Goal: Task Accomplishment & Management: Complete application form

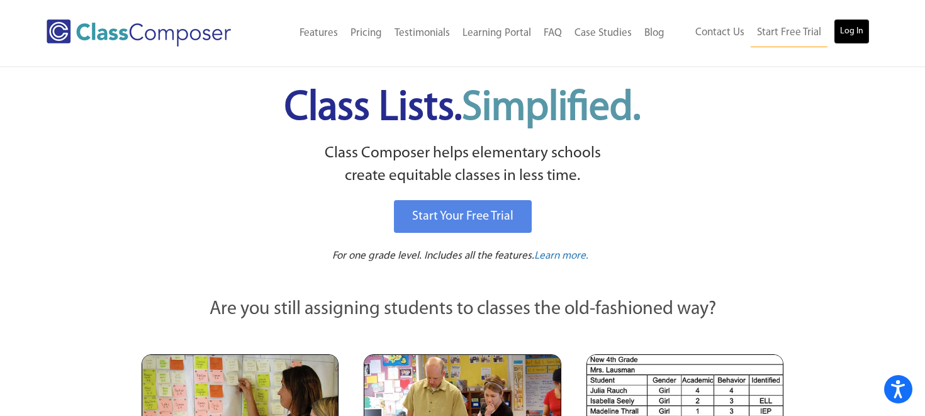
click at [855, 27] on link "Log In" at bounding box center [852, 31] width 36 height 25
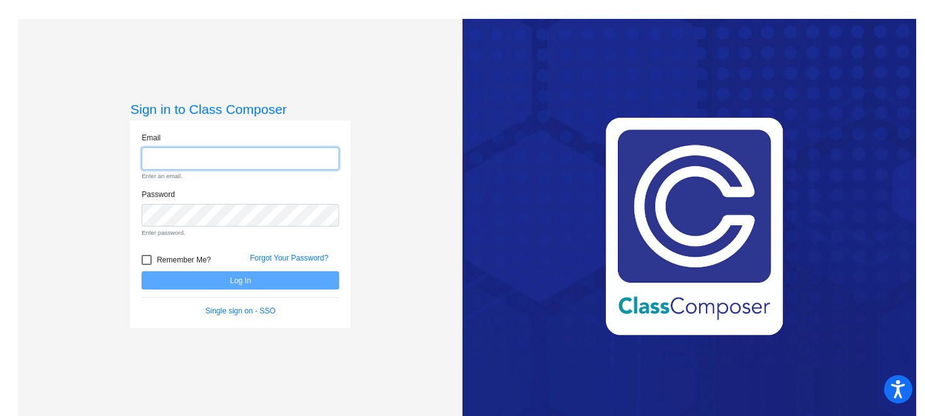
type input "[PERSON_NAME][EMAIL_ADDRESS][PERSON_NAME][DOMAIN_NAME]"
click at [237, 282] on form "Email [PERSON_NAME][EMAIL_ADDRESS][PERSON_NAME][DOMAIN_NAME] Enter an email. Pa…" at bounding box center [241, 224] width 198 height 185
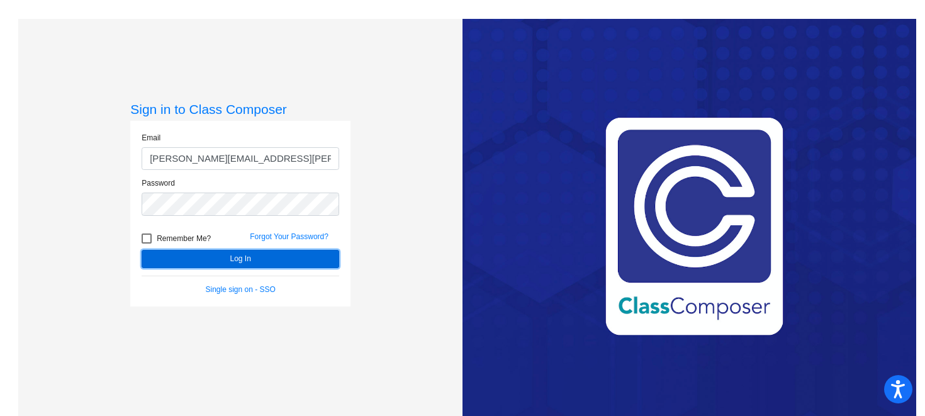
click at [271, 266] on button "Log In" at bounding box center [241, 259] width 198 height 18
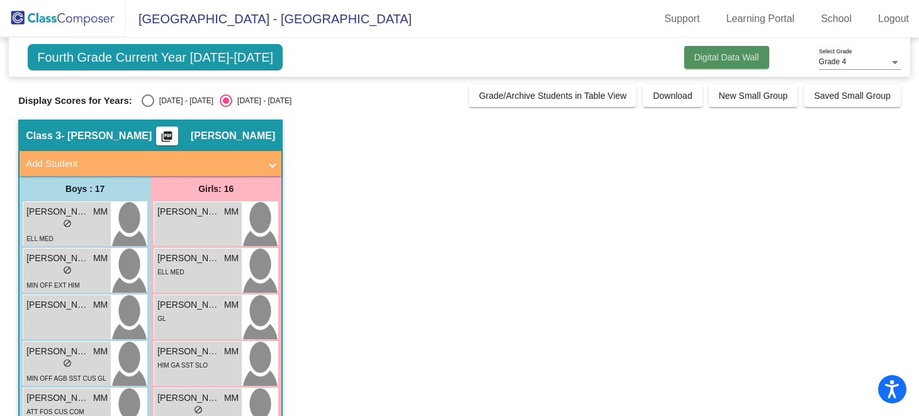
click at [706, 65] on button "Digital Data Wall" at bounding box center [726, 57] width 85 height 23
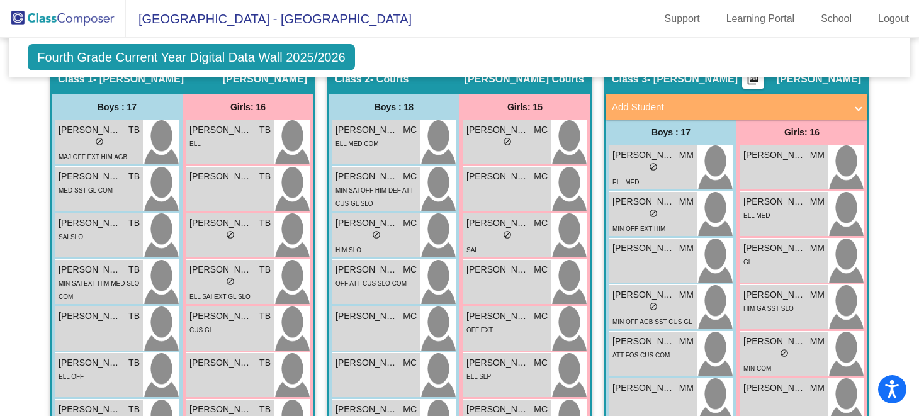
scroll to position [318, 0]
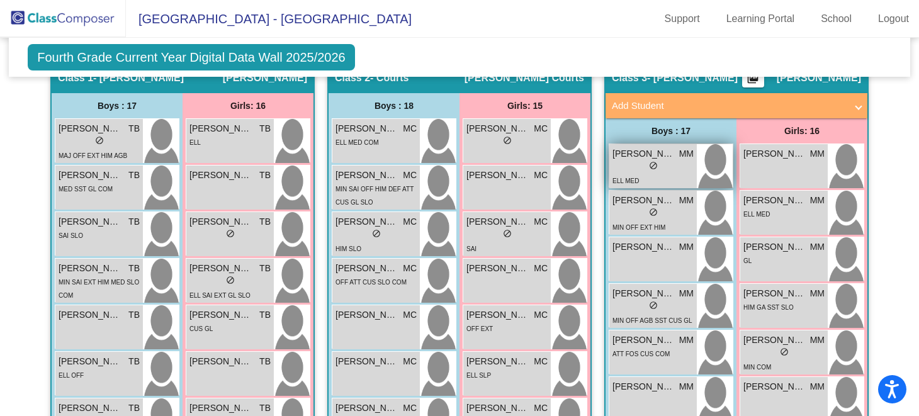
click at [684, 164] on div "lock do_not_disturb_alt" at bounding box center [652, 166] width 81 height 13
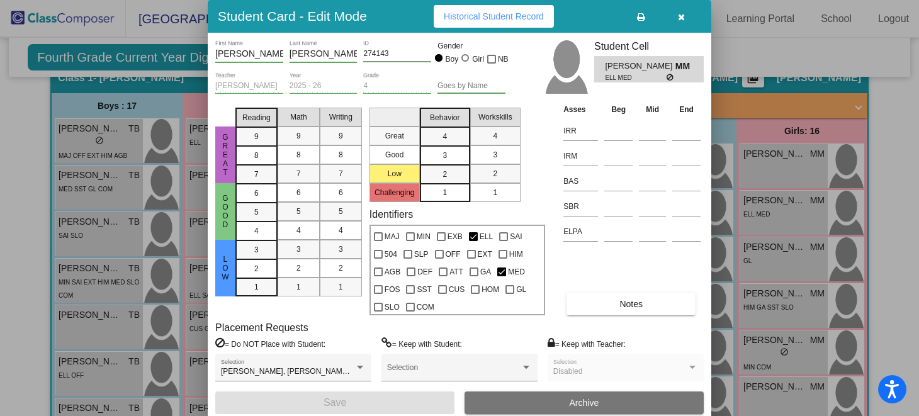
scroll to position [0, 0]
click at [519, 17] on span "Historical Student Record" at bounding box center [494, 16] width 100 height 10
click at [676, 18] on button "button" at bounding box center [681, 16] width 40 height 23
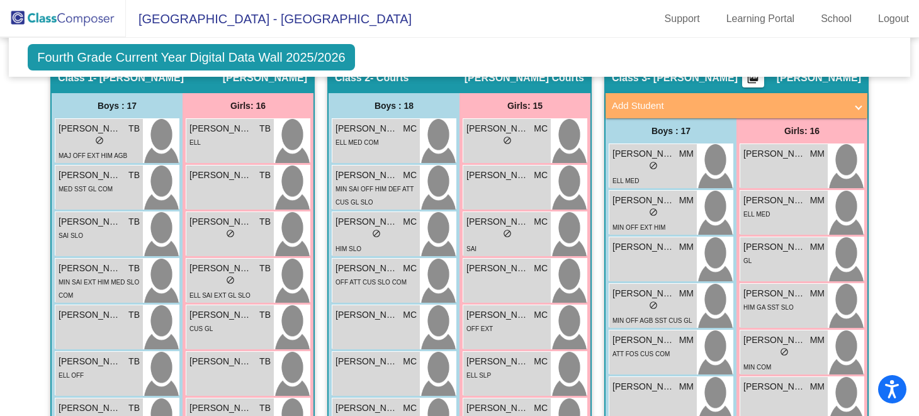
click at [300, 52] on span "Fourth Grade Current Year Digital Data Wall 2025/2026" at bounding box center [191, 57] width 327 height 26
click at [294, 65] on span "Fourth Grade Current Year Digital Data Wall 2025/2026" at bounding box center [191, 57] width 327 height 26
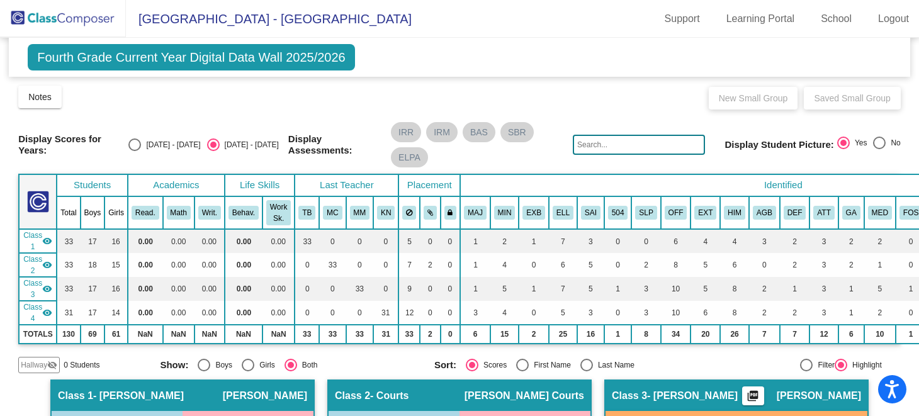
click at [141, 143] on div "Select an option" at bounding box center [134, 144] width 13 height 13
click at [135, 151] on input "[DATE] - [DATE]" at bounding box center [134, 151] width 1 height 1
radio input "true"
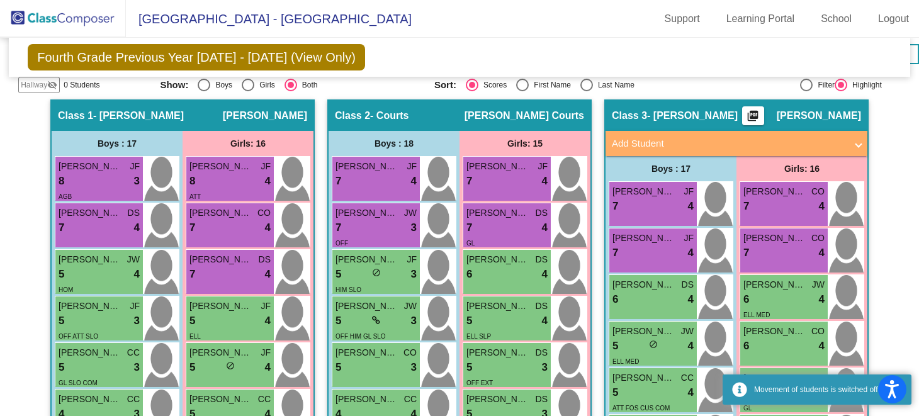
scroll to position [275, 0]
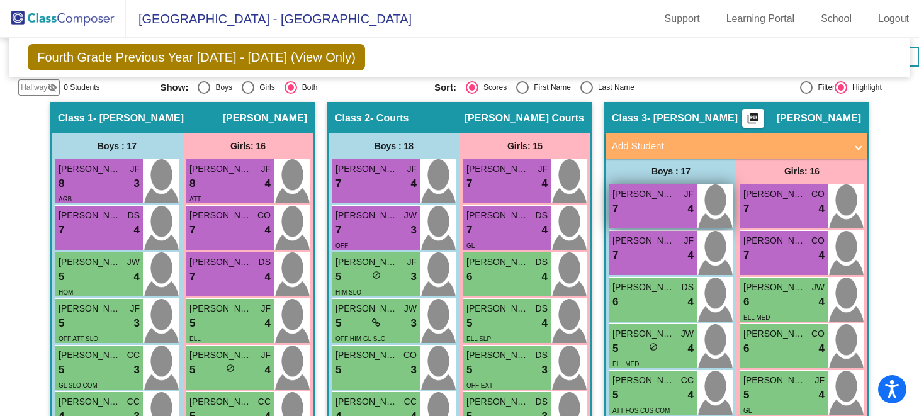
click at [654, 210] on div "7 lock do_not_disturb_alt 4" at bounding box center [652, 209] width 81 height 16
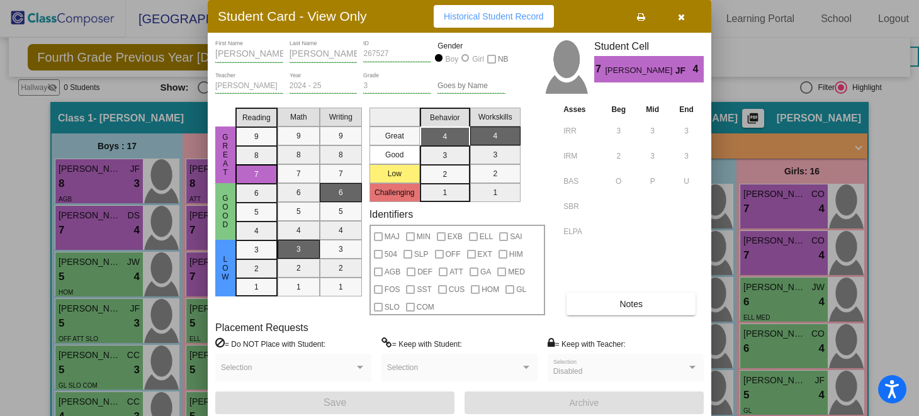
click at [680, 16] on icon "button" at bounding box center [681, 17] width 7 height 9
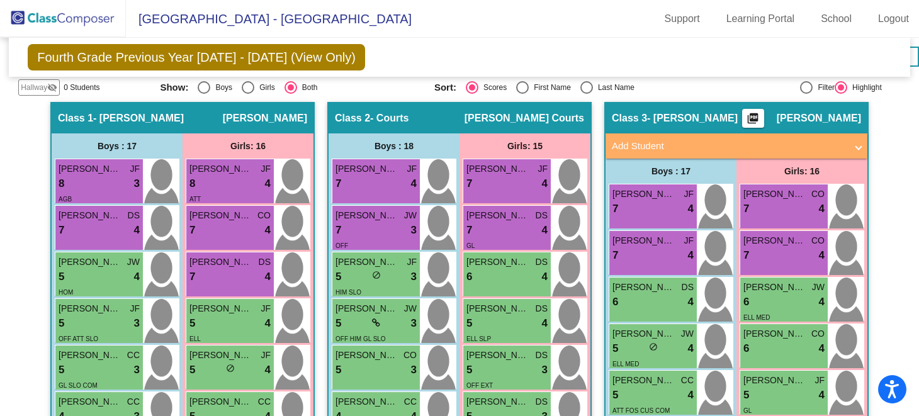
scroll to position [0, 0]
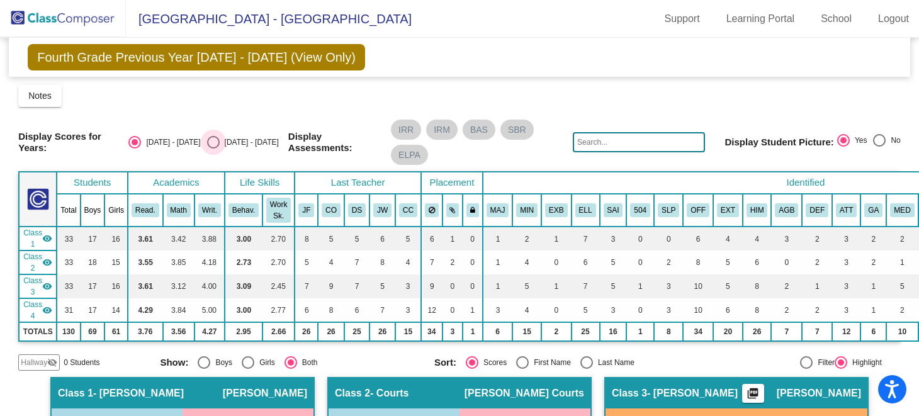
click at [259, 139] on div "[DATE] - [DATE]" at bounding box center [249, 142] width 59 height 11
click at [213, 149] on input "[DATE] - [DATE]" at bounding box center [213, 149] width 1 height 1
radio input "true"
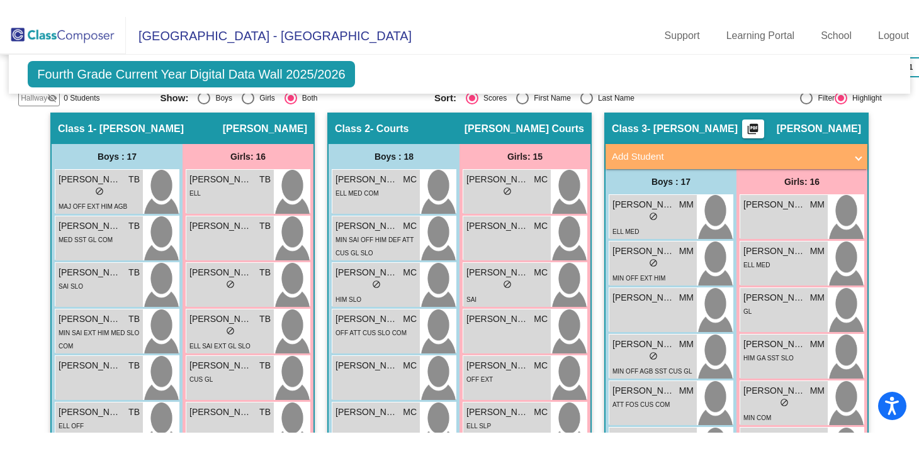
scroll to position [290, 0]
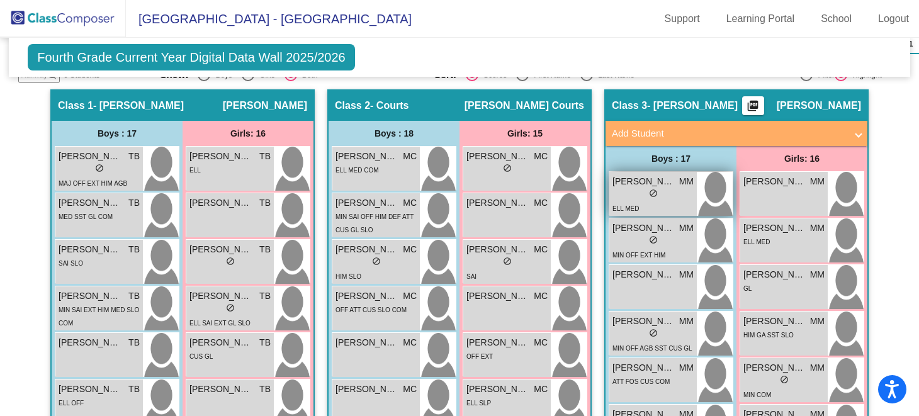
click at [670, 190] on div "lock do_not_disturb_alt" at bounding box center [652, 194] width 81 height 13
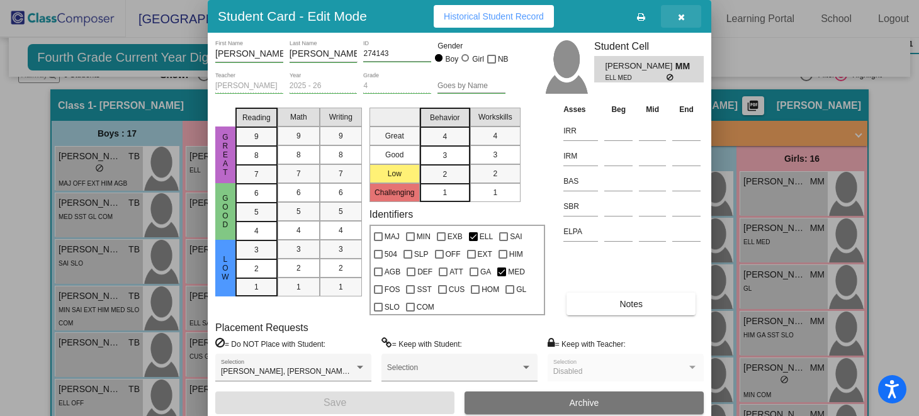
click at [676, 18] on button "button" at bounding box center [681, 16] width 40 height 23
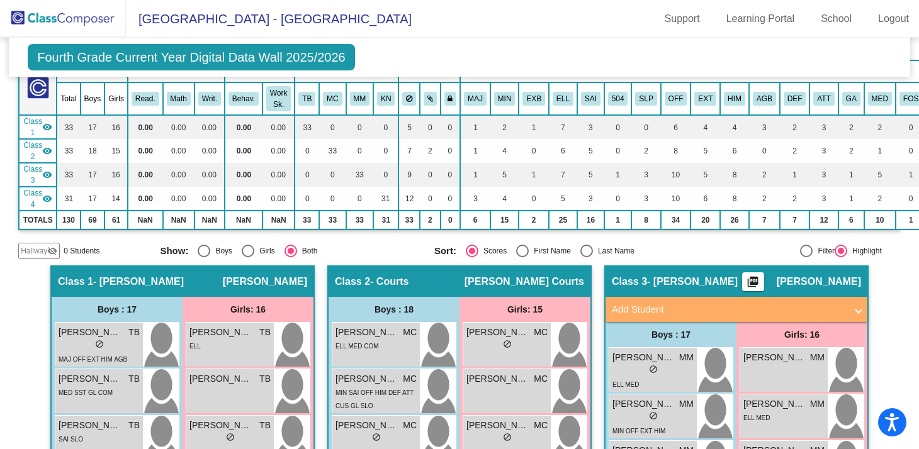
scroll to position [0, 0]
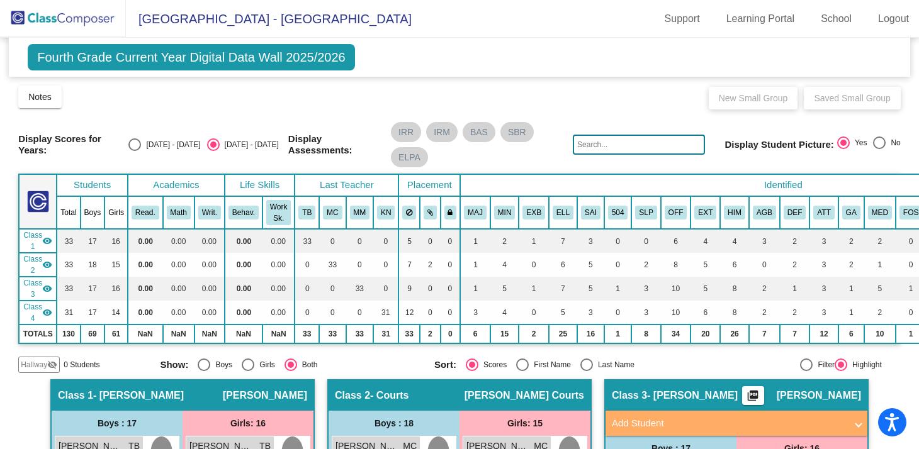
click at [67, 17] on img at bounding box center [63, 18] width 126 height 37
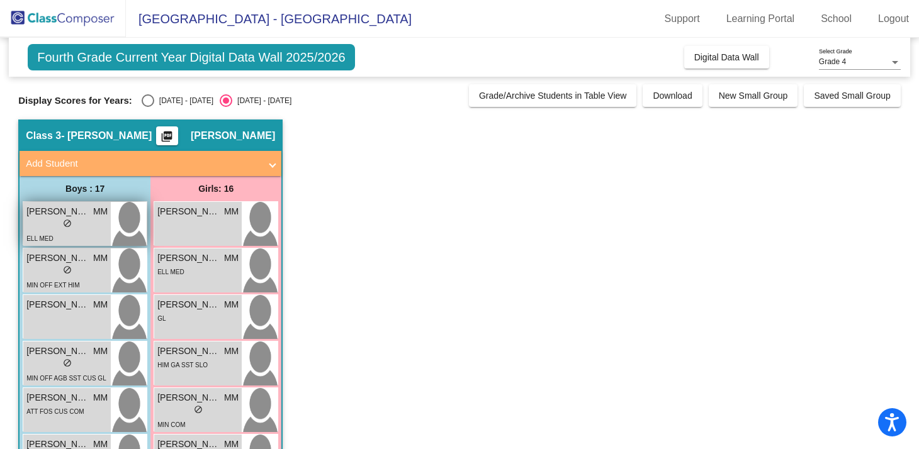
click at [103, 223] on div "lock do_not_disturb_alt" at bounding box center [66, 224] width 81 height 13
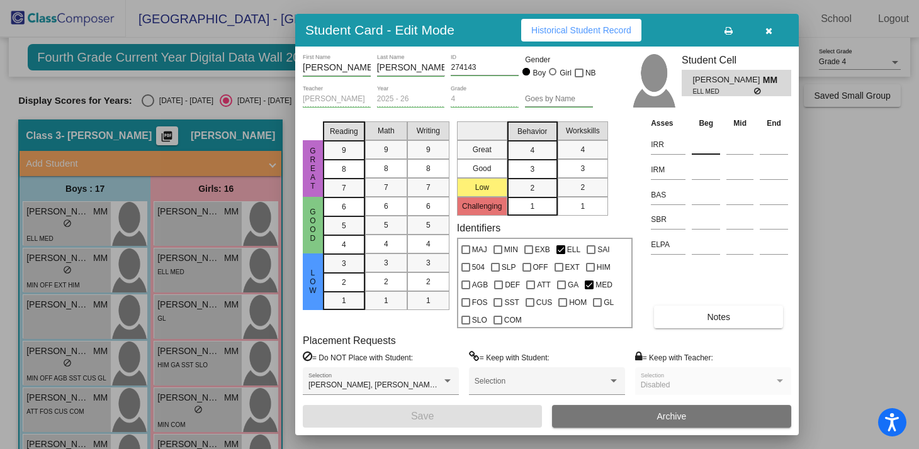
click at [707, 147] on input at bounding box center [706, 144] width 28 height 19
click at [766, 31] on icon "button" at bounding box center [768, 30] width 7 height 9
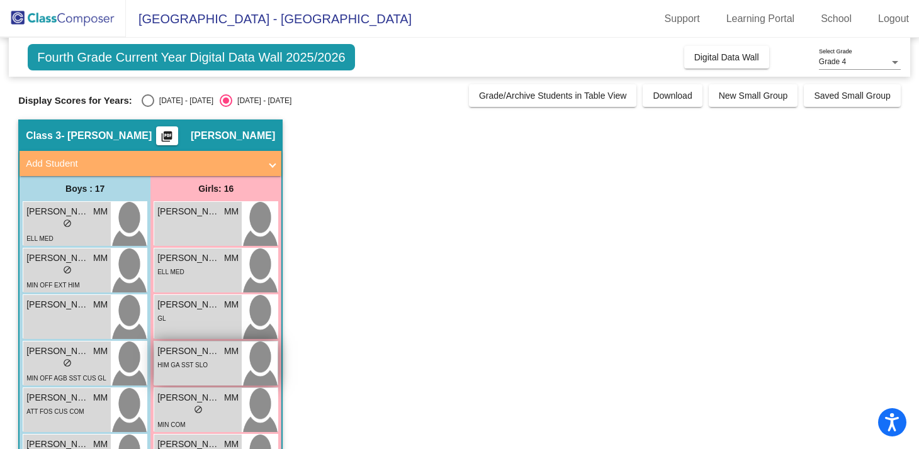
click at [193, 362] on span "HIM GA SST SLO" at bounding box center [182, 365] width 50 height 7
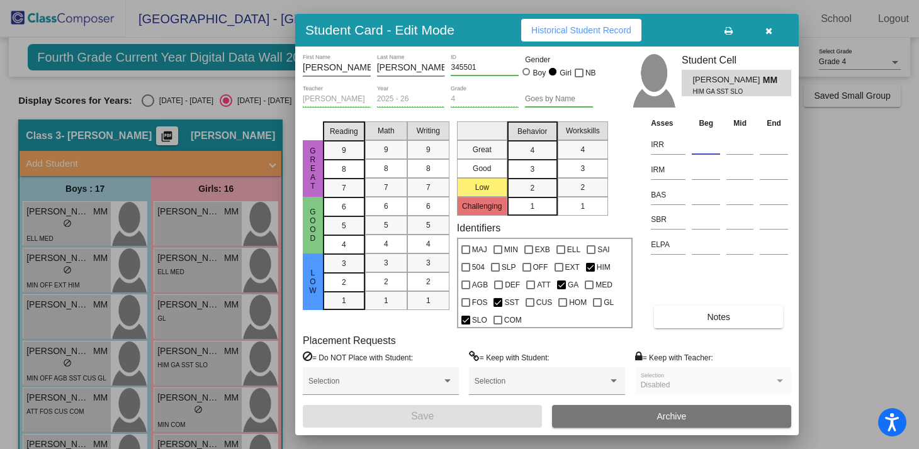
click at [697, 135] on input at bounding box center [706, 144] width 28 height 19
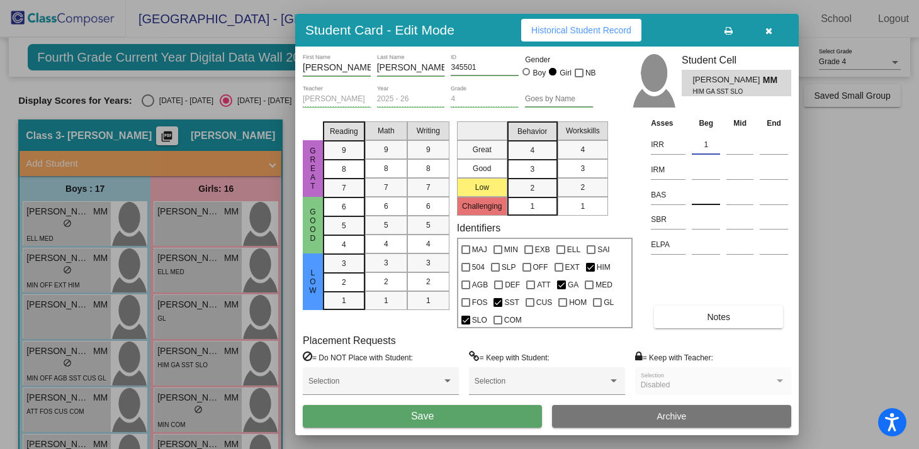
type input "1"
click at [713, 194] on input at bounding box center [706, 195] width 28 height 19
click at [704, 218] on input at bounding box center [706, 219] width 28 height 19
type input "low"
click at [709, 170] on input at bounding box center [706, 169] width 28 height 19
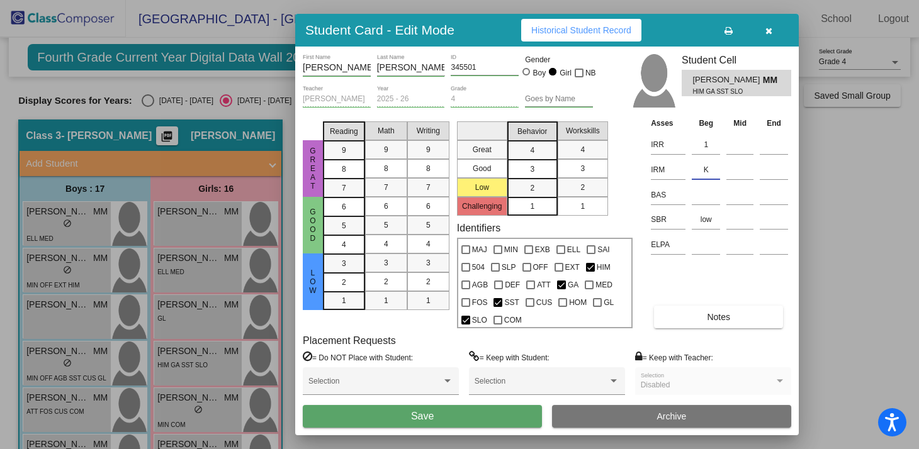
type input "K"
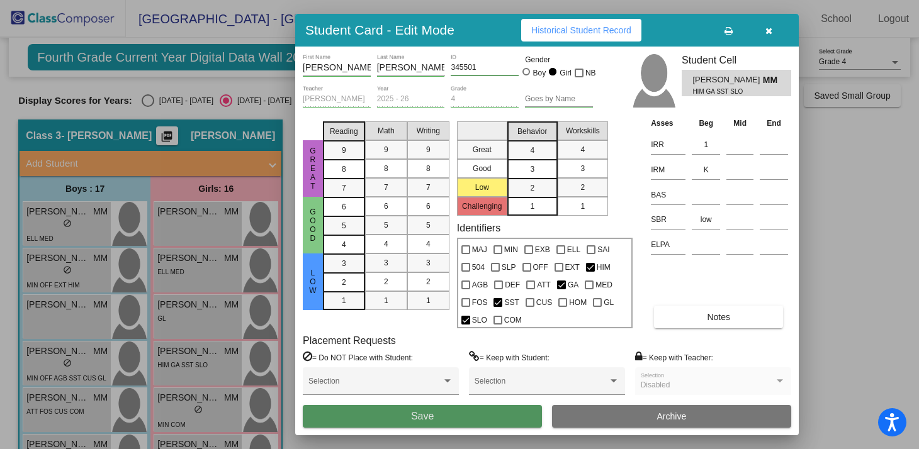
click at [456, 415] on button "Save" at bounding box center [422, 416] width 239 height 23
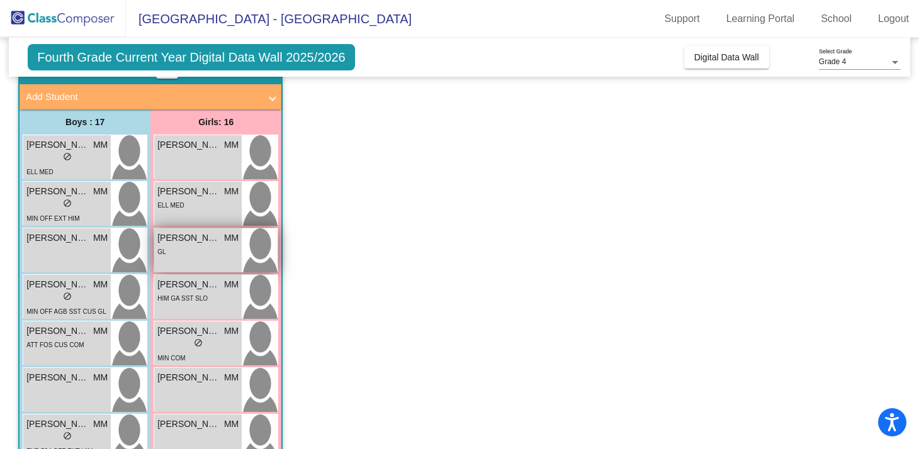
scroll to position [77, 0]
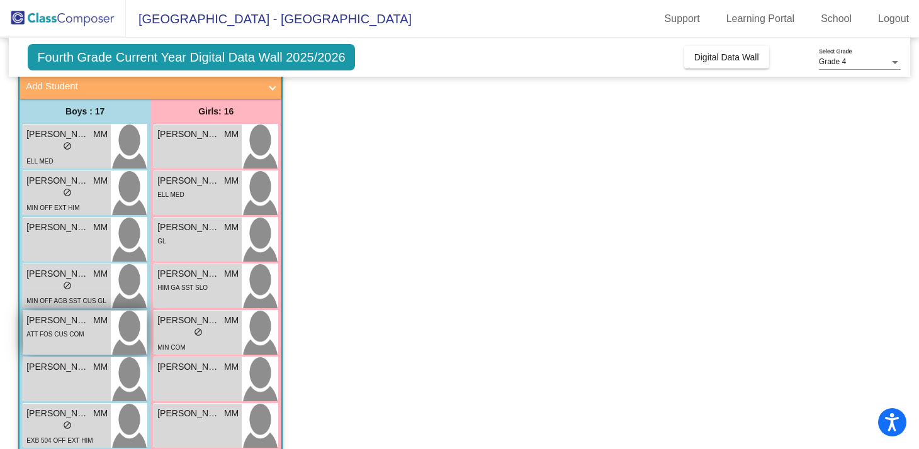
click at [65, 314] on span "[PERSON_NAME]" at bounding box center [57, 320] width 63 height 13
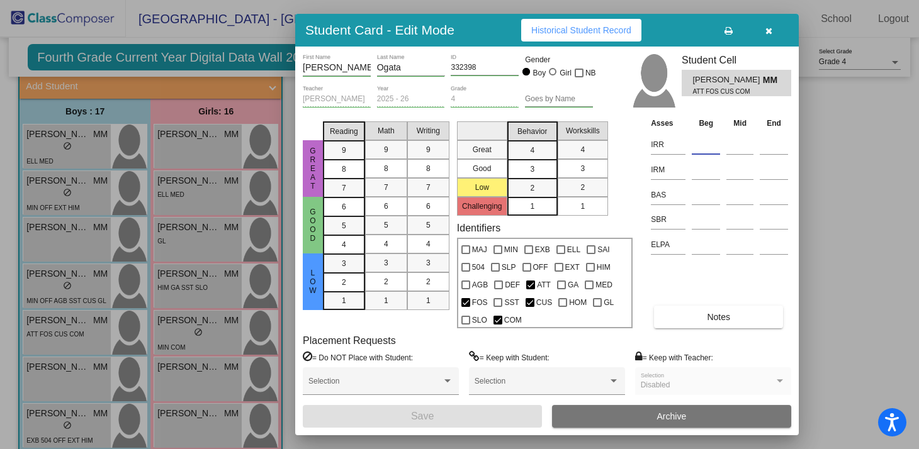
click at [708, 142] on input at bounding box center [706, 144] width 28 height 19
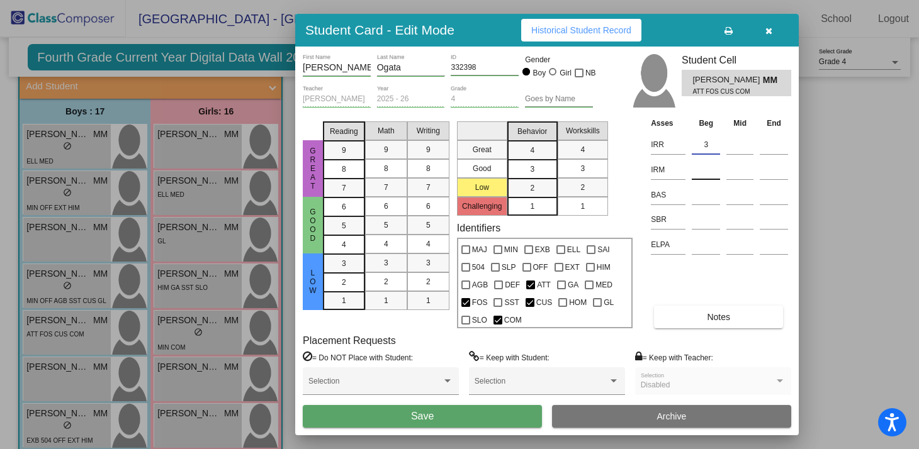
type input "3"
click at [713, 170] on input at bounding box center [706, 169] width 28 height 19
type input "3"
click at [706, 225] on input at bounding box center [706, 219] width 28 height 19
type input "low"
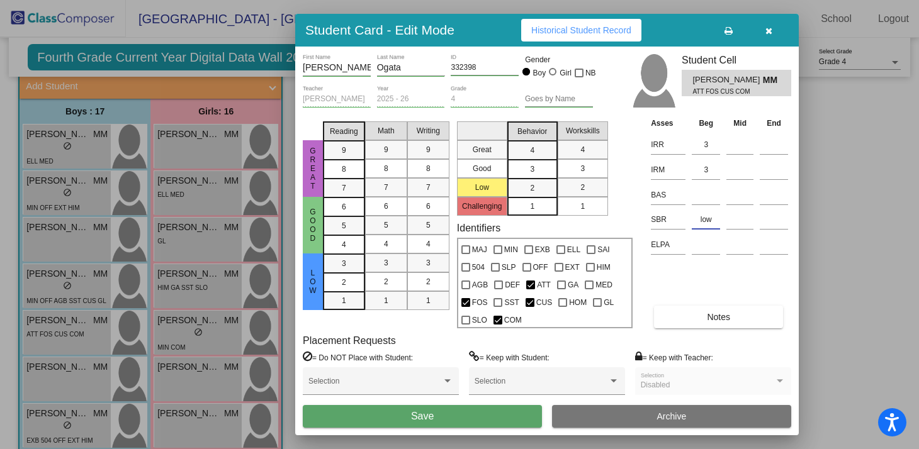
click at [467, 415] on button "Save" at bounding box center [422, 416] width 239 height 23
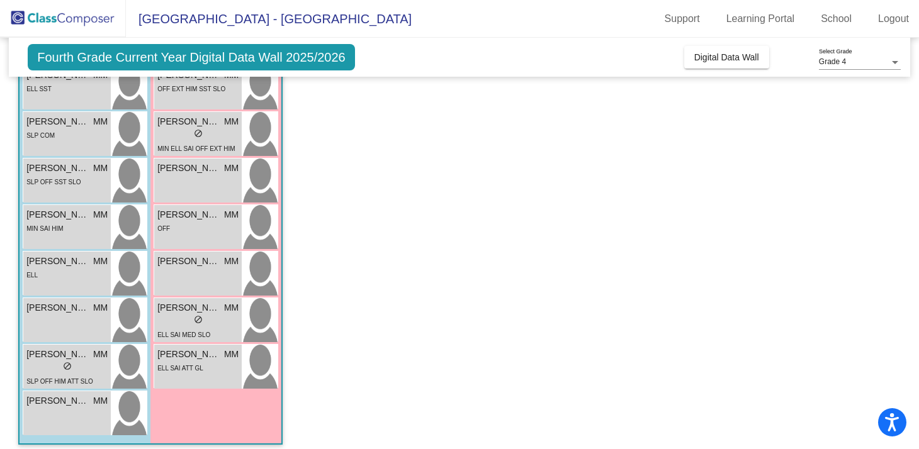
scroll to position [564, 0]
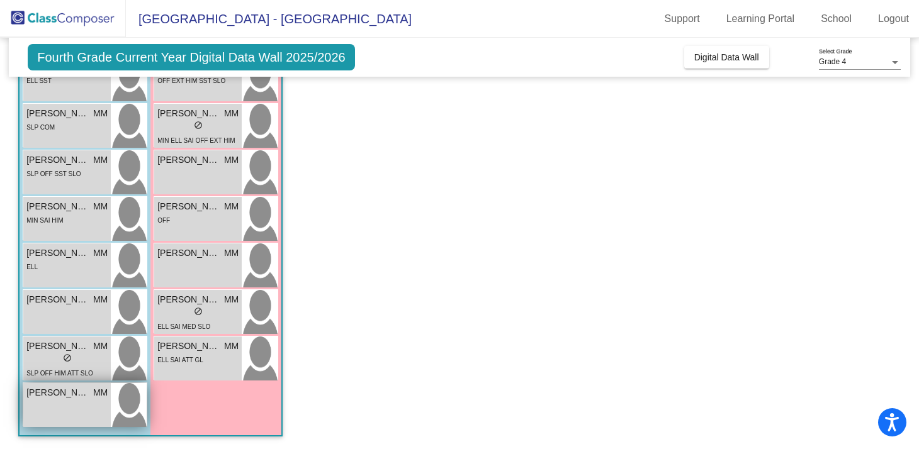
click at [67, 414] on div "[PERSON_NAME] MM lock do_not_disturb_alt" at bounding box center [66, 405] width 87 height 44
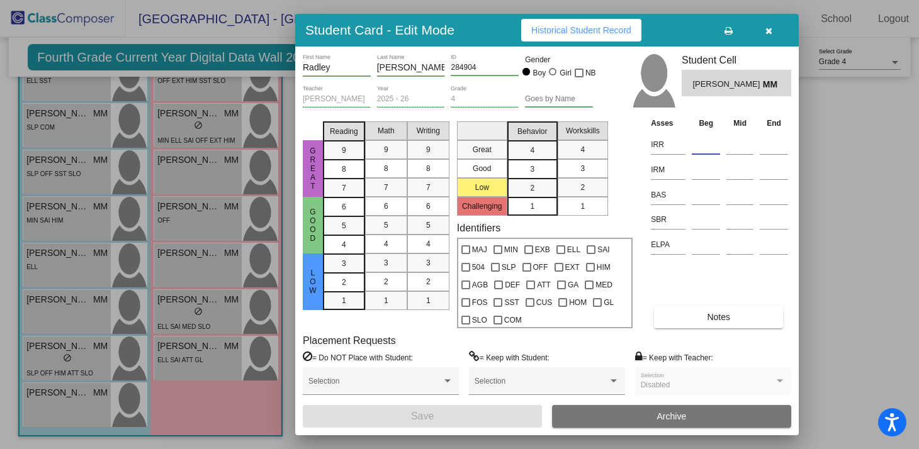
click at [699, 145] on input at bounding box center [706, 144] width 28 height 19
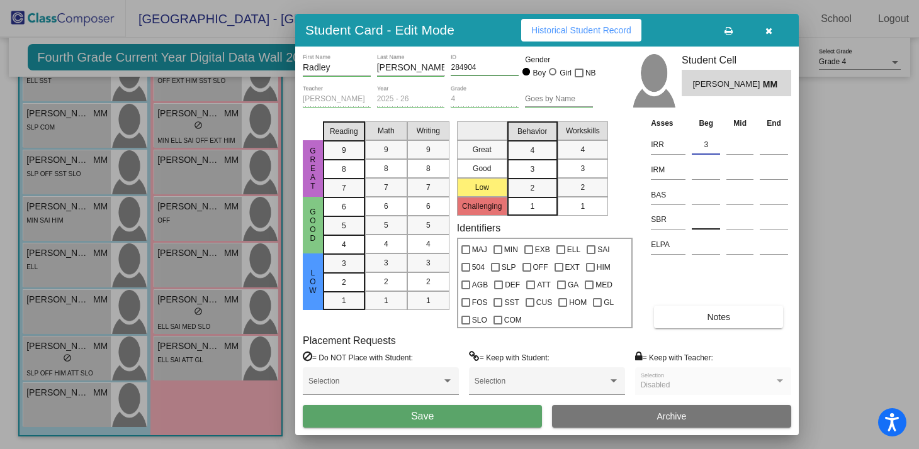
type input "3"
click at [703, 215] on input at bounding box center [706, 219] width 28 height 19
type input "o"
type input "low"
click at [712, 168] on input at bounding box center [706, 169] width 28 height 19
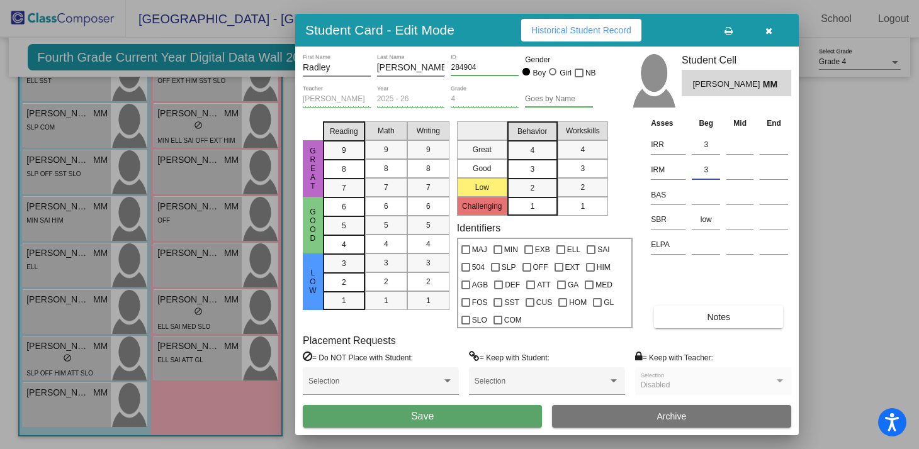
type input "3"
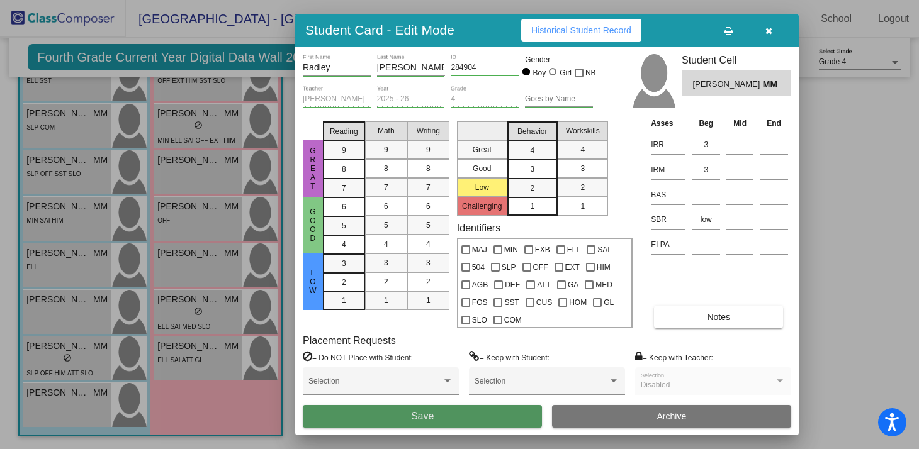
click at [473, 412] on button "Save" at bounding box center [422, 416] width 239 height 23
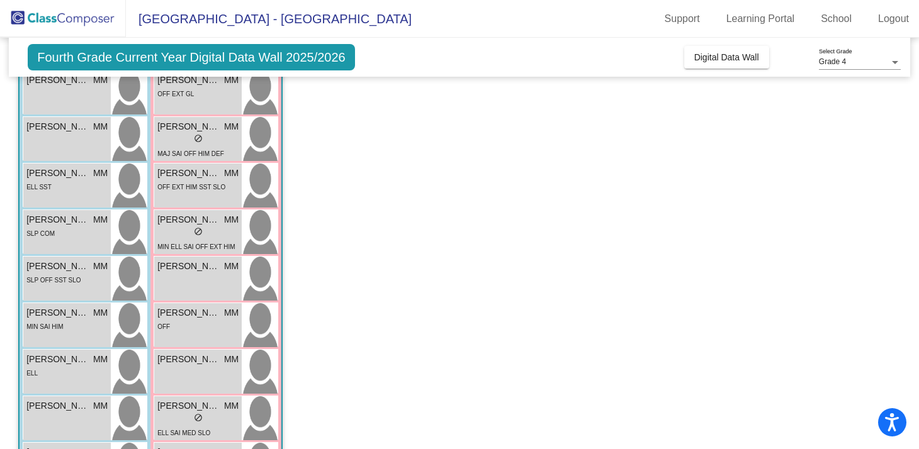
scroll to position [427, 0]
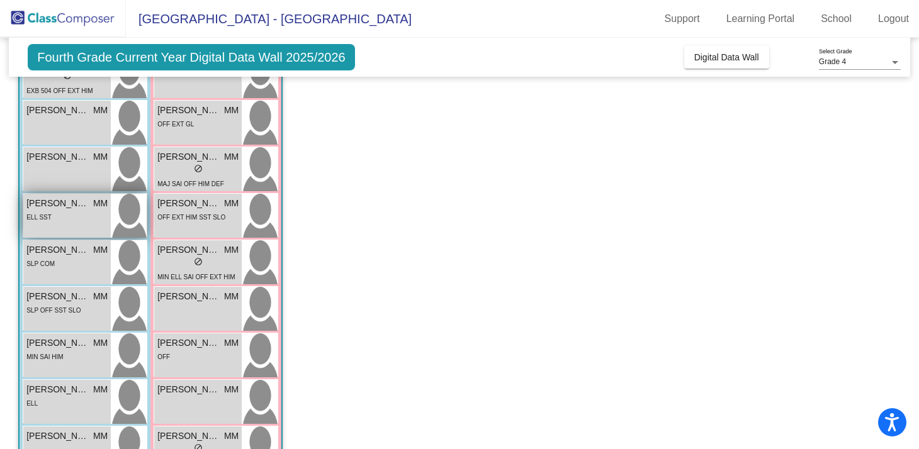
click at [60, 225] on div "[PERSON_NAME] [PERSON_NAME] lock do_not_disturb_alt ELL SST" at bounding box center [66, 216] width 87 height 44
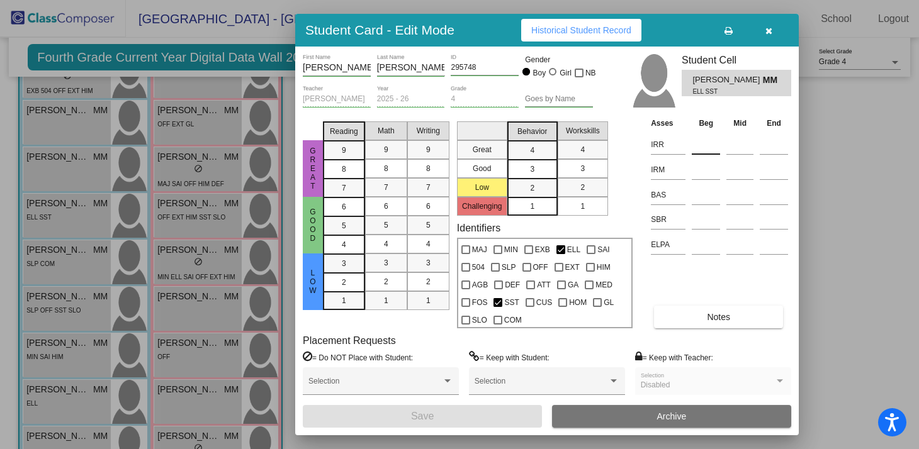
click at [704, 144] on input at bounding box center [706, 144] width 28 height 19
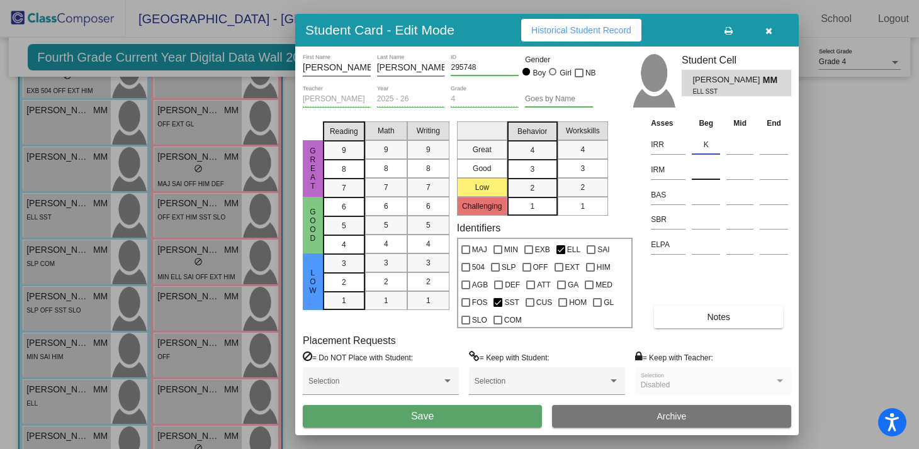
type input "K"
click at [704, 166] on input at bounding box center [706, 169] width 28 height 19
type input "K"
click at [701, 223] on input at bounding box center [706, 219] width 28 height 19
type input "low"
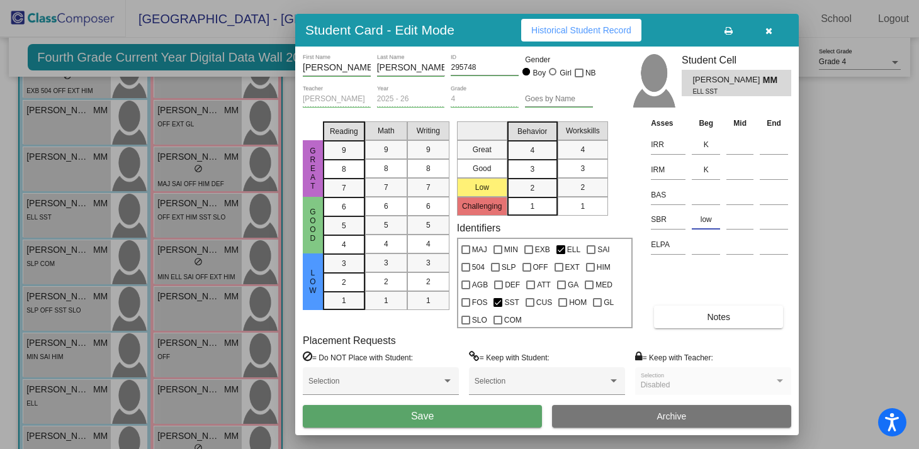
click at [473, 415] on button "Save" at bounding box center [422, 416] width 239 height 23
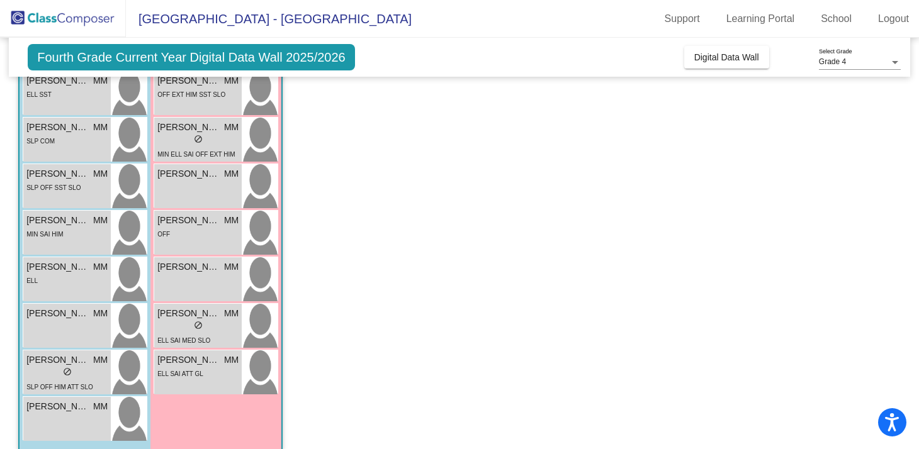
scroll to position [553, 0]
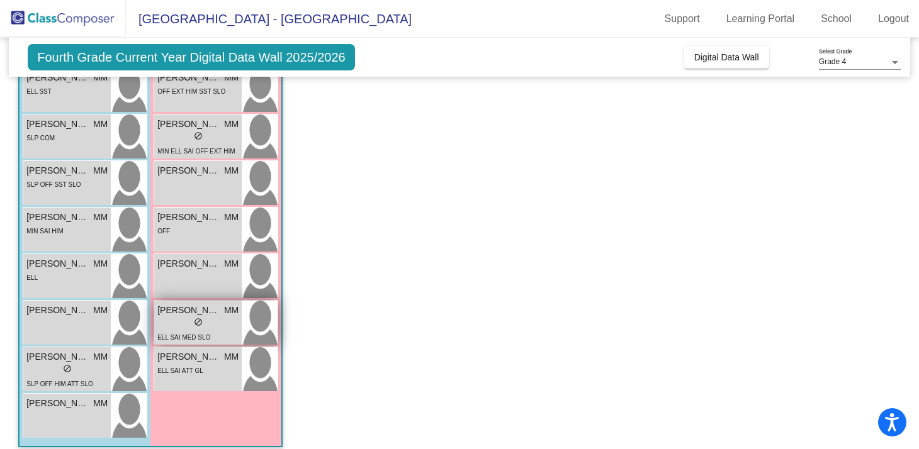
click at [194, 335] on span "ELL SAI MED SLO" at bounding box center [183, 337] width 53 height 7
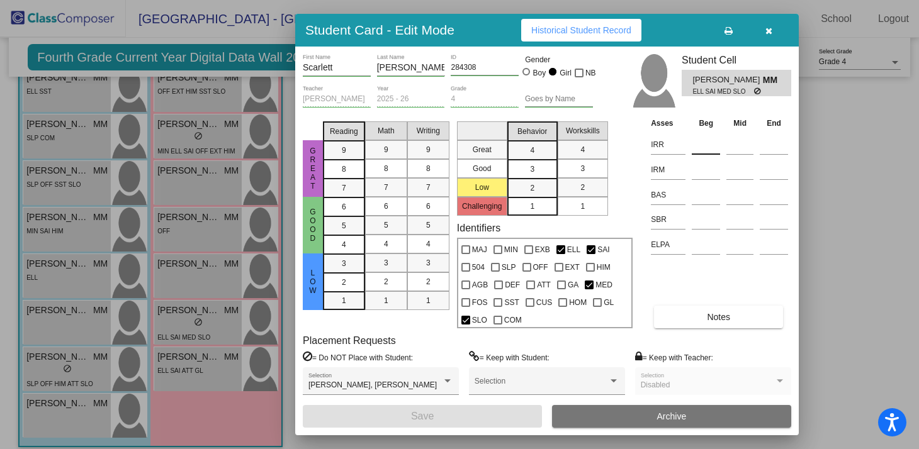
click at [699, 147] on input at bounding box center [706, 144] width 28 height 19
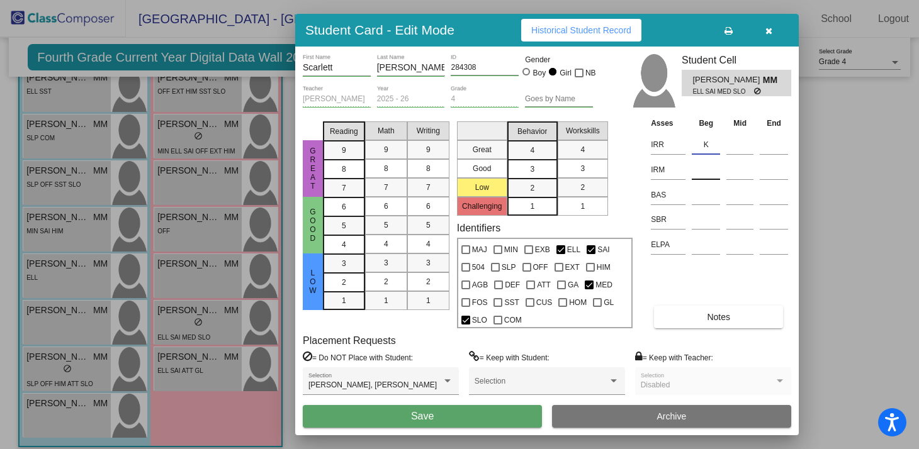
type input "K"
click at [702, 173] on input at bounding box center [706, 169] width 28 height 19
type input "K"
click at [699, 223] on input at bounding box center [706, 219] width 28 height 19
type input "low"
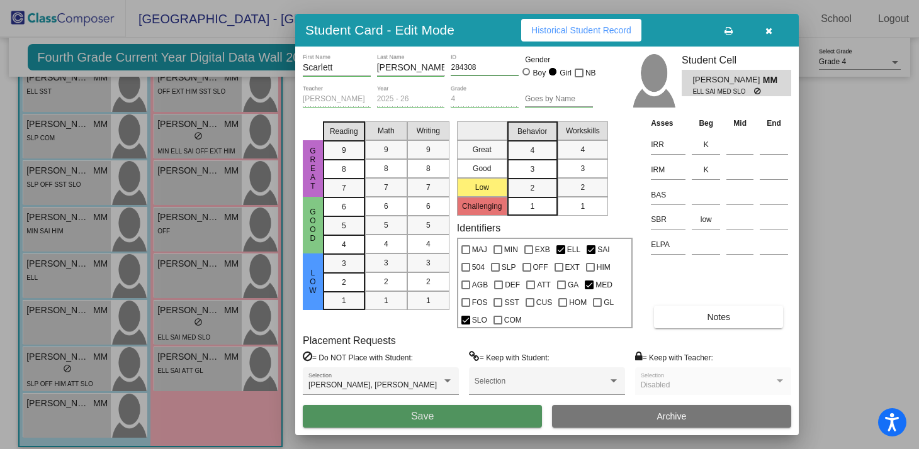
click at [447, 412] on button "Save" at bounding box center [422, 416] width 239 height 23
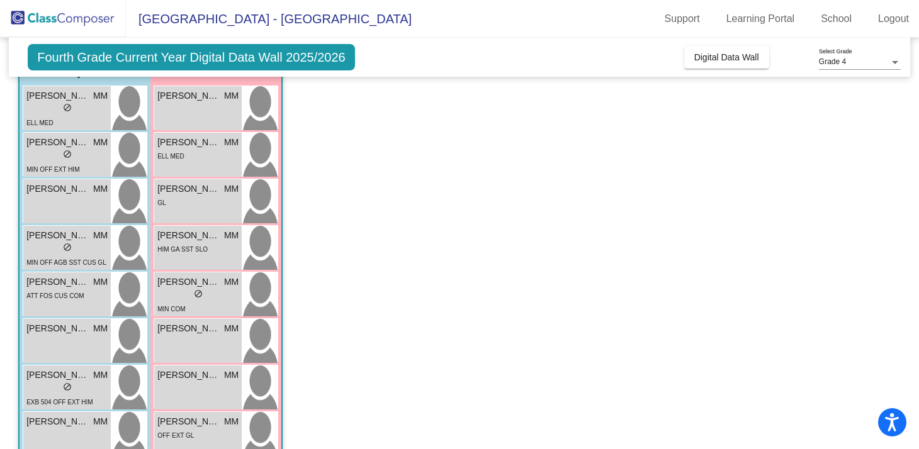
scroll to position [98, 0]
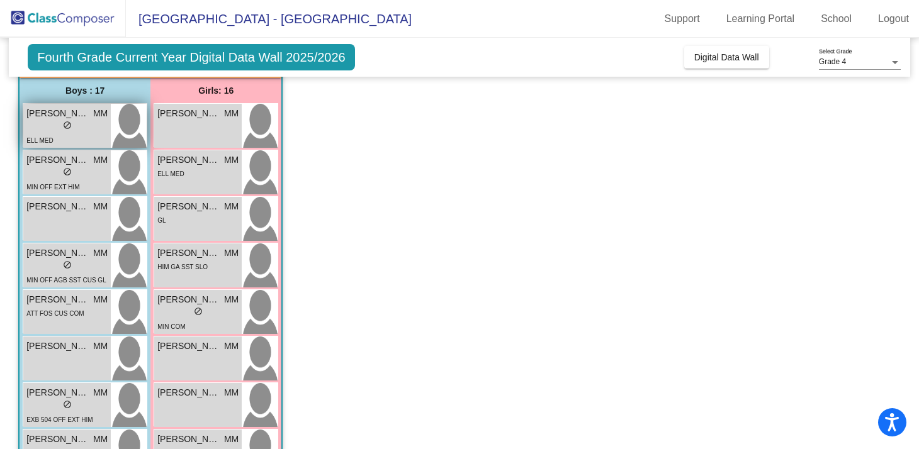
click at [87, 113] on span "[PERSON_NAME]" at bounding box center [57, 113] width 63 height 13
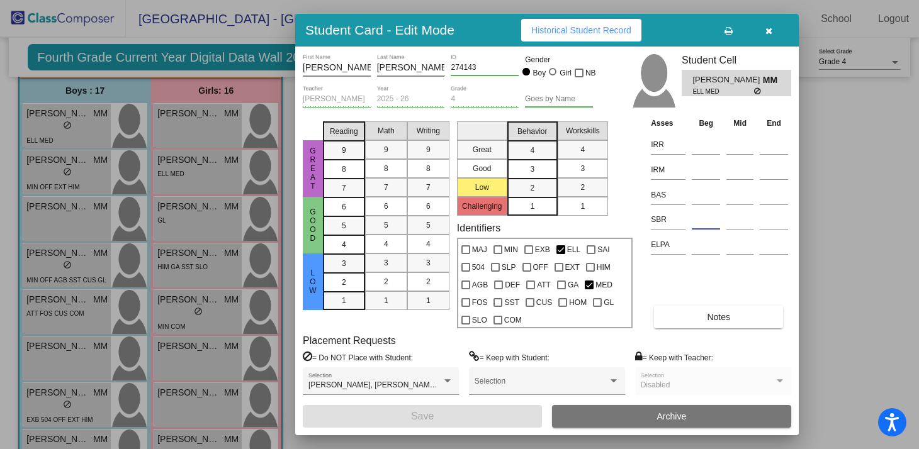
click at [702, 223] on input at bounding box center [706, 219] width 28 height 19
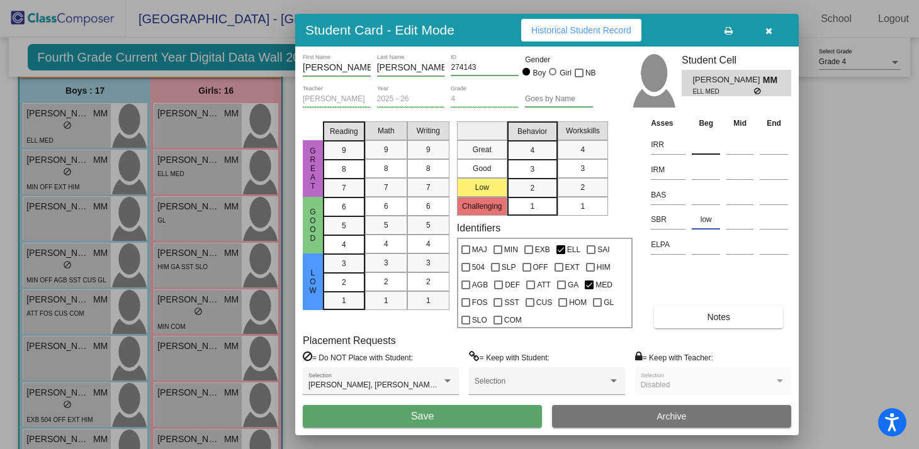
type input "low"
click at [703, 145] on input at bounding box center [706, 144] width 28 height 19
type input "1"
click at [707, 172] on input at bounding box center [706, 169] width 28 height 19
type input "2"
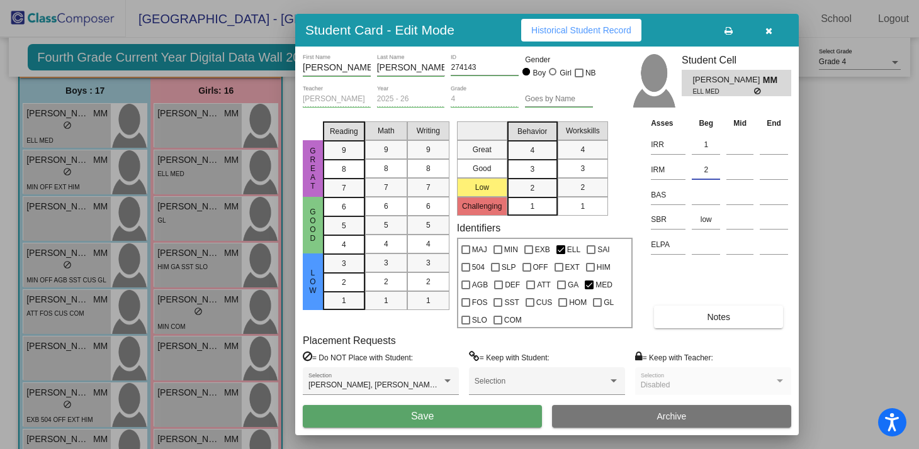
click at [445, 415] on button "Save" at bounding box center [422, 416] width 239 height 23
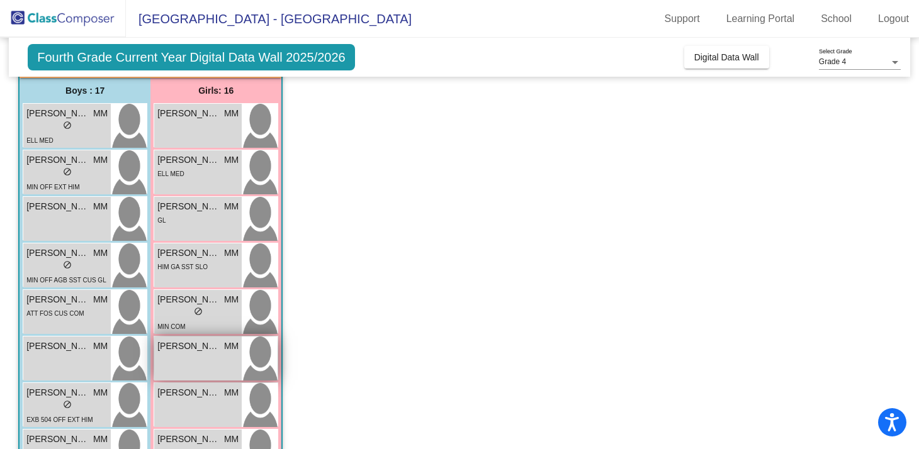
click at [203, 370] on div "[PERSON_NAME] MM lock do_not_disturb_alt" at bounding box center [197, 359] width 87 height 44
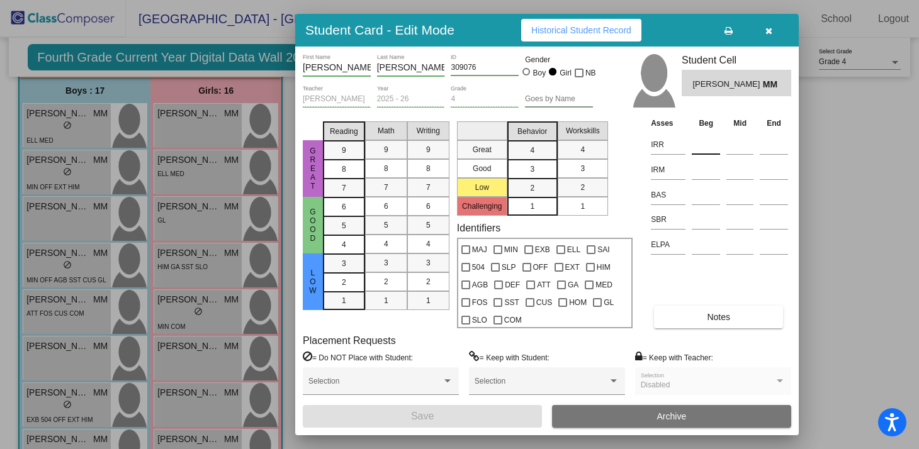
click at [699, 149] on input at bounding box center [706, 144] width 28 height 19
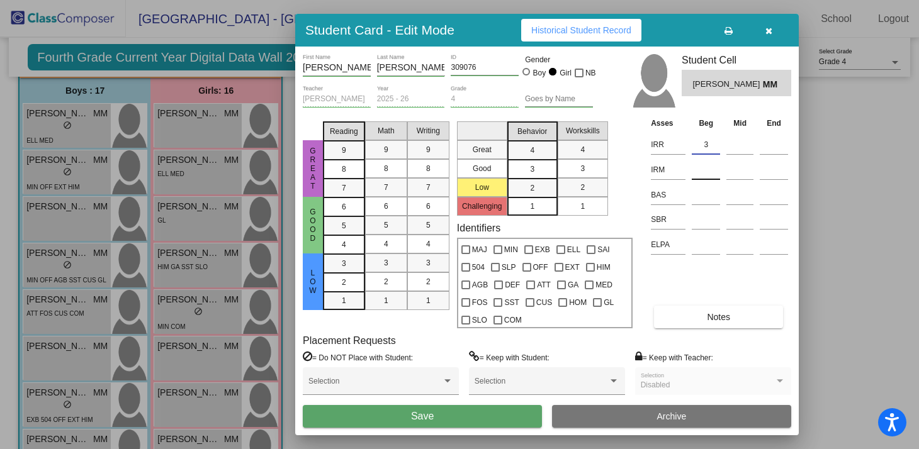
type input "3"
click at [698, 171] on input at bounding box center [706, 169] width 28 height 19
type input "K"
click at [698, 225] on input at bounding box center [706, 219] width 28 height 19
type input "high"
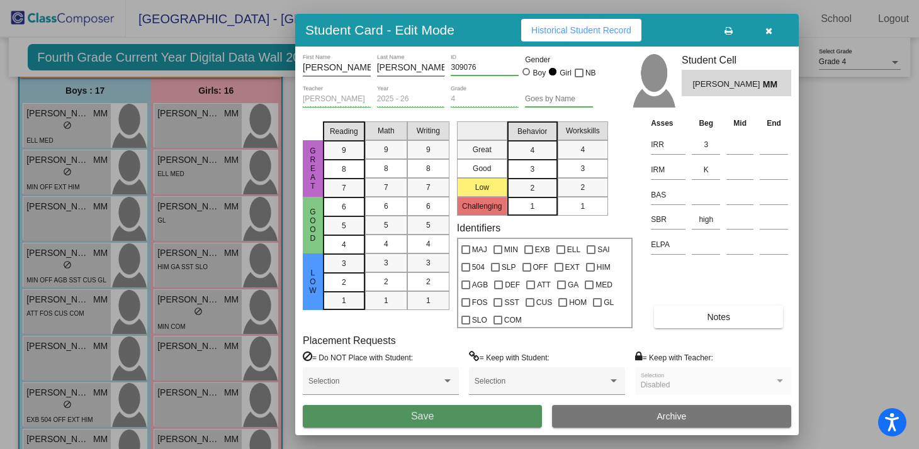
click at [468, 413] on button "Save" at bounding box center [422, 416] width 239 height 23
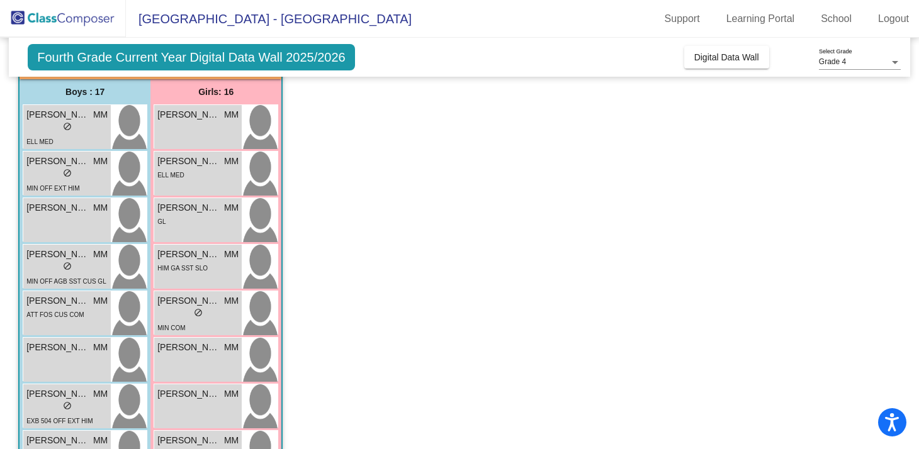
scroll to position [62, 0]
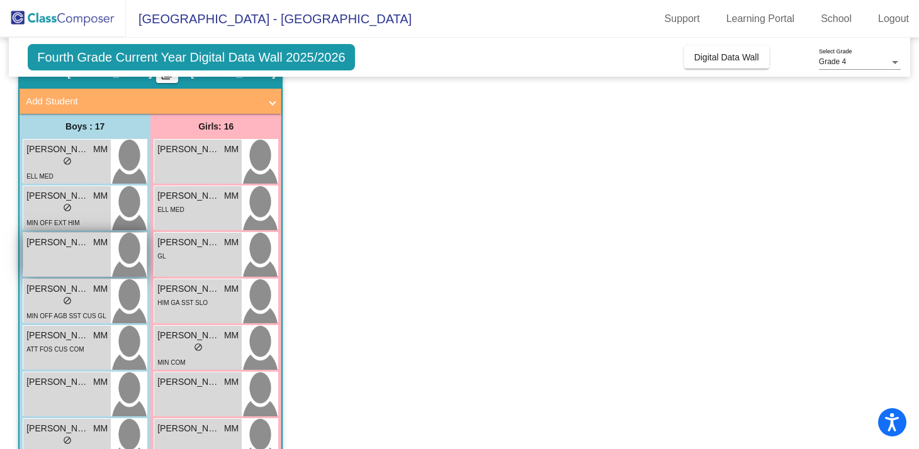
click at [86, 239] on span "[PERSON_NAME]" at bounding box center [57, 242] width 63 height 13
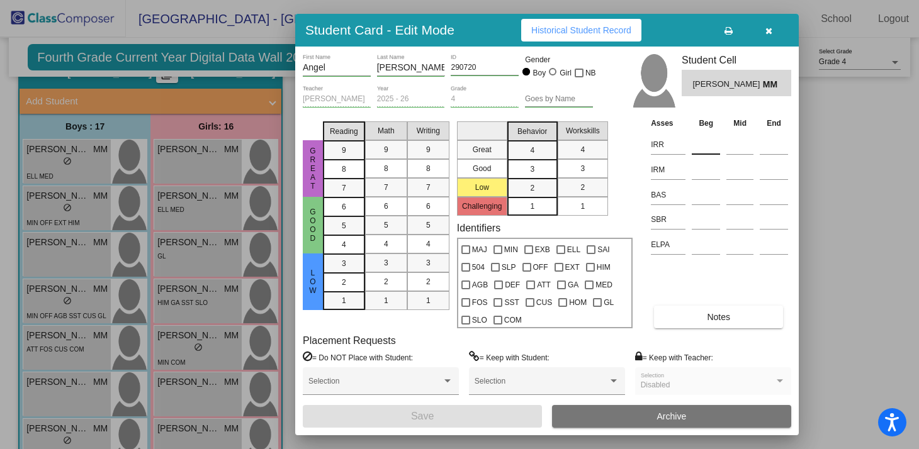
click at [697, 151] on input at bounding box center [706, 144] width 28 height 19
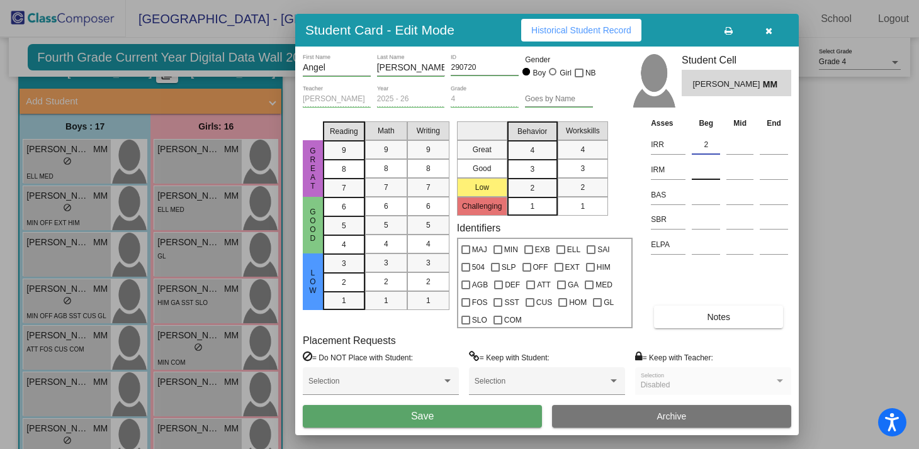
type input "2"
click at [709, 172] on input at bounding box center [706, 169] width 28 height 19
type input "2"
click at [695, 229] on input at bounding box center [706, 219] width 28 height 19
type input "low"
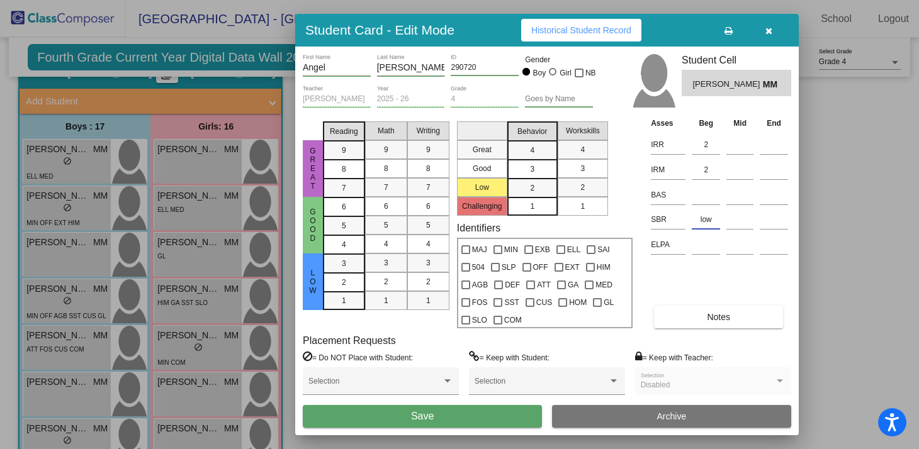
click at [425, 415] on span "Save" at bounding box center [422, 416] width 23 height 11
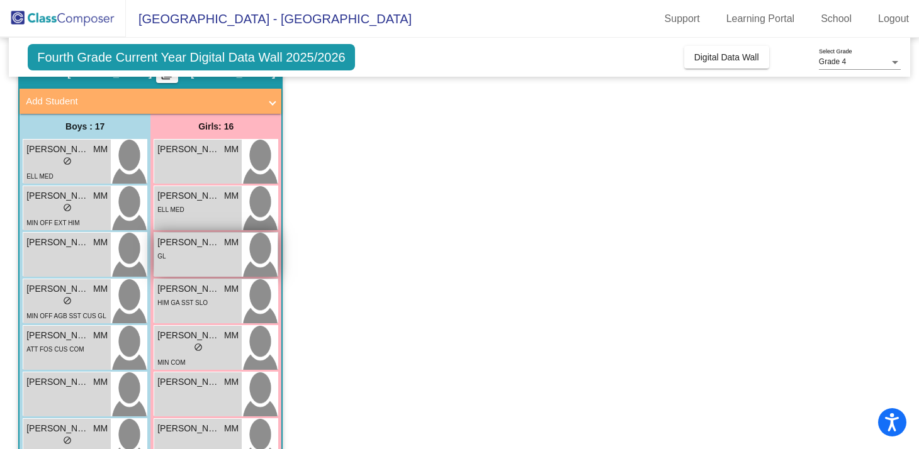
click at [235, 250] on div "GL" at bounding box center [197, 255] width 81 height 13
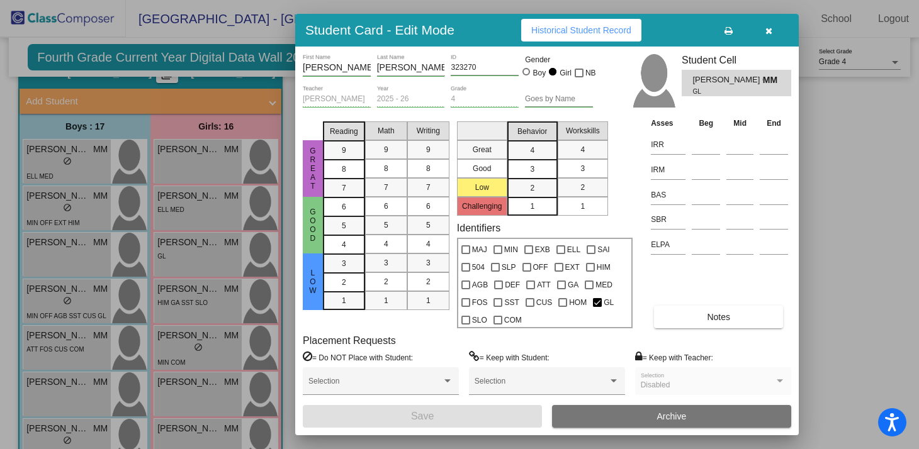
click at [701, 129] on th "Beg" at bounding box center [705, 123] width 35 height 14
click at [701, 146] on input at bounding box center [706, 144] width 28 height 19
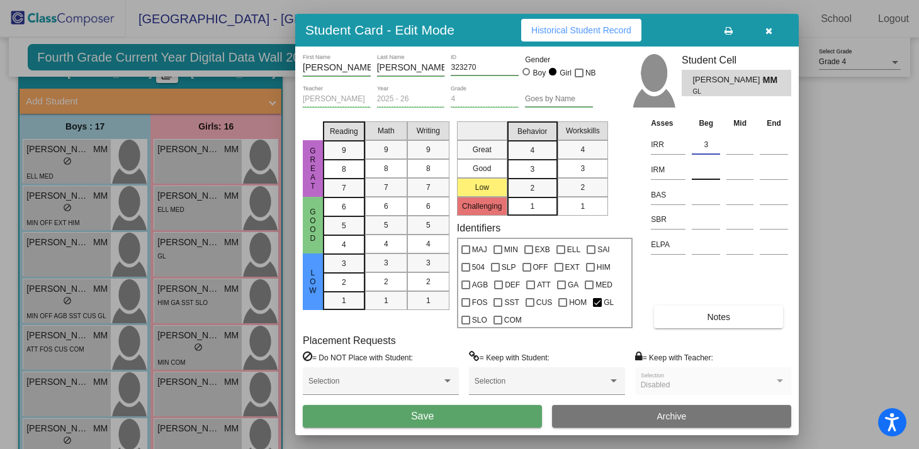
type input "3"
click at [702, 170] on input at bounding box center [706, 169] width 28 height 19
type input "3"
click at [712, 219] on input at bounding box center [706, 219] width 28 height 19
type input "low"
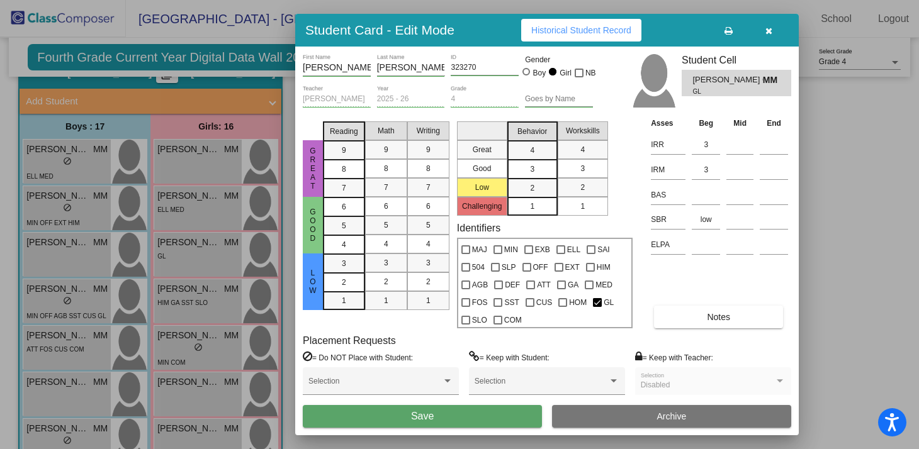
click at [472, 403] on div "Selection" at bounding box center [547, 386] width 156 height 38
click at [472, 412] on button "Save" at bounding box center [422, 416] width 239 height 23
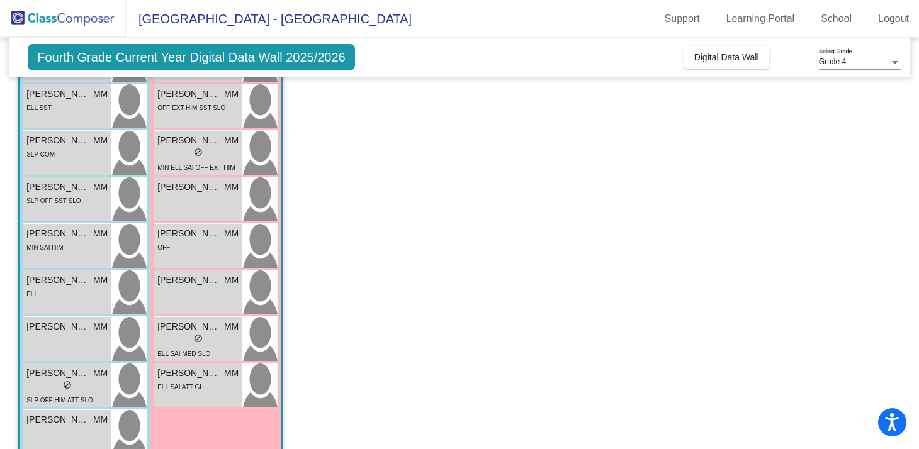
scroll to position [540, 0]
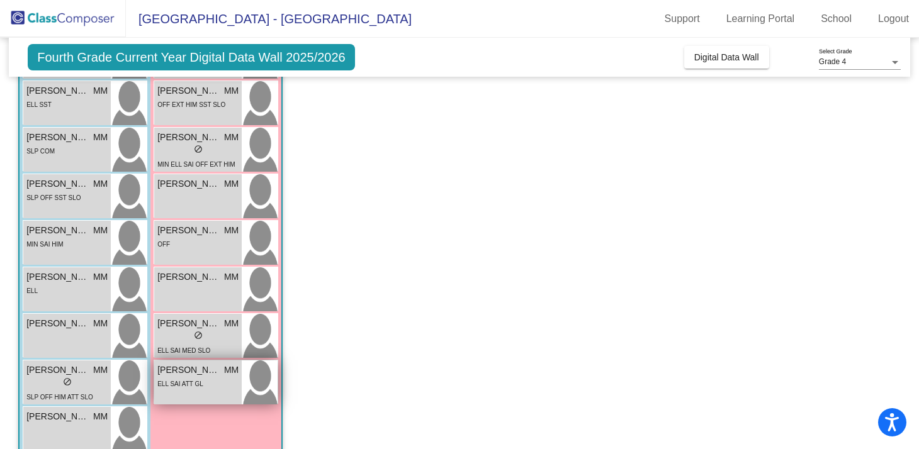
click at [196, 375] on span "[PERSON_NAME]" at bounding box center [188, 370] width 63 height 13
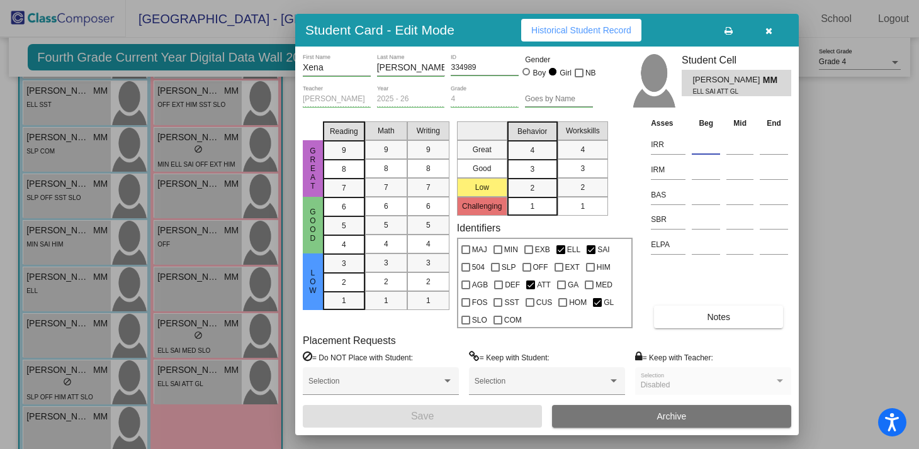
click at [705, 149] on input at bounding box center [706, 144] width 28 height 19
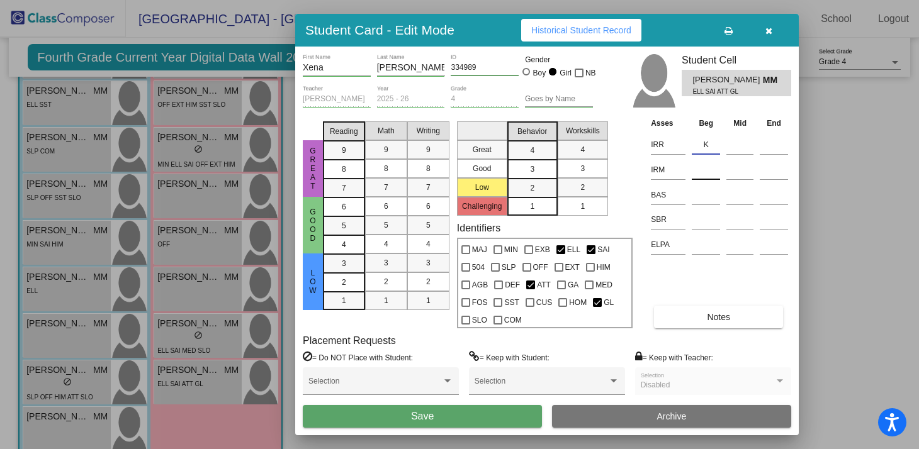
type input "K"
click at [709, 177] on input at bounding box center [706, 169] width 28 height 19
type input "K"
click at [697, 218] on input at bounding box center [706, 219] width 28 height 19
type input "some"
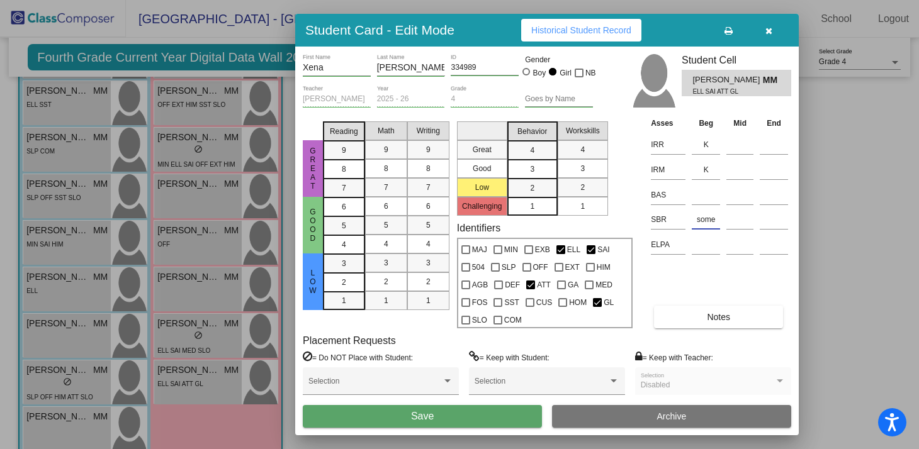
click at [480, 411] on button "Save" at bounding box center [422, 416] width 239 height 23
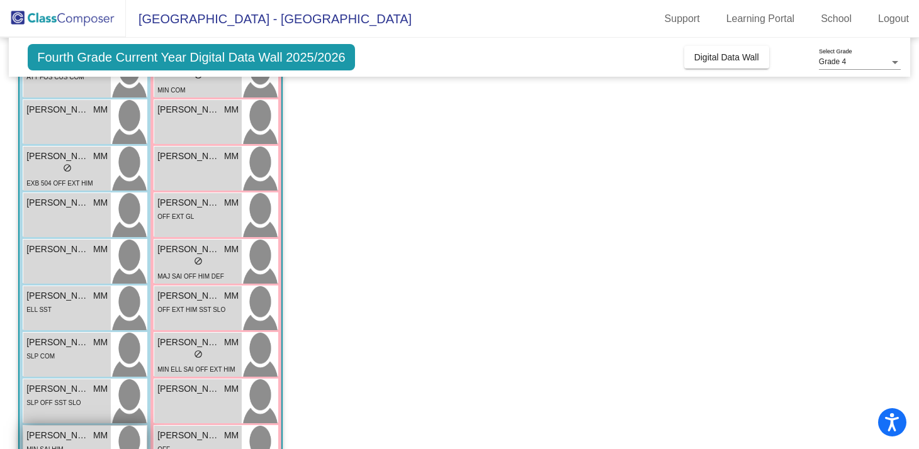
scroll to position [313, 0]
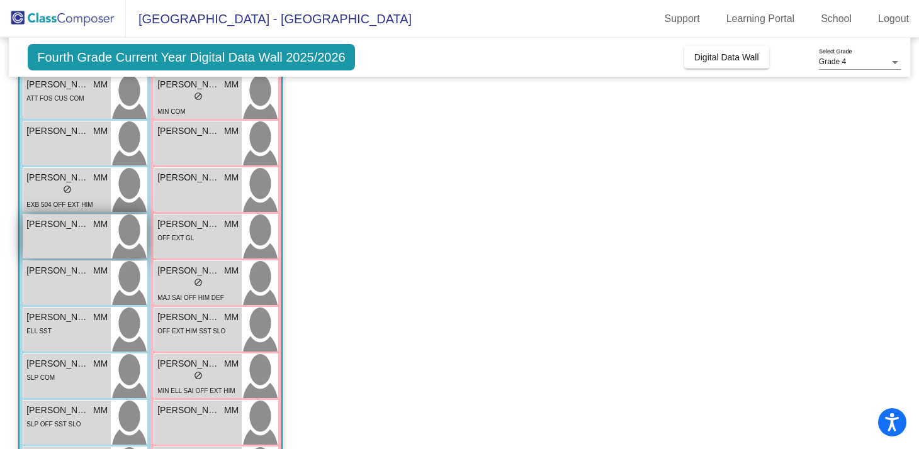
click at [90, 247] on div "[PERSON_NAME] MM lock do_not_disturb_alt" at bounding box center [66, 237] width 87 height 44
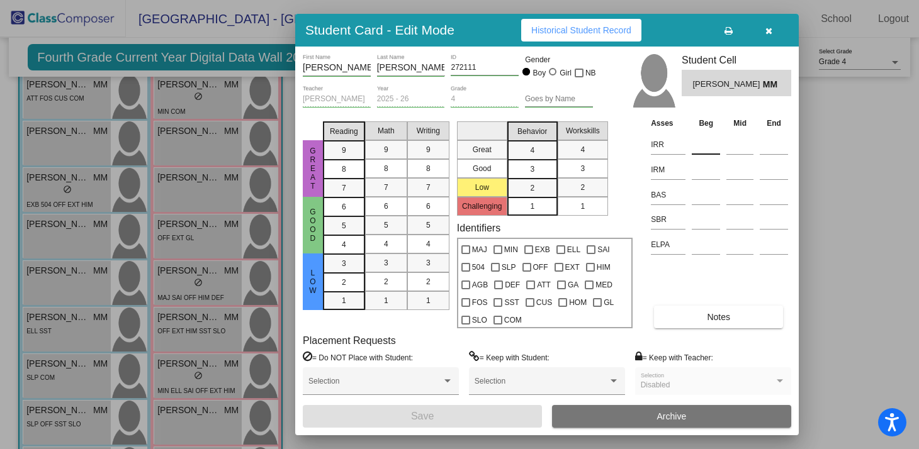
click at [710, 144] on input at bounding box center [706, 144] width 28 height 19
click at [687, 228] on td "SBR" at bounding box center [668, 218] width 41 height 25
click at [700, 226] on input at bounding box center [706, 219] width 28 height 19
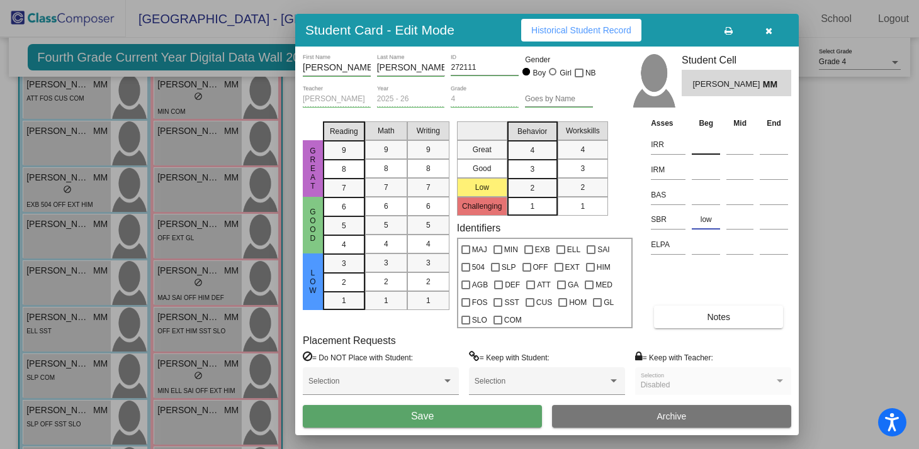
type input "low"
click at [707, 141] on input at bounding box center [706, 144] width 28 height 19
type input "2"
click at [708, 165] on input at bounding box center [706, 169] width 28 height 19
type input "2"
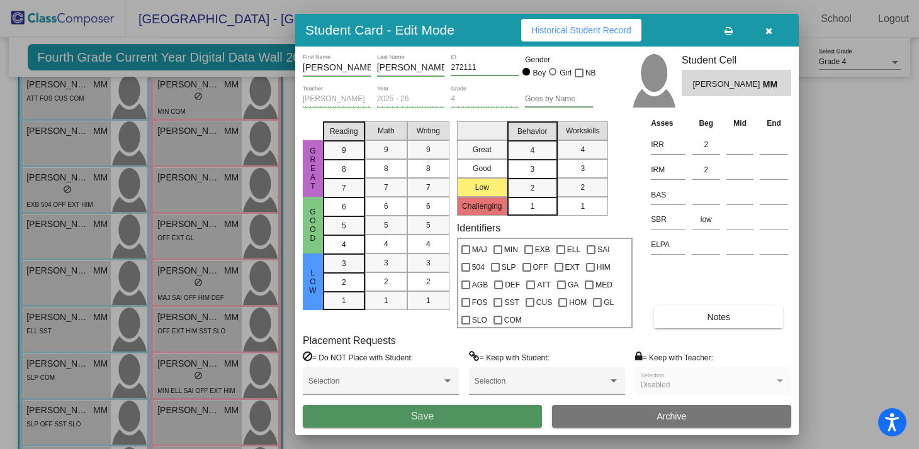
click at [481, 409] on button "Save" at bounding box center [422, 416] width 239 height 23
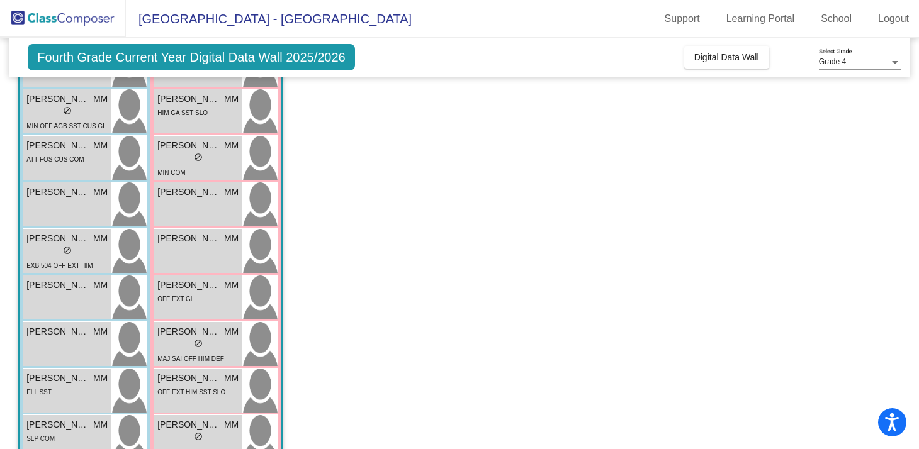
scroll to position [250, 0]
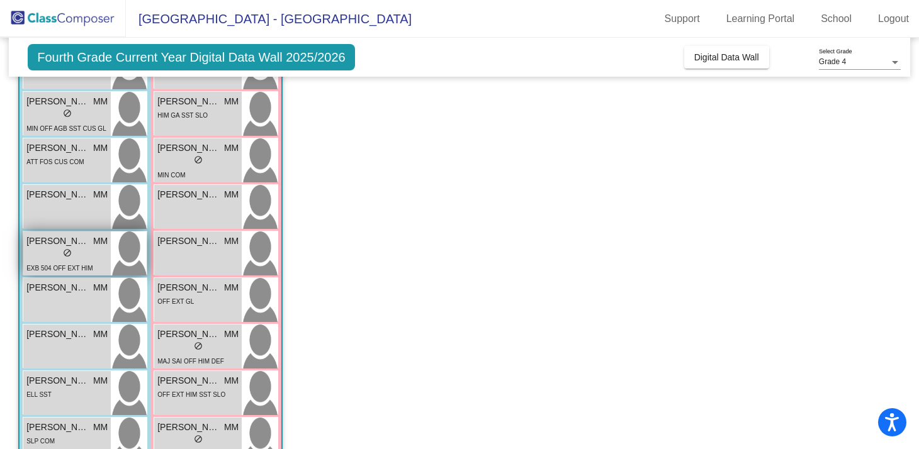
click at [43, 245] on span "[PERSON_NAME]" at bounding box center [57, 241] width 63 height 13
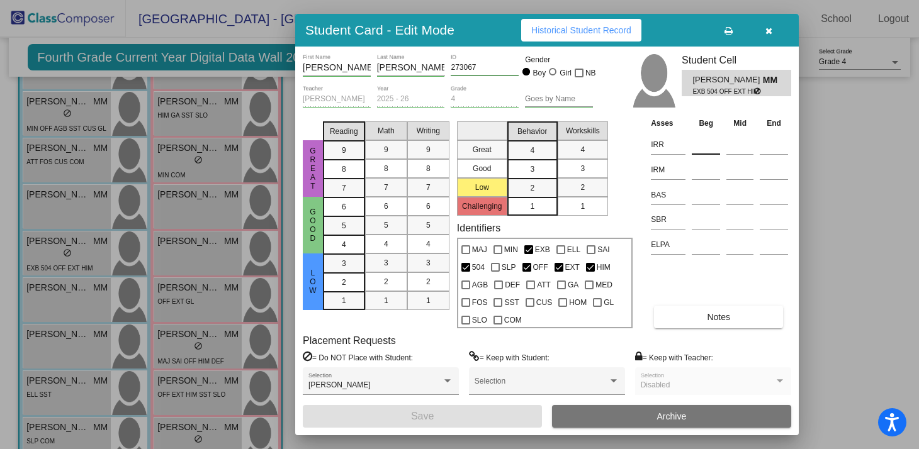
click at [708, 150] on input at bounding box center [706, 144] width 28 height 19
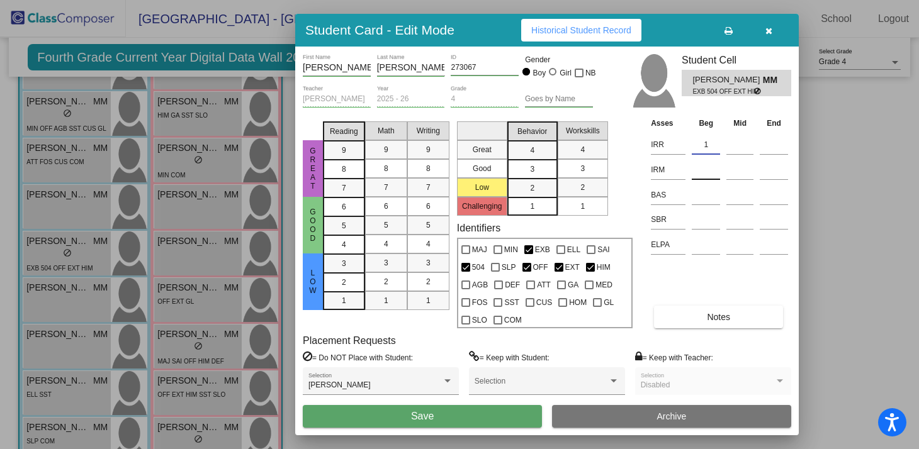
type input "1"
click at [700, 168] on input at bounding box center [706, 169] width 28 height 19
type input "K"
click at [709, 220] on input at bounding box center [706, 219] width 28 height 19
type input "some"
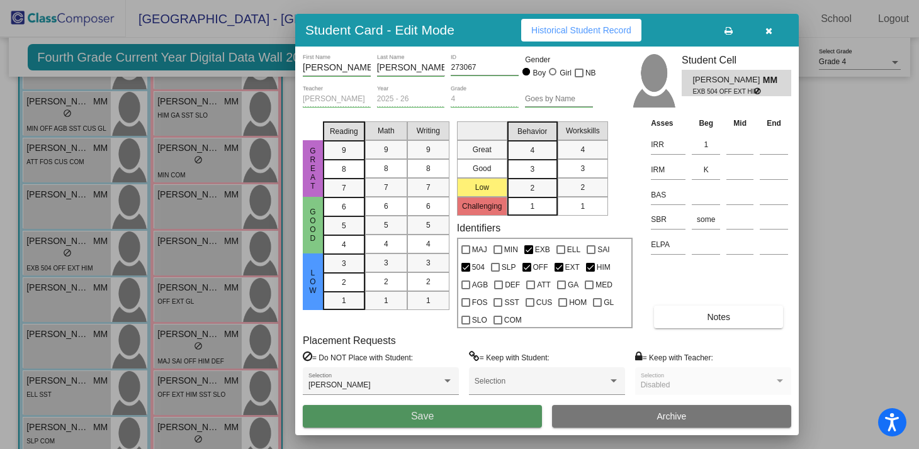
click at [490, 415] on button "Save" at bounding box center [422, 416] width 239 height 23
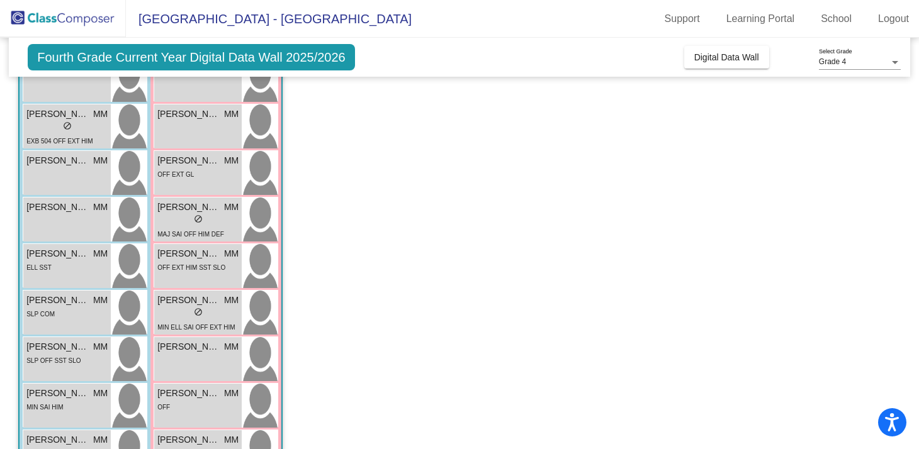
scroll to position [382, 0]
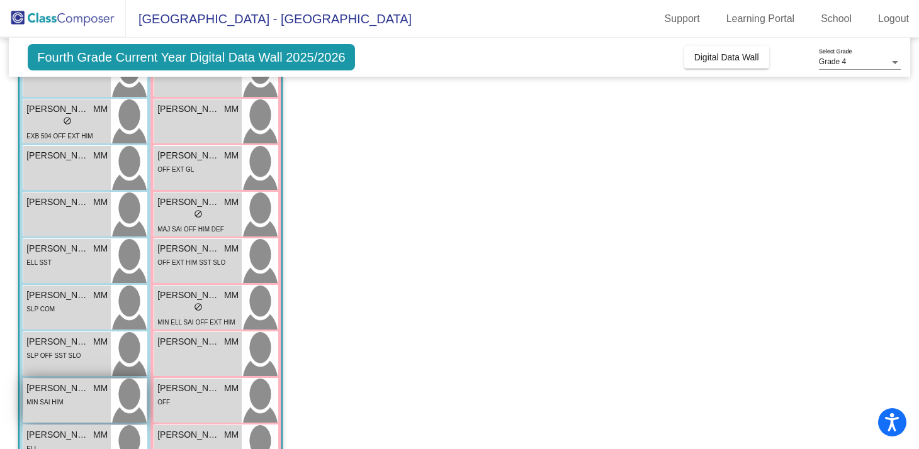
click at [67, 391] on span "[PERSON_NAME]" at bounding box center [57, 388] width 63 height 13
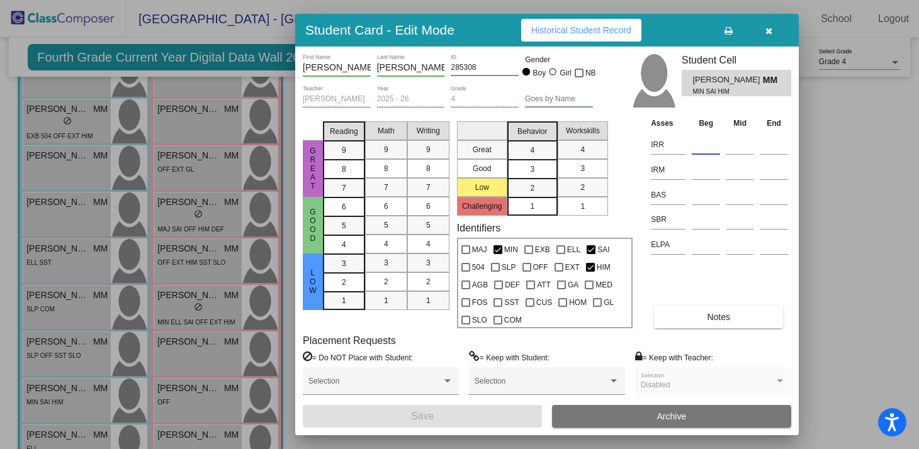
click at [712, 143] on input at bounding box center [706, 144] width 28 height 19
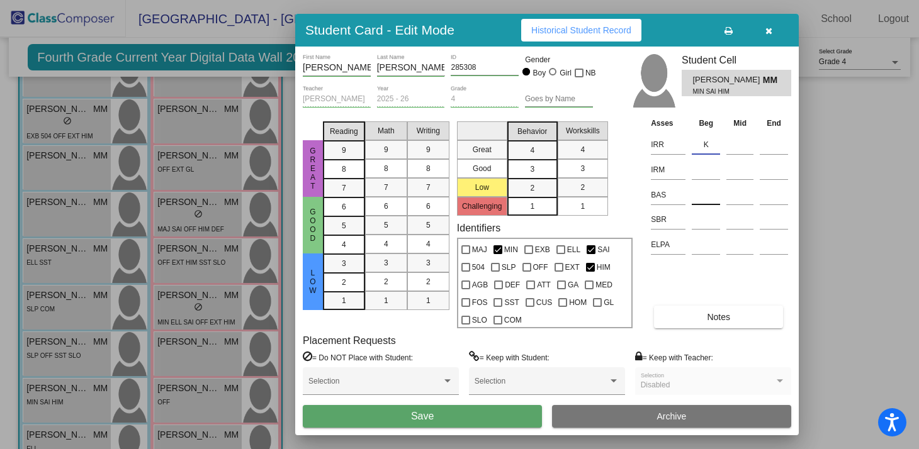
type input "K"
click at [703, 193] on input at bounding box center [706, 195] width 28 height 19
click at [704, 164] on input at bounding box center [706, 169] width 28 height 19
type input "2"
click at [707, 227] on input at bounding box center [706, 219] width 28 height 19
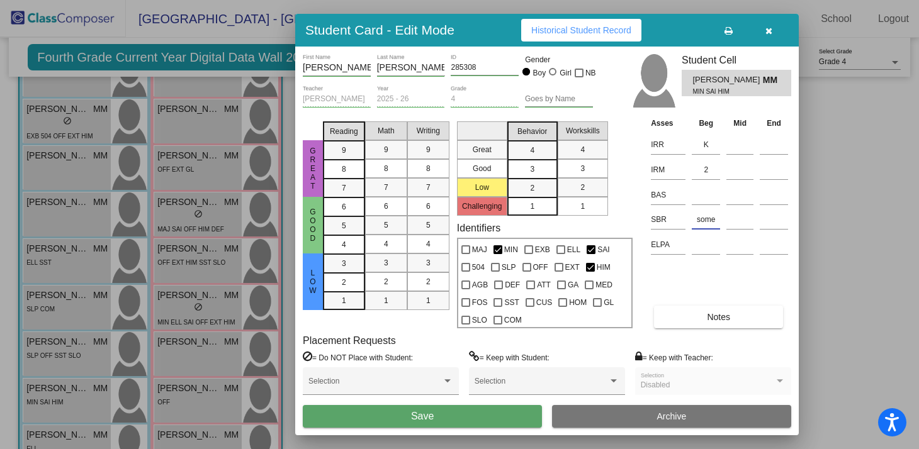
type input "some"
click at [451, 415] on button "Save" at bounding box center [422, 416] width 239 height 23
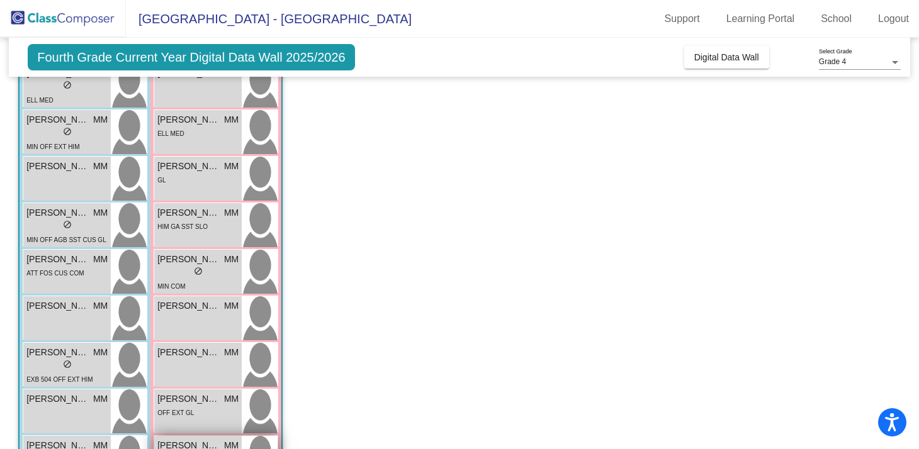
scroll to position [116, 0]
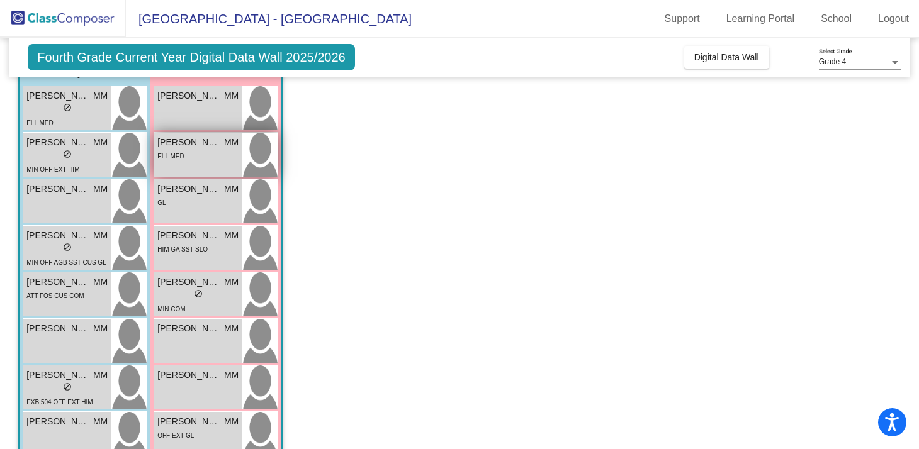
click at [208, 163] on div "[PERSON_NAME] MM lock do_not_disturb_alt ELL MED" at bounding box center [197, 155] width 87 height 44
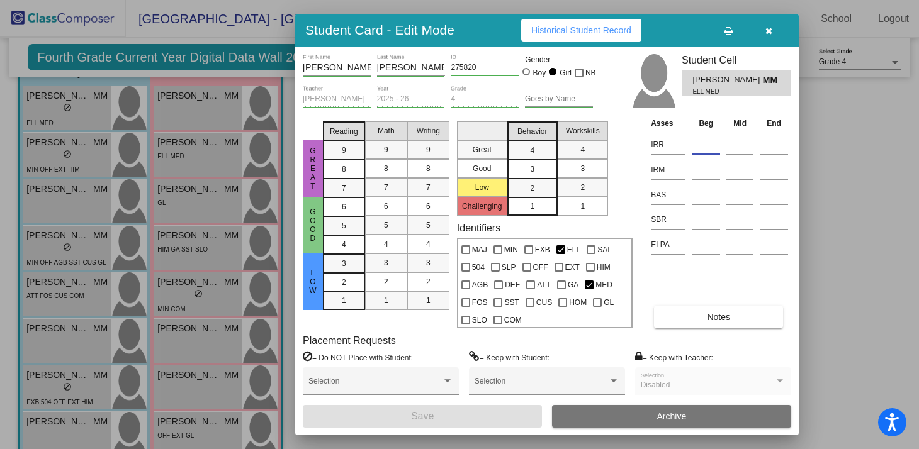
click at [707, 147] on input at bounding box center [706, 144] width 28 height 19
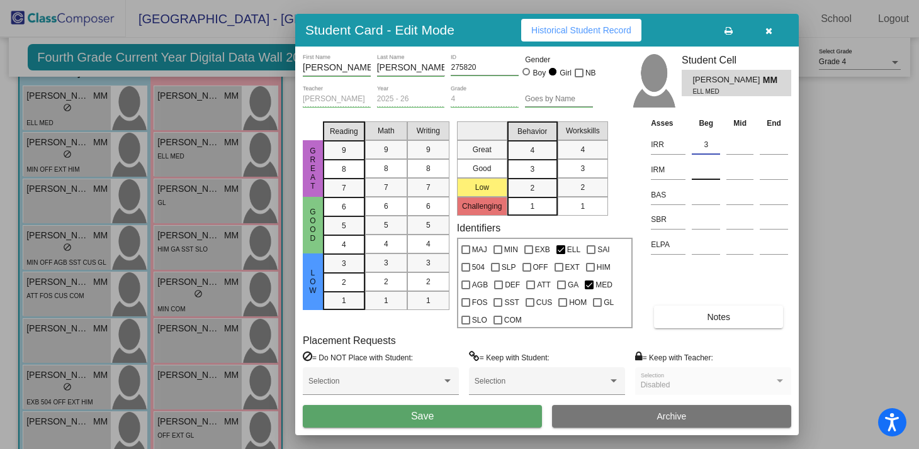
type input "3"
click at [700, 172] on input at bounding box center [706, 169] width 28 height 19
type input "2"
click at [706, 220] on input at bounding box center [706, 219] width 28 height 19
type input "low"
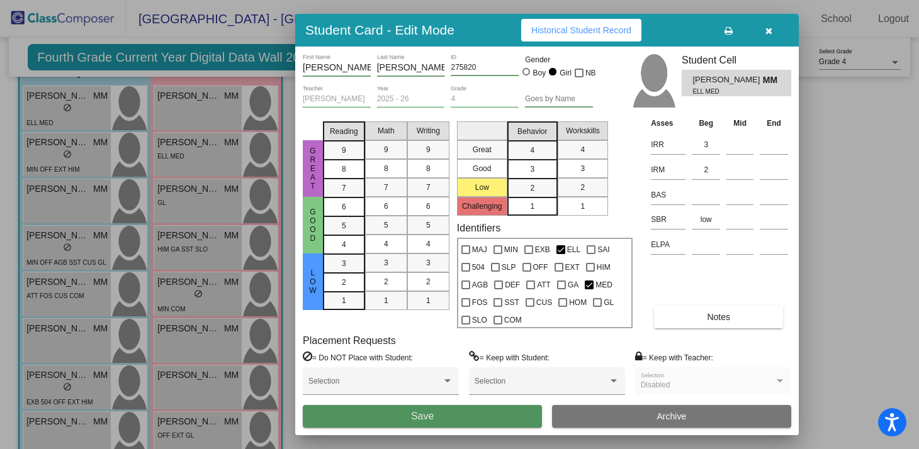
click at [483, 412] on button "Save" at bounding box center [422, 416] width 239 height 23
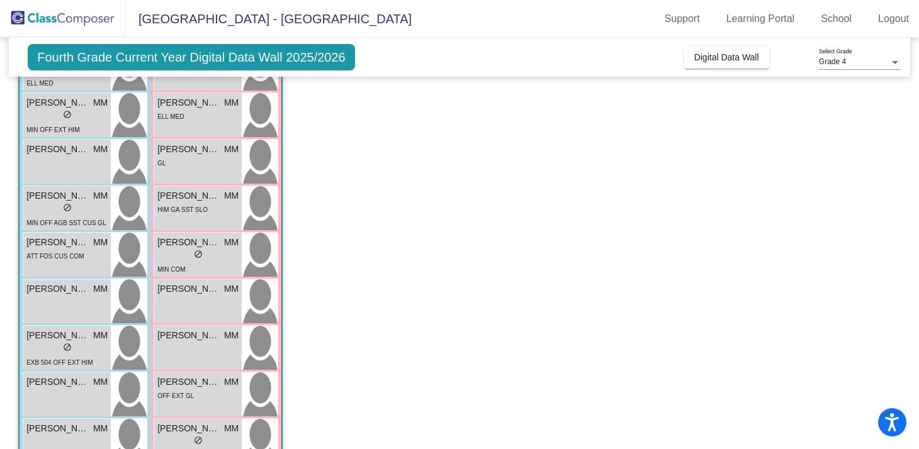
scroll to position [0, 0]
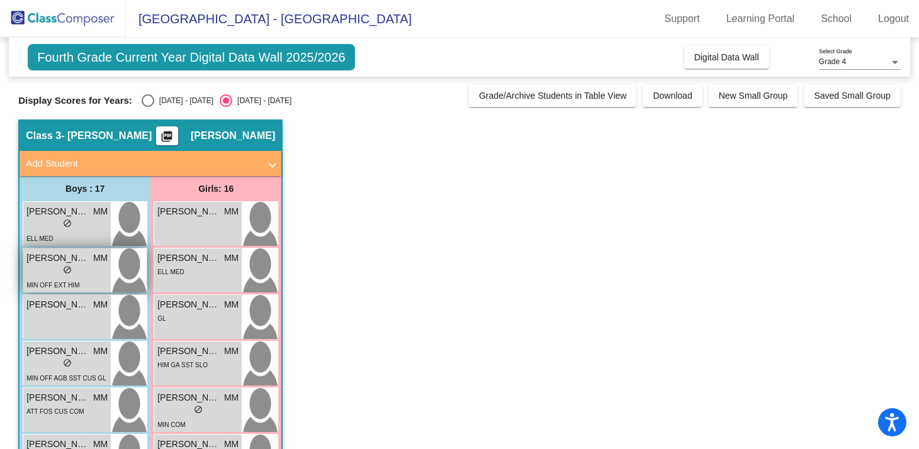
click at [66, 267] on span "do_not_disturb_alt" at bounding box center [67, 270] width 9 height 9
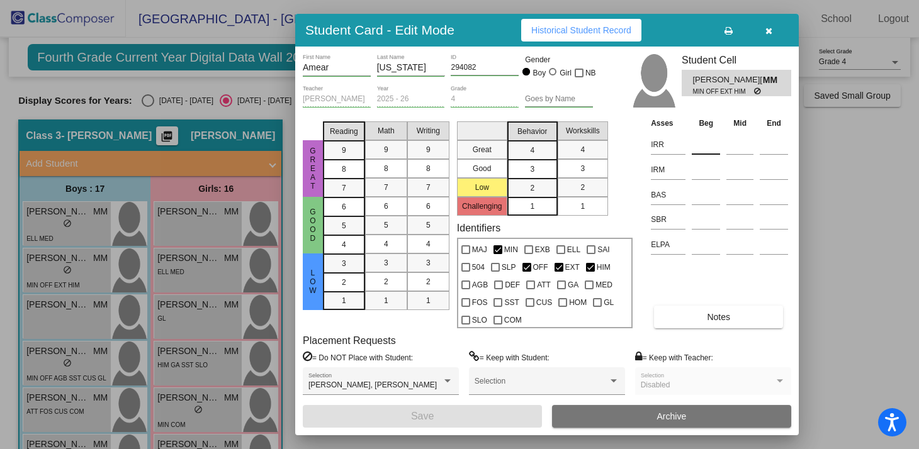
click at [706, 142] on input at bounding box center [706, 144] width 28 height 19
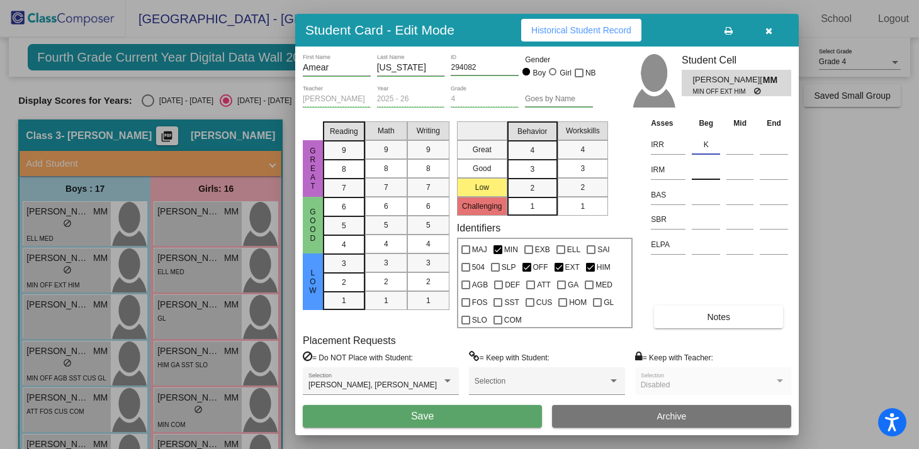
type input "K"
click at [702, 171] on input at bounding box center [706, 169] width 28 height 19
type input "1"
click at [700, 220] on input at bounding box center [706, 219] width 28 height 19
type input "low"
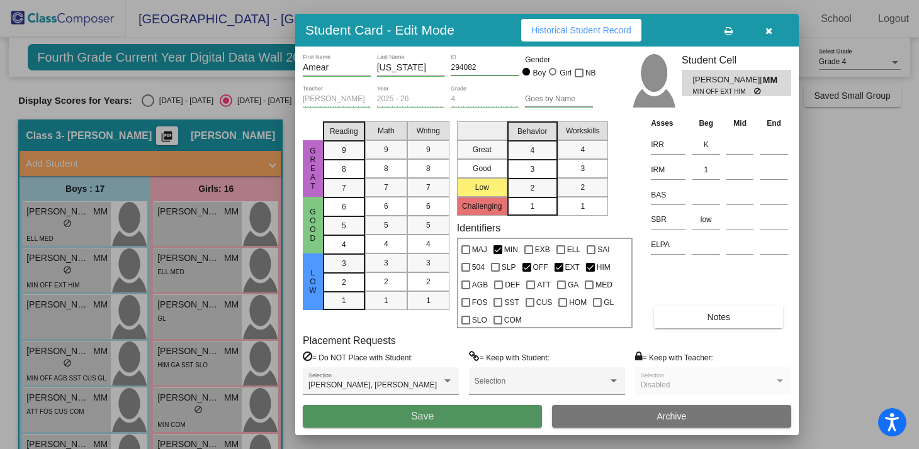
click at [464, 415] on button "Save" at bounding box center [422, 416] width 239 height 23
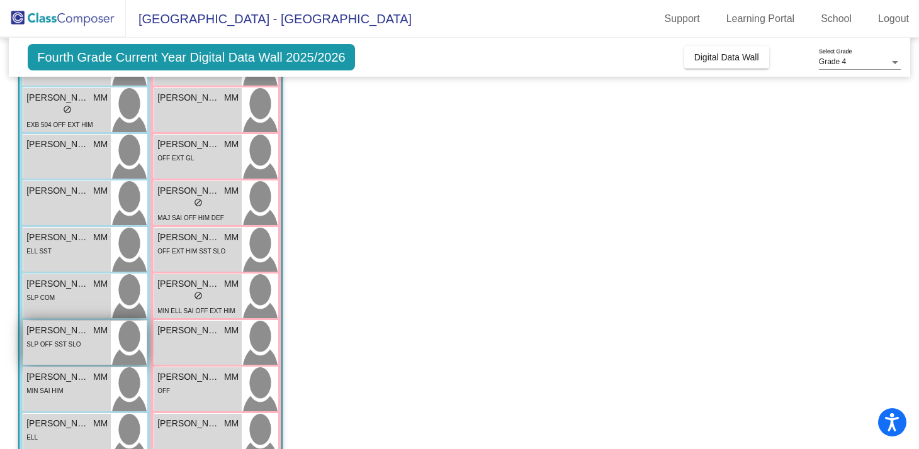
scroll to position [408, 0]
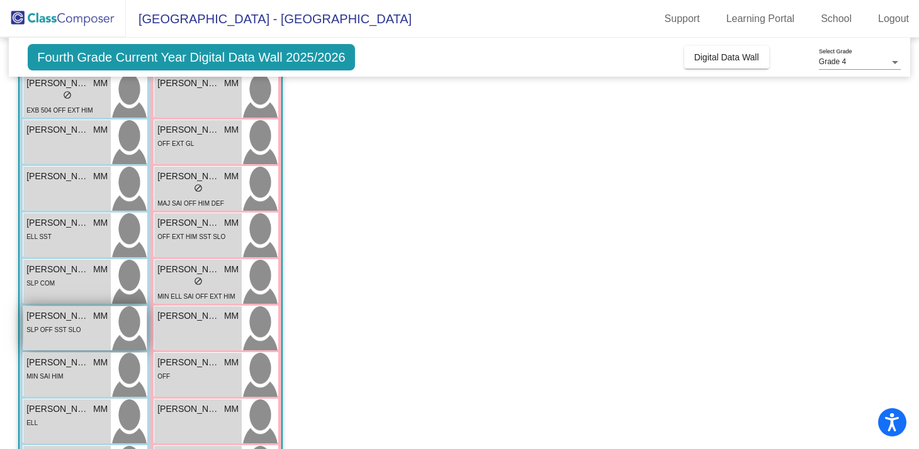
click at [71, 338] on div "[PERSON_NAME] MM lock do_not_disturb_alt SLP OFF SST SLO" at bounding box center [66, 328] width 87 height 44
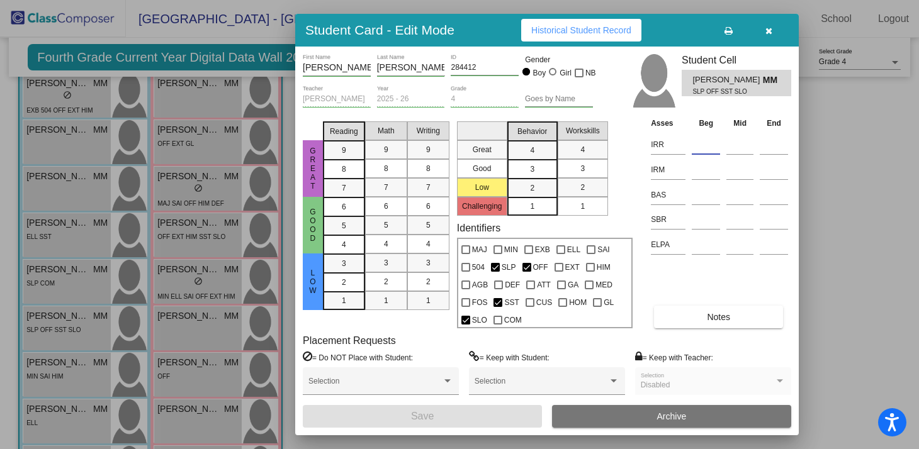
click at [710, 142] on input at bounding box center [706, 144] width 28 height 19
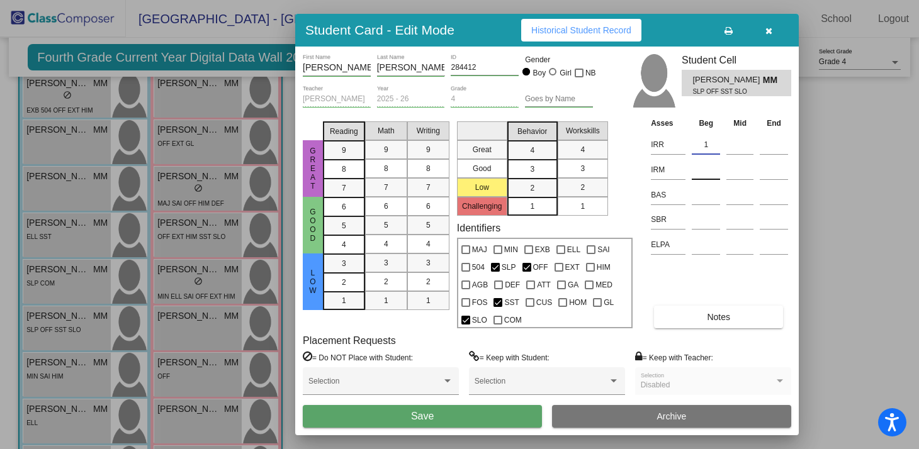
type input "1"
click at [706, 169] on input at bounding box center [706, 169] width 28 height 19
type input "2"
click at [707, 218] on input at bounding box center [706, 219] width 28 height 19
type input "low"
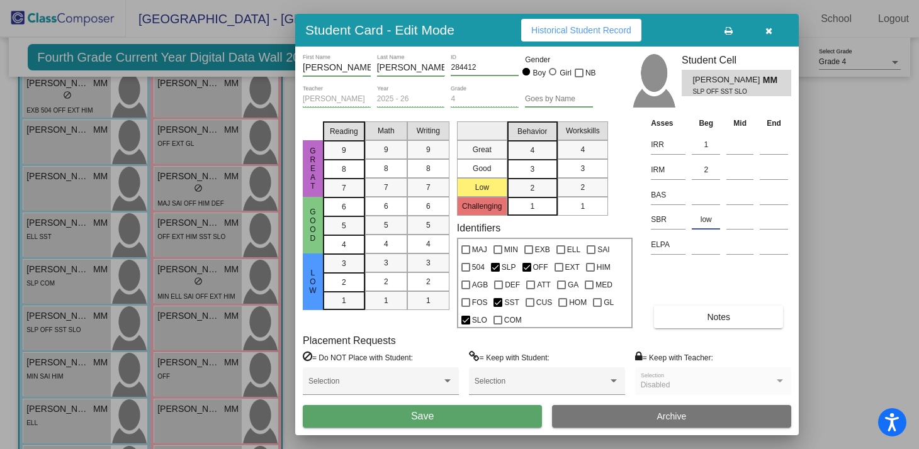
click at [466, 415] on button "Save" at bounding box center [422, 416] width 239 height 23
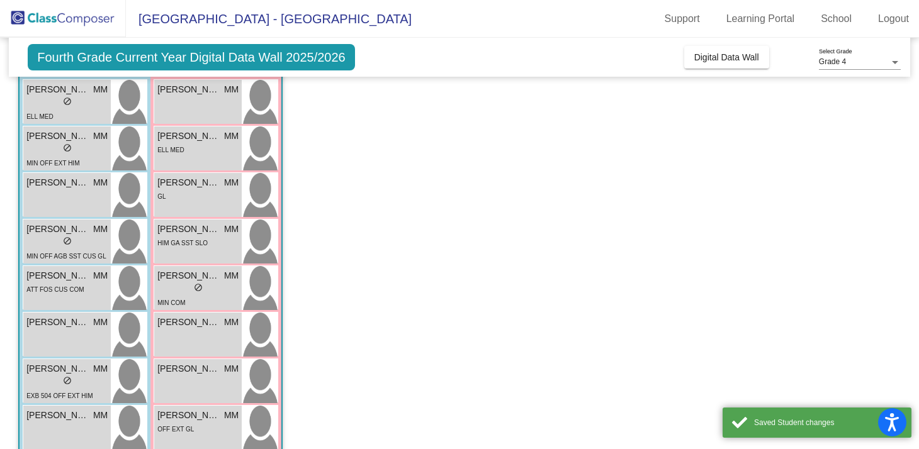
scroll to position [126, 0]
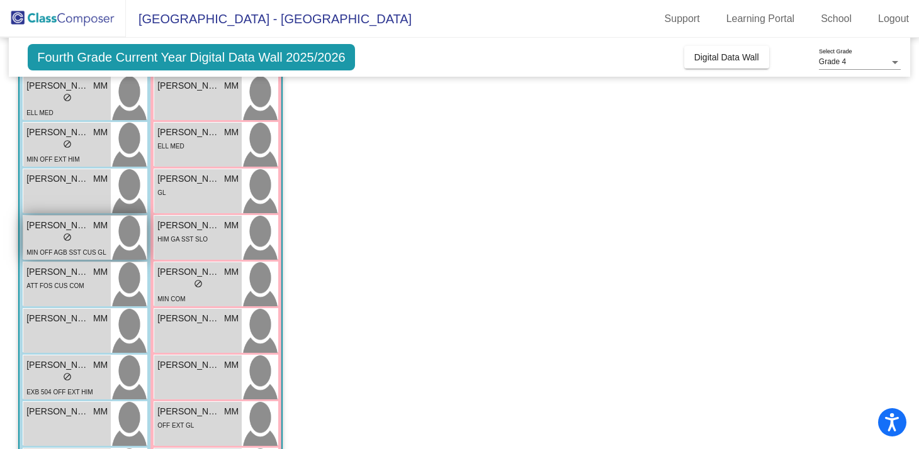
click at [96, 244] on div "lock do_not_disturb_alt" at bounding box center [66, 238] width 81 height 13
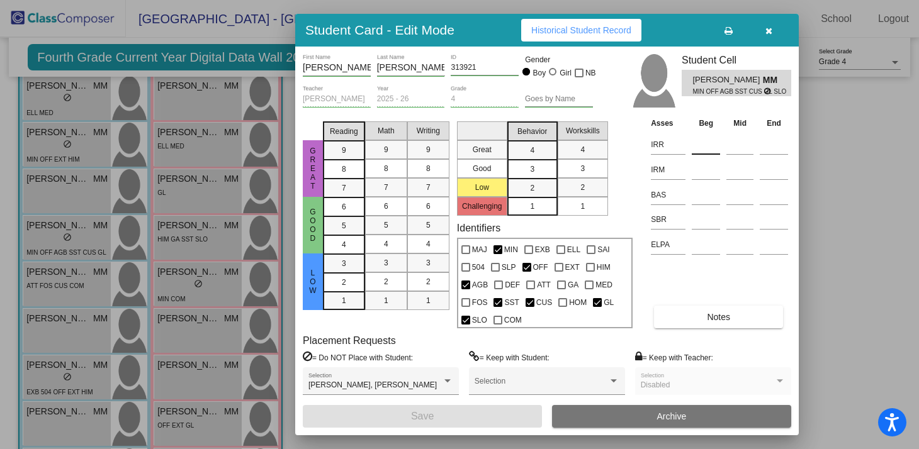
click at [699, 152] on input at bounding box center [706, 144] width 28 height 19
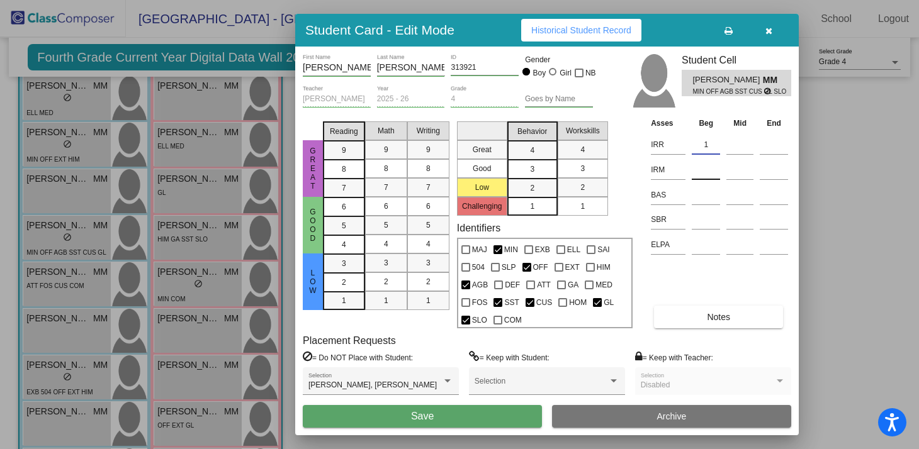
type input "1"
click at [697, 174] on input at bounding box center [706, 169] width 28 height 19
type input "K"
click at [702, 218] on input at bounding box center [706, 219] width 28 height 19
type input "some"
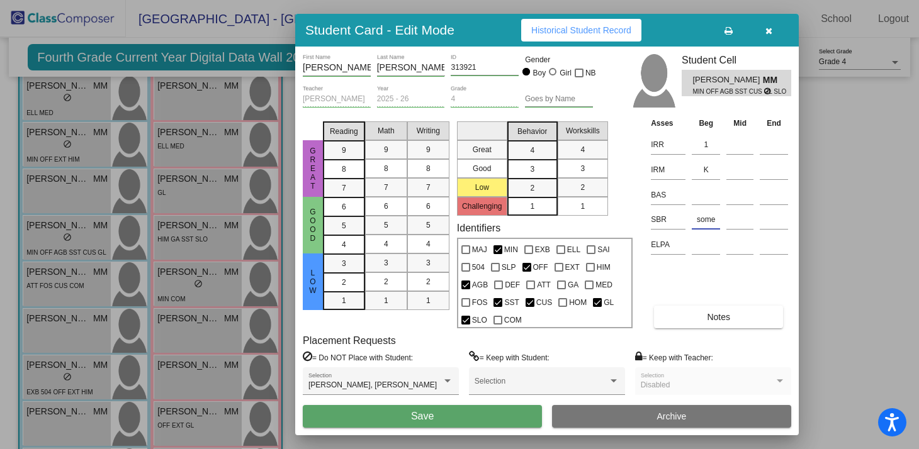
click at [491, 409] on button "Save" at bounding box center [422, 416] width 239 height 23
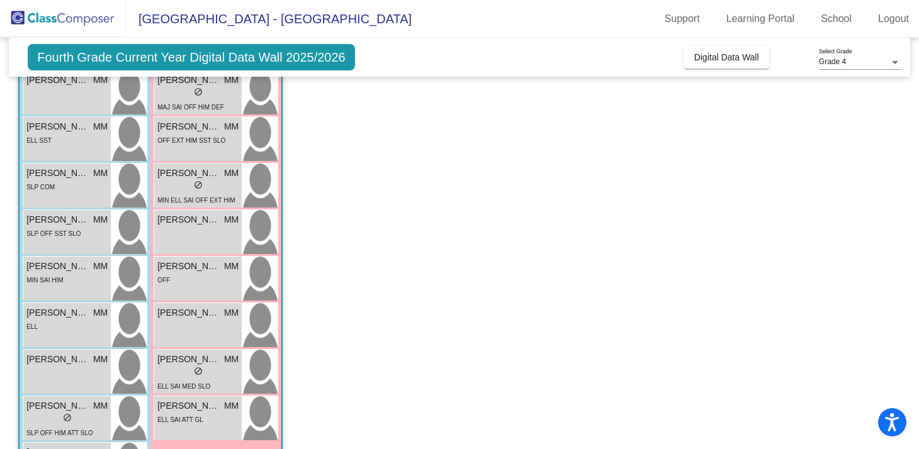
scroll to position [537, 0]
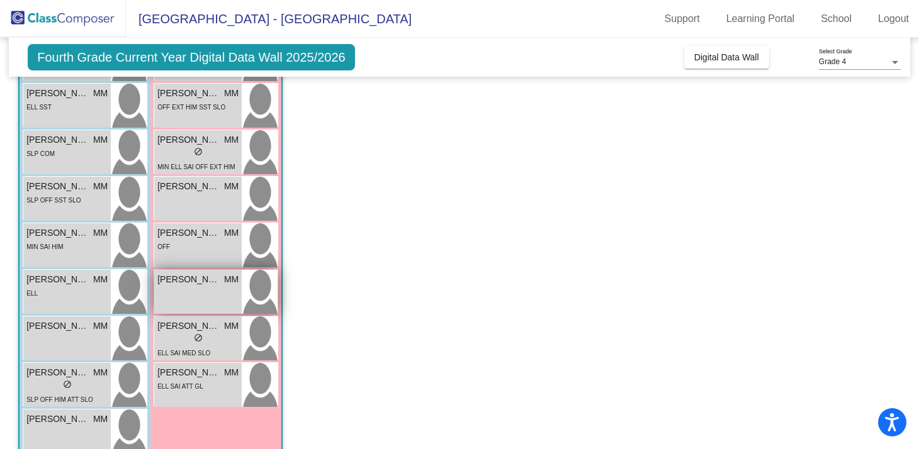
click at [232, 298] on div "[PERSON_NAME] MM lock do_not_disturb_alt" at bounding box center [197, 292] width 87 height 44
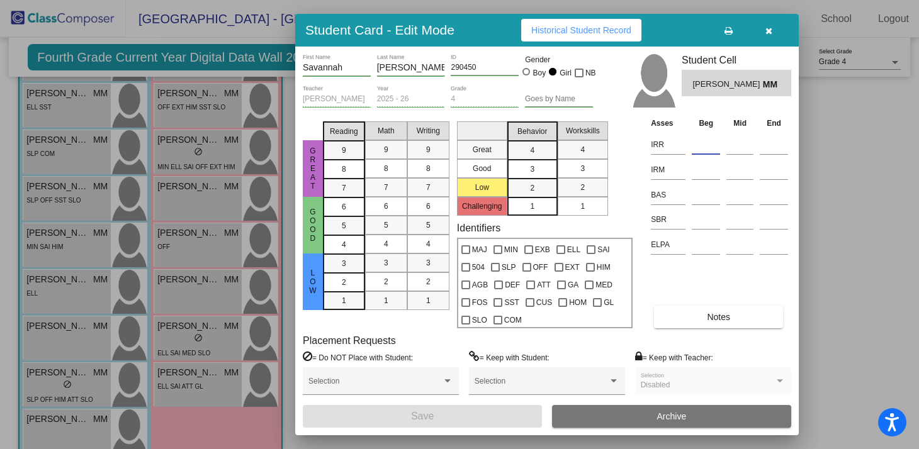
click at [710, 140] on input at bounding box center [706, 144] width 28 height 19
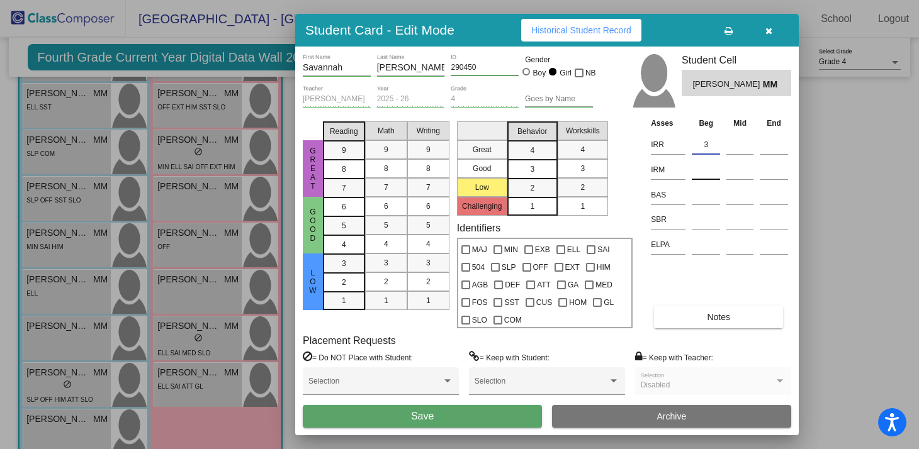
type input "3"
click at [709, 166] on input at bounding box center [706, 169] width 28 height 19
type input "2"
click at [708, 220] on input at bounding box center [706, 219] width 28 height 19
type input "low"
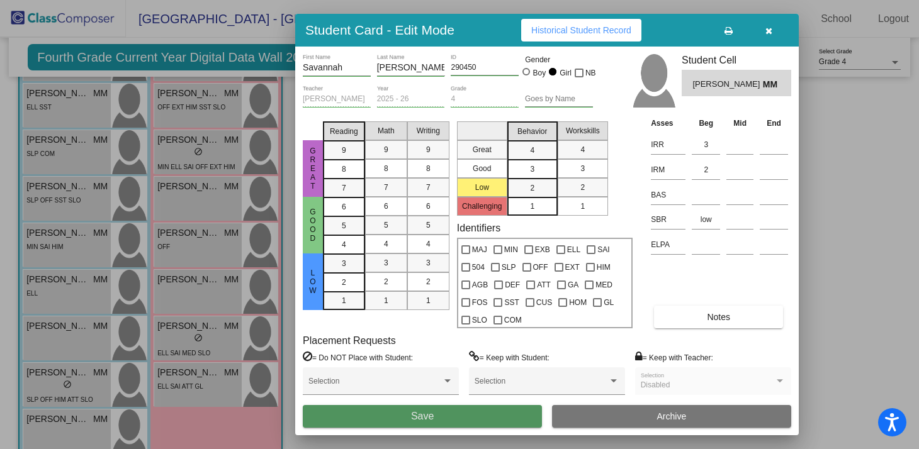
click at [451, 413] on button "Save" at bounding box center [422, 416] width 239 height 23
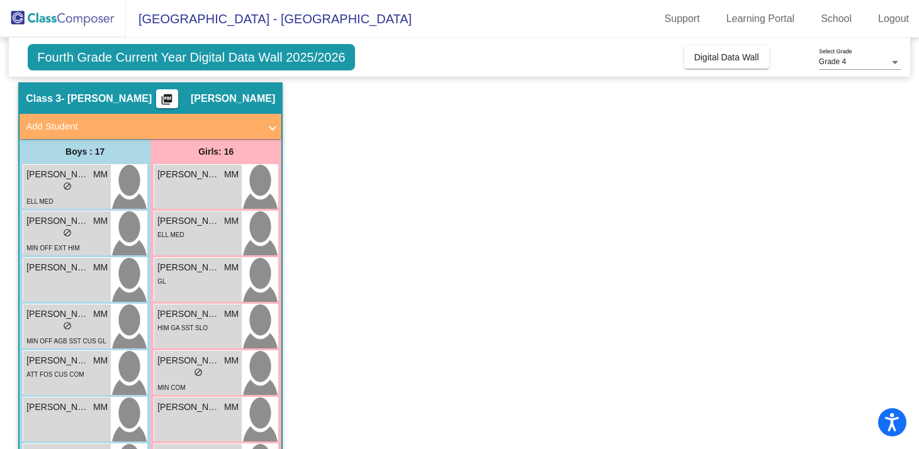
scroll to position [23, 0]
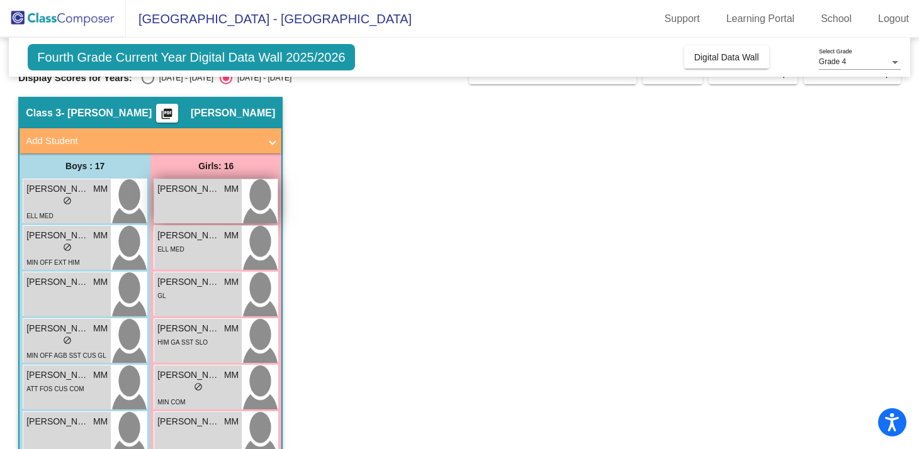
click at [226, 211] on div "[PERSON_NAME] [PERSON_NAME] lock do_not_disturb_alt" at bounding box center [197, 201] width 87 height 44
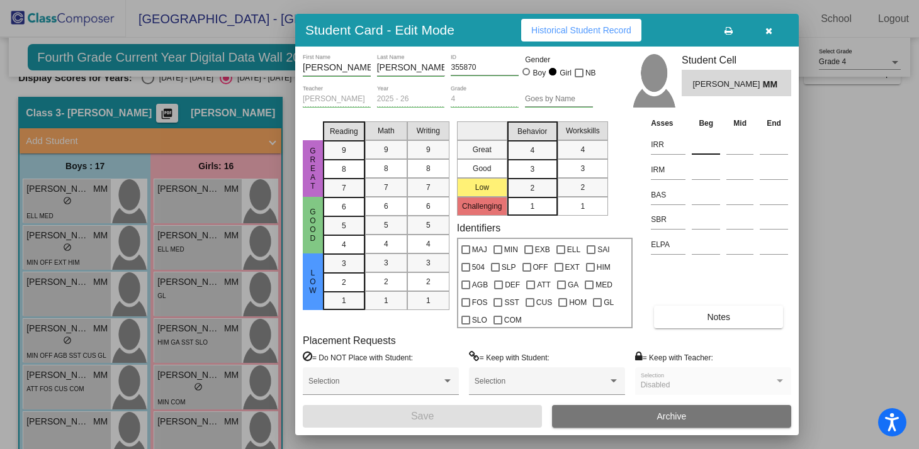
click at [710, 152] on input at bounding box center [706, 144] width 28 height 19
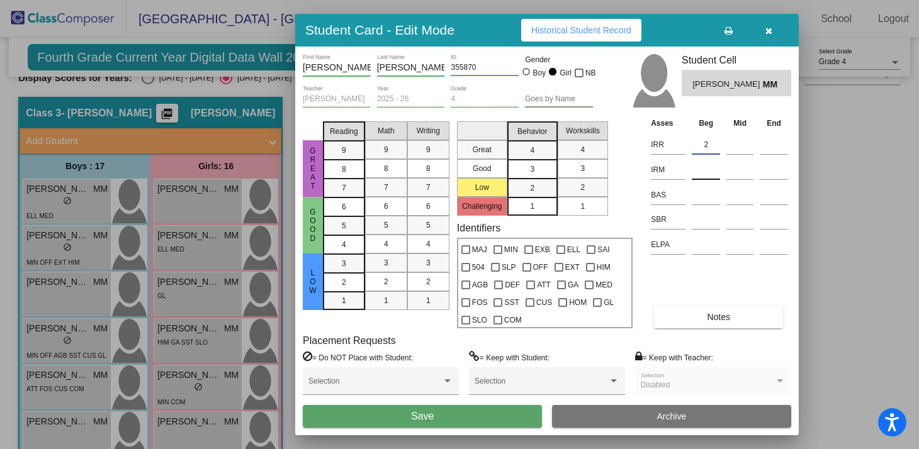
type input "2"
click at [712, 174] on input at bounding box center [706, 169] width 28 height 19
type input "1"
click at [707, 216] on input at bounding box center [706, 219] width 28 height 19
type input "some"
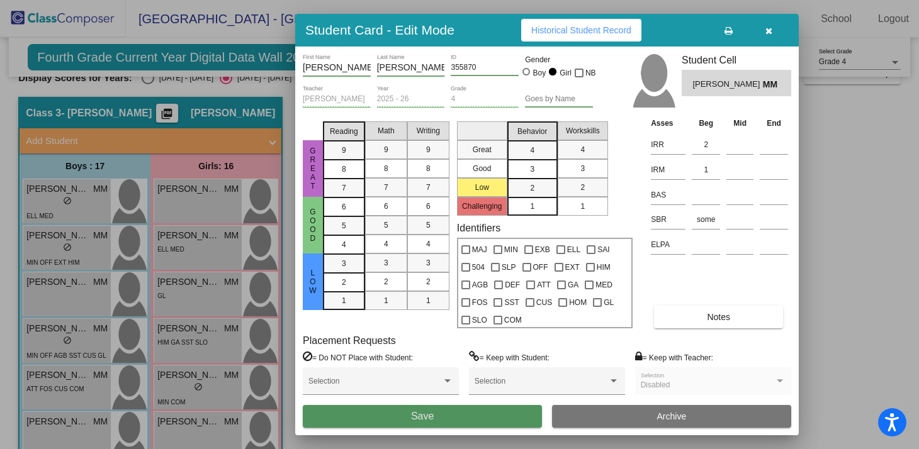
click at [477, 413] on button "Save" at bounding box center [422, 416] width 239 height 23
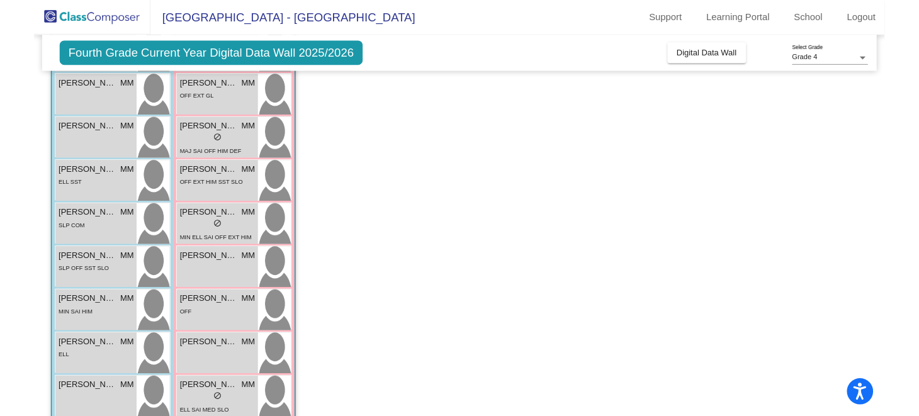
scroll to position [459, 0]
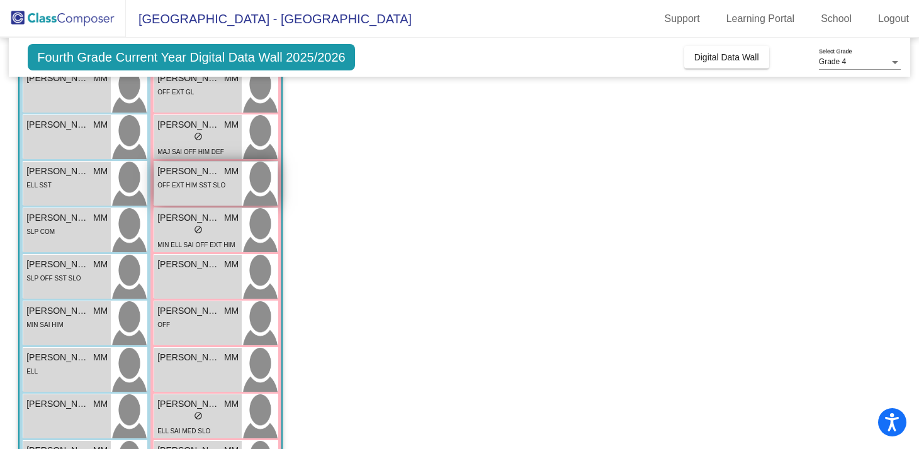
click at [208, 189] on span "OFF EXT HIM SST SLO" at bounding box center [191, 185] width 68 height 7
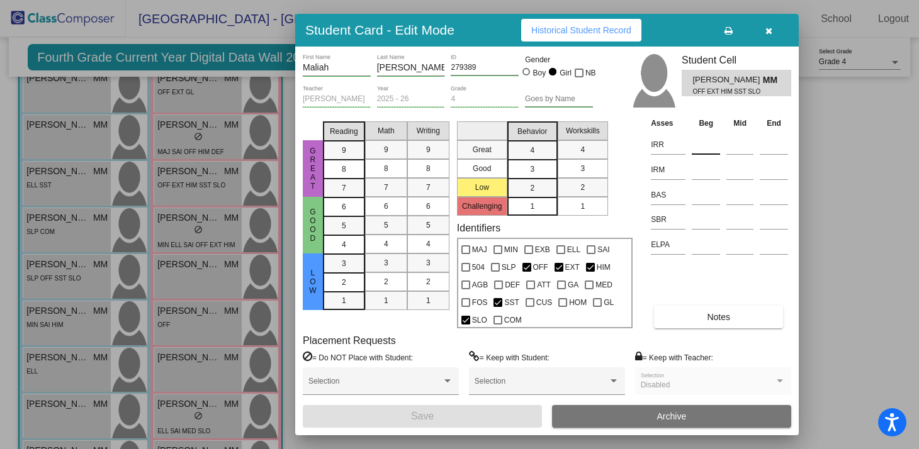
click at [696, 141] on input at bounding box center [706, 144] width 28 height 19
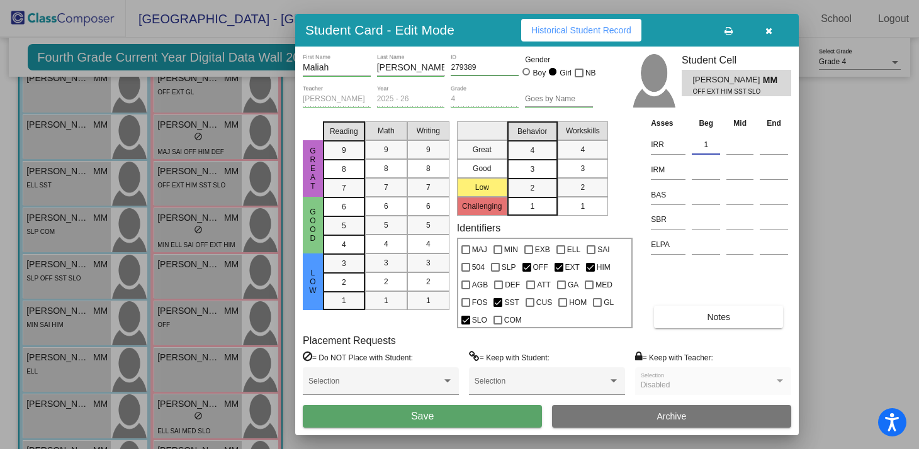
type input "1"
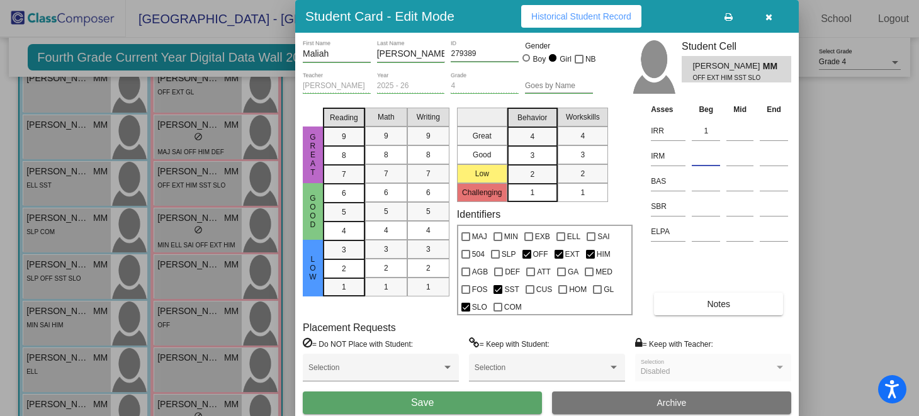
click at [711, 155] on input at bounding box center [706, 156] width 28 height 19
type input "2"
click at [698, 203] on input at bounding box center [706, 206] width 28 height 19
type input "low"
click at [449, 393] on button "Save" at bounding box center [422, 402] width 239 height 23
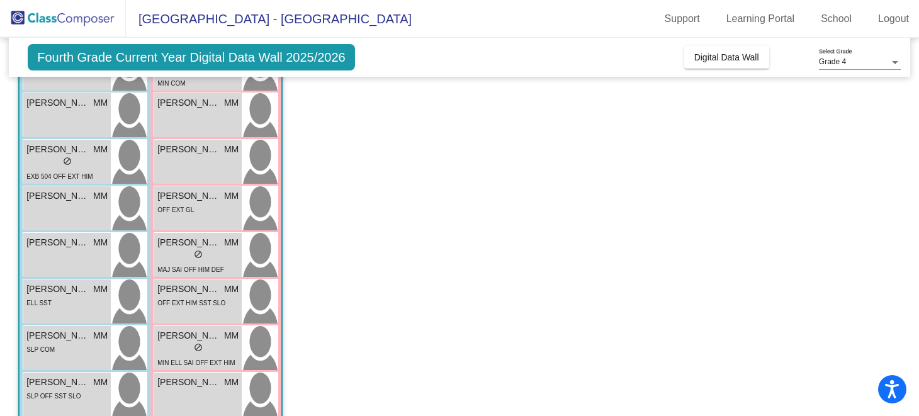
scroll to position [597, 0]
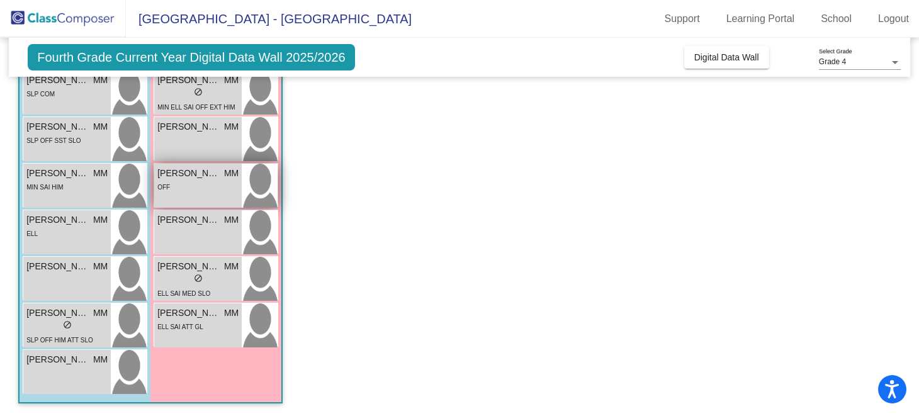
click at [212, 189] on div "OFF" at bounding box center [197, 186] width 81 height 13
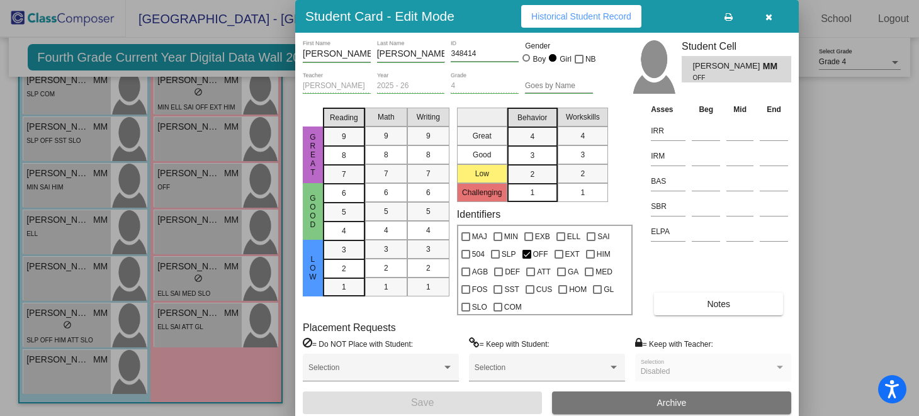
click at [224, 128] on div at bounding box center [459, 208] width 919 height 416
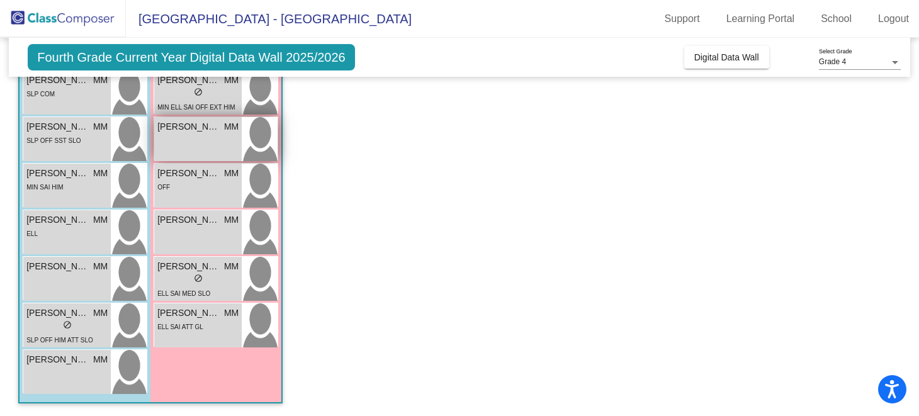
click at [209, 135] on div "[PERSON_NAME] MM lock do_not_disturb_alt" at bounding box center [197, 139] width 87 height 44
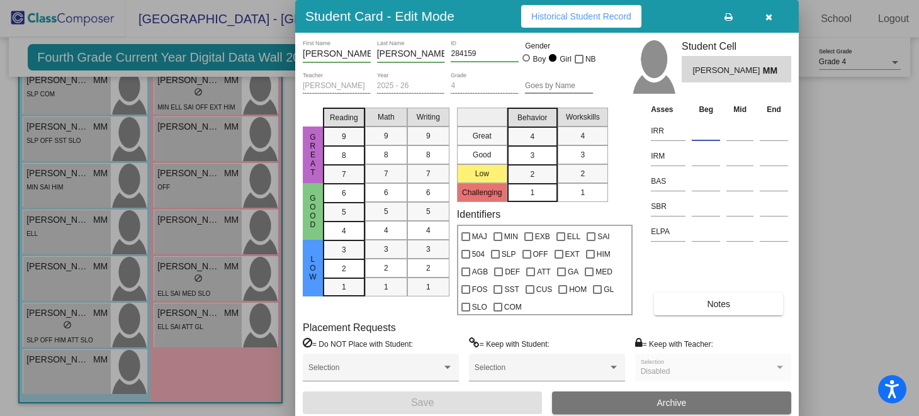
click at [706, 126] on input at bounding box center [706, 130] width 28 height 19
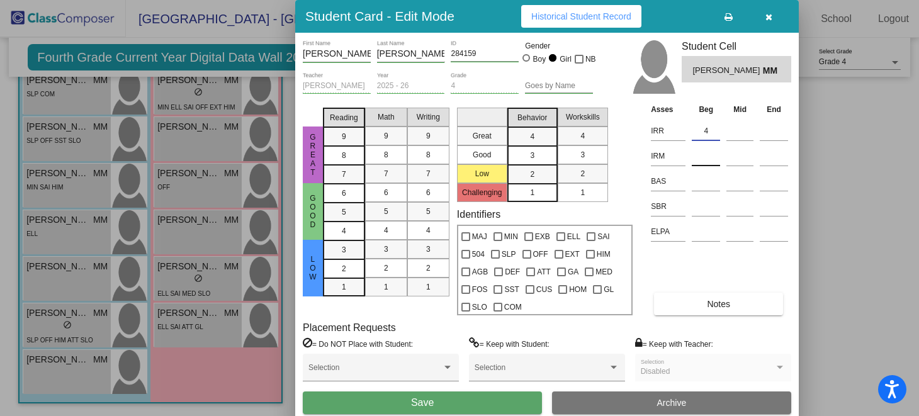
type input "4"
click at [710, 154] on input at bounding box center [706, 156] width 28 height 19
type input "3"
click at [708, 205] on input at bounding box center [706, 206] width 28 height 19
type input "low"
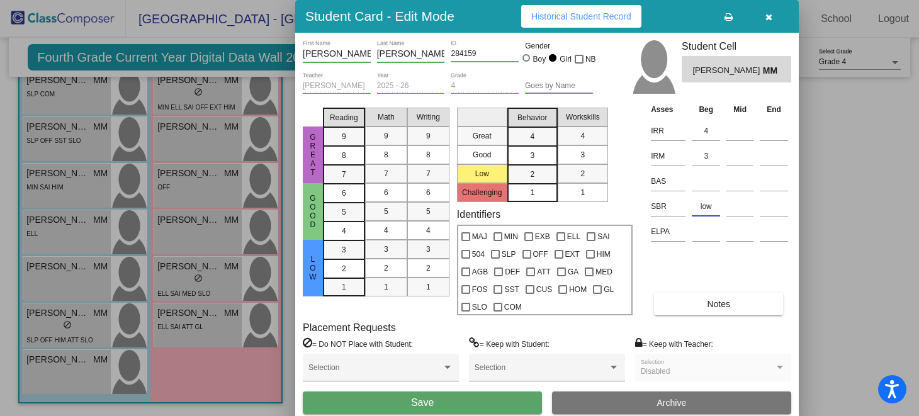
click at [429, 396] on button "Save" at bounding box center [422, 402] width 239 height 23
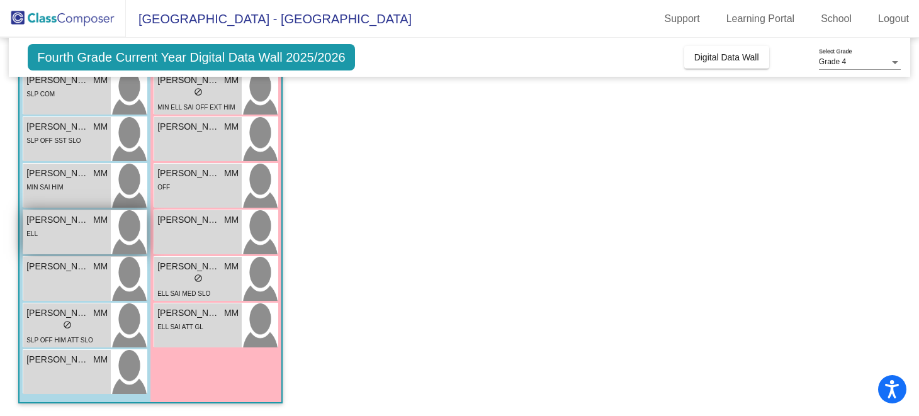
click at [61, 236] on div "ELL" at bounding box center [66, 233] width 81 height 13
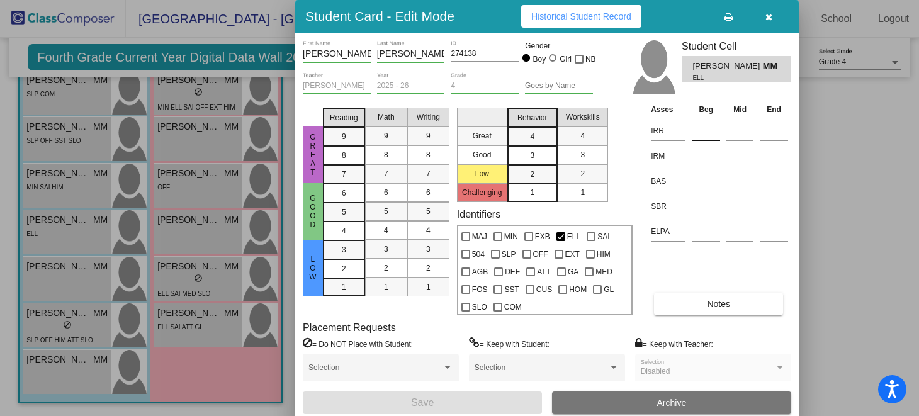
click at [700, 127] on input at bounding box center [706, 130] width 28 height 19
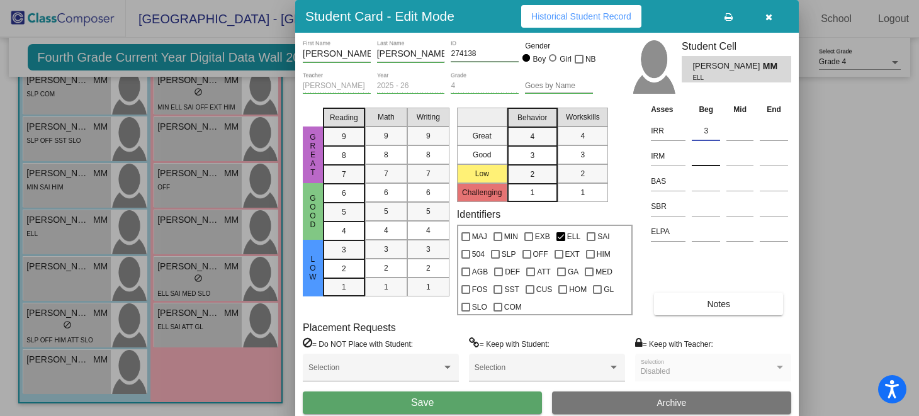
type input "3"
click at [707, 160] on input at bounding box center [706, 156] width 28 height 19
type input "2"
click at [705, 203] on input at bounding box center [706, 206] width 28 height 19
type input "low"
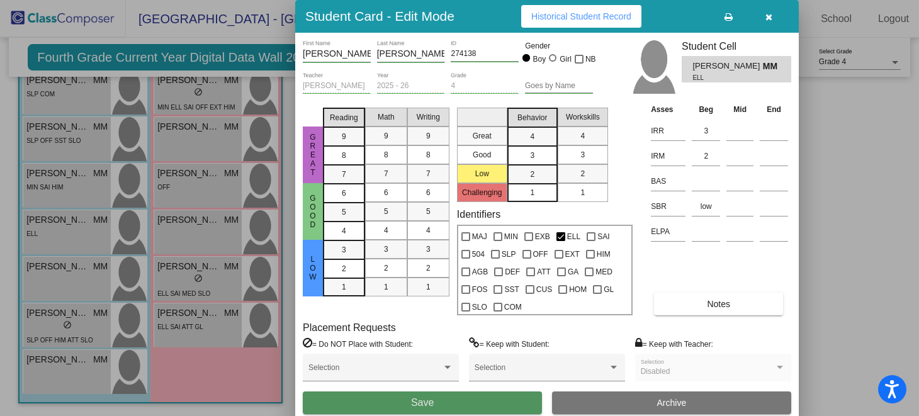
click at [461, 397] on button "Save" at bounding box center [422, 402] width 239 height 23
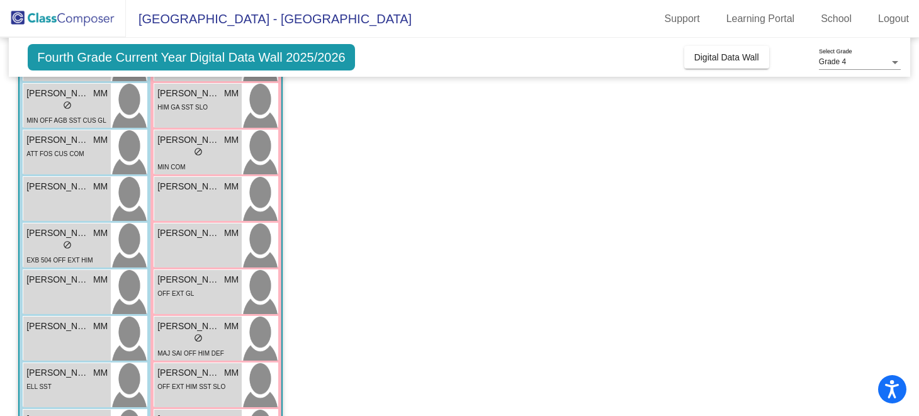
scroll to position [235, 0]
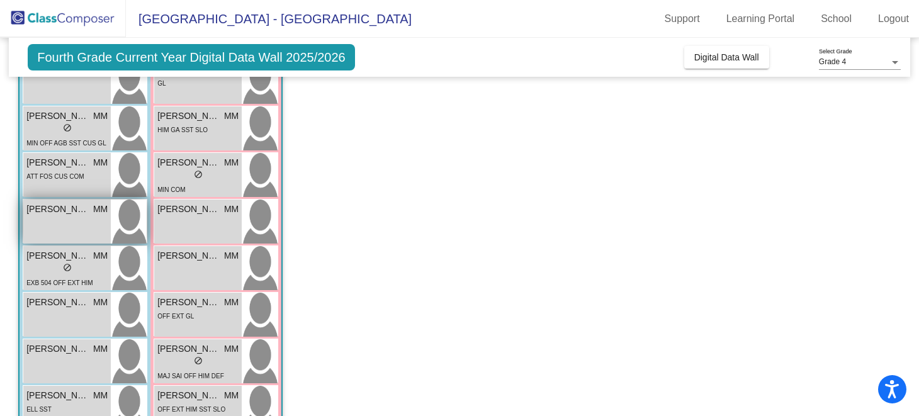
click at [79, 216] on div "[PERSON_NAME] MM lock do_not_disturb_alt" at bounding box center [66, 221] width 87 height 44
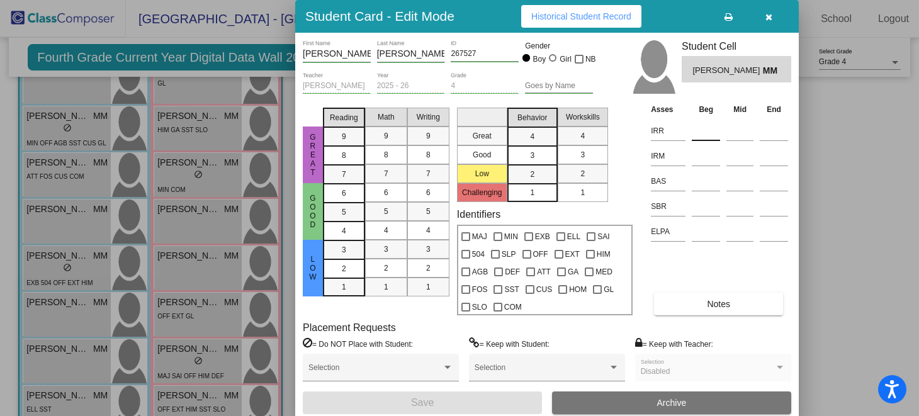
click at [703, 129] on input at bounding box center [706, 130] width 28 height 19
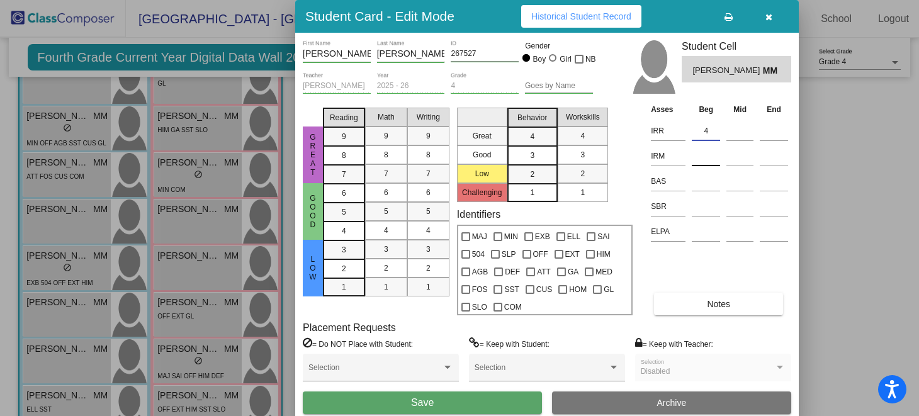
type input "4"
click at [702, 155] on input at bounding box center [706, 156] width 28 height 19
type input "3"
click at [707, 208] on input at bounding box center [706, 206] width 28 height 19
type input "low"
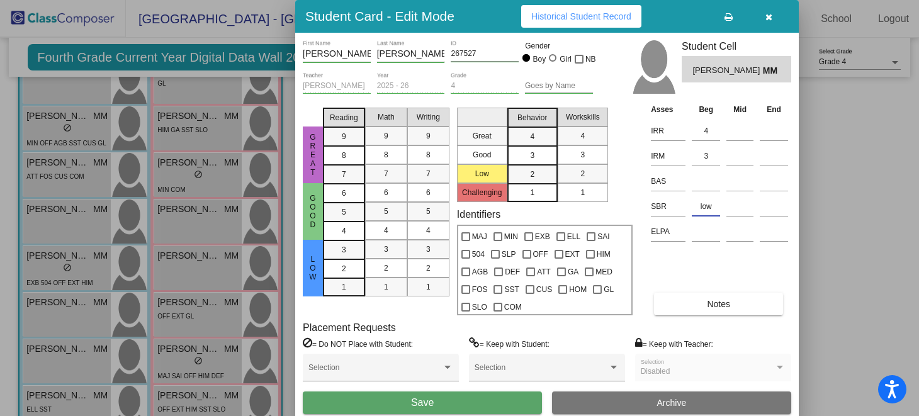
click at [445, 410] on button "Save" at bounding box center [422, 402] width 239 height 23
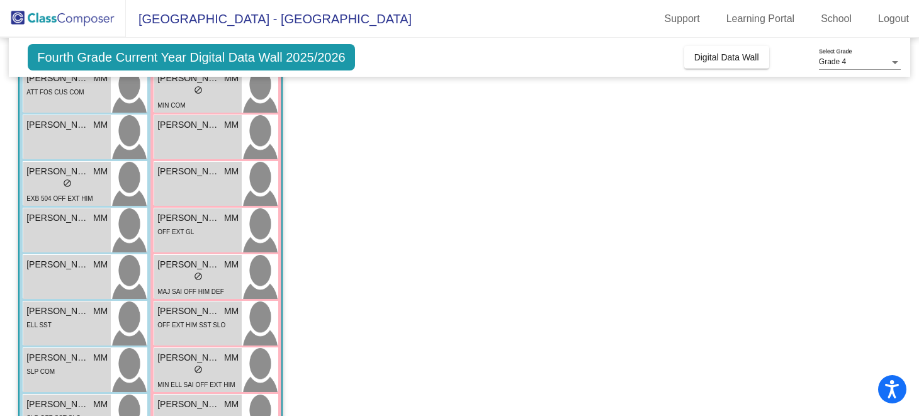
scroll to position [321, 0]
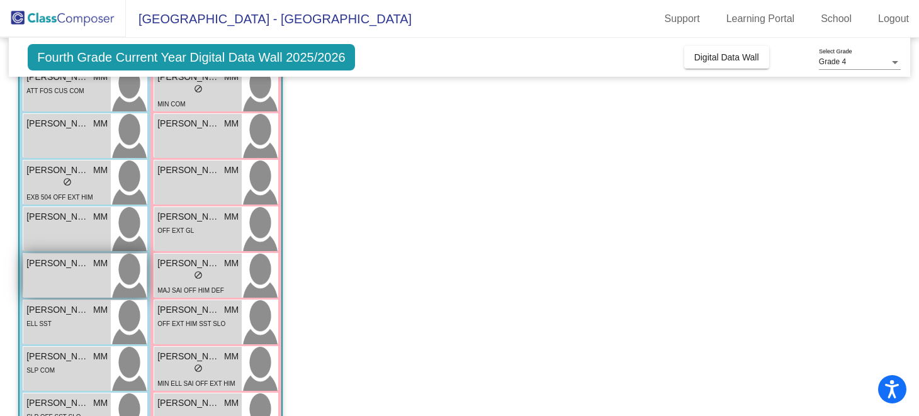
click at [77, 271] on div "[PERSON_NAME] MM lock do_not_disturb_alt" at bounding box center [66, 276] width 87 height 44
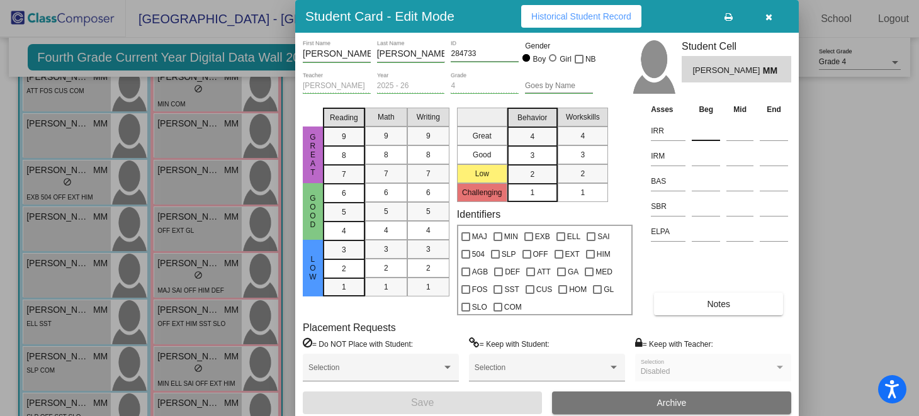
click at [702, 126] on input at bounding box center [706, 130] width 28 height 19
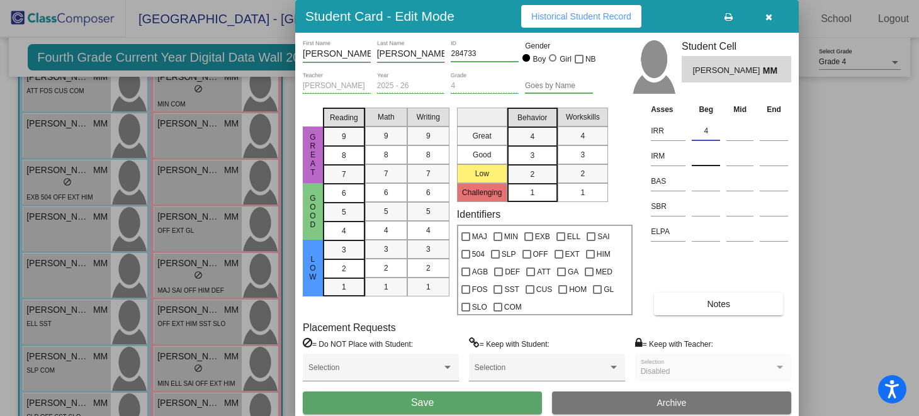
type input "4"
click at [707, 152] on input at bounding box center [706, 156] width 28 height 19
type input "4"
click at [714, 207] on input at bounding box center [706, 206] width 28 height 19
type input "low"
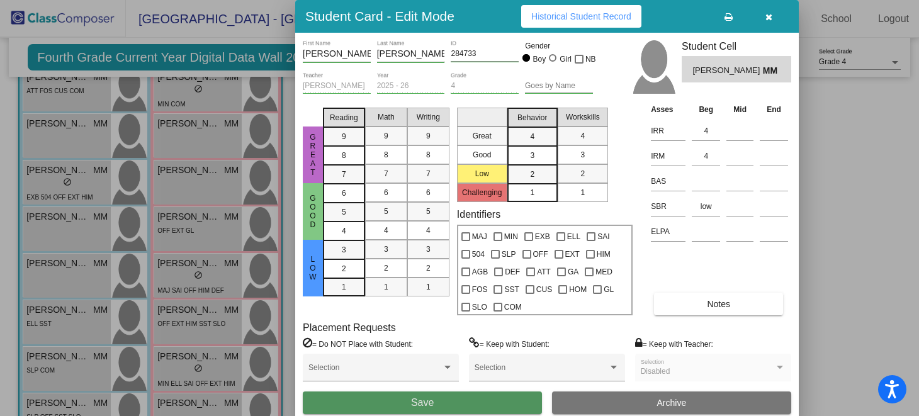
click at [471, 400] on button "Save" at bounding box center [422, 402] width 239 height 23
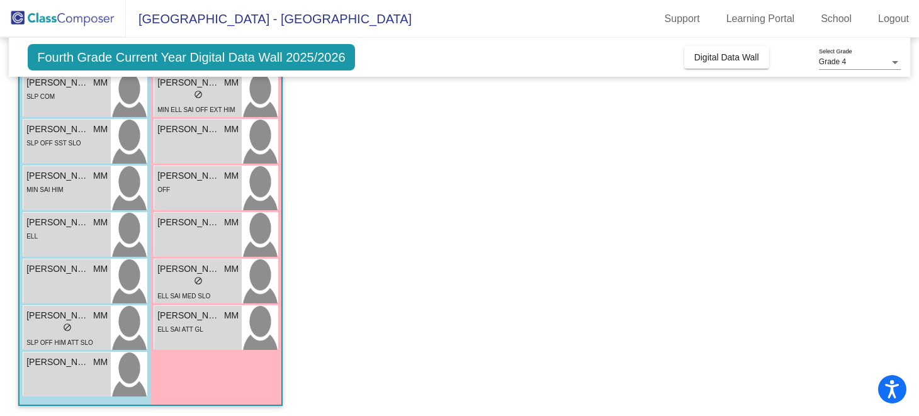
scroll to position [597, 0]
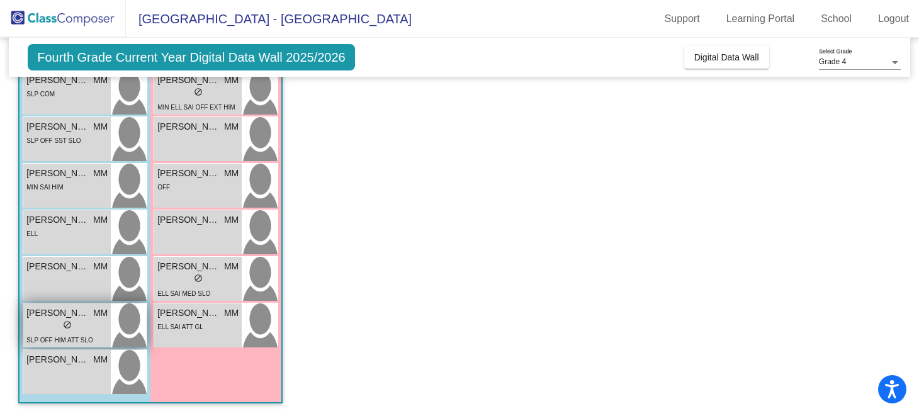
click at [90, 318] on div "[PERSON_NAME] MM" at bounding box center [66, 312] width 81 height 13
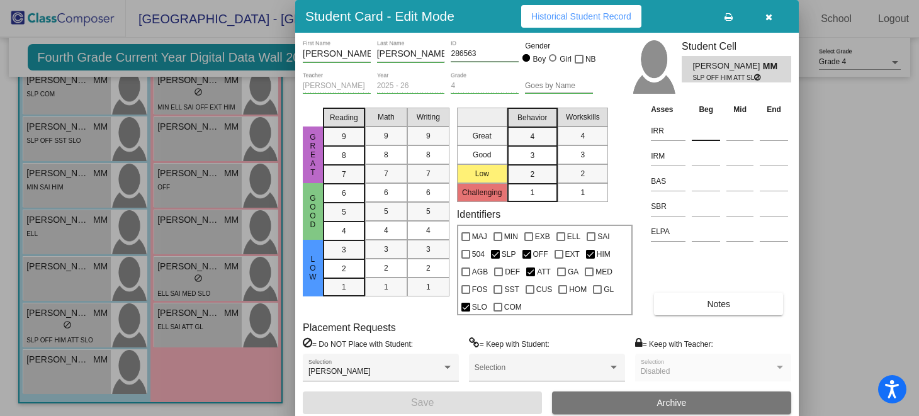
click at [701, 127] on input at bounding box center [706, 130] width 28 height 19
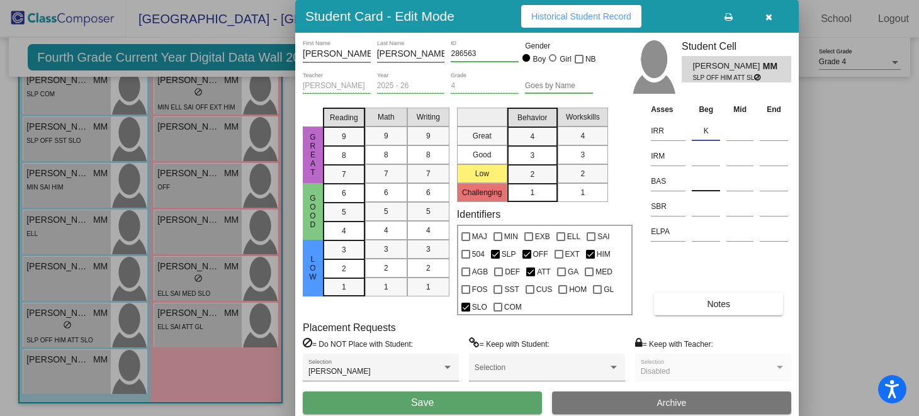
type input "K"
click at [702, 178] on input at bounding box center [706, 181] width 28 height 19
type input "K"
click at [705, 204] on input at bounding box center [706, 206] width 28 height 19
type input "low"
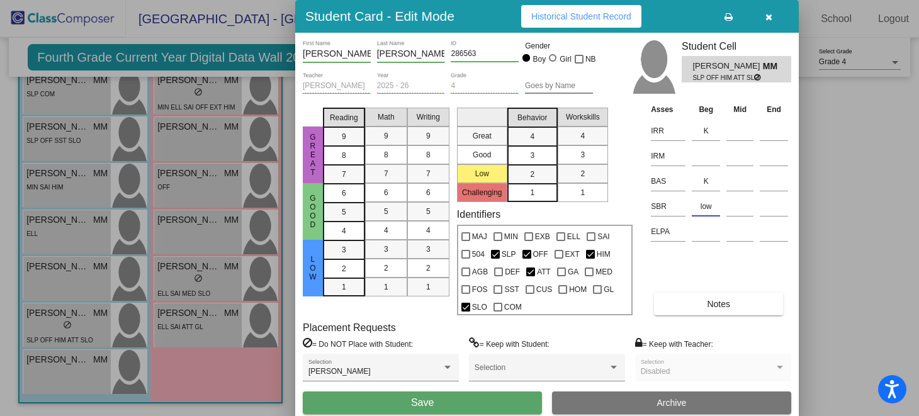
click at [478, 398] on button "Save" at bounding box center [422, 402] width 239 height 23
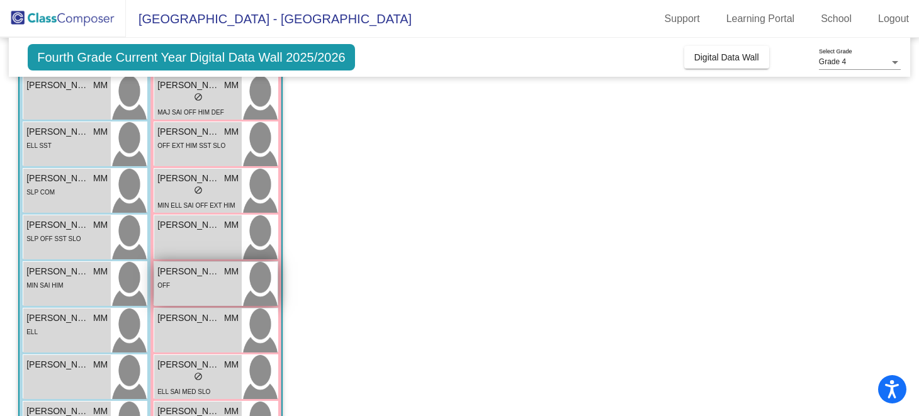
scroll to position [500, 0]
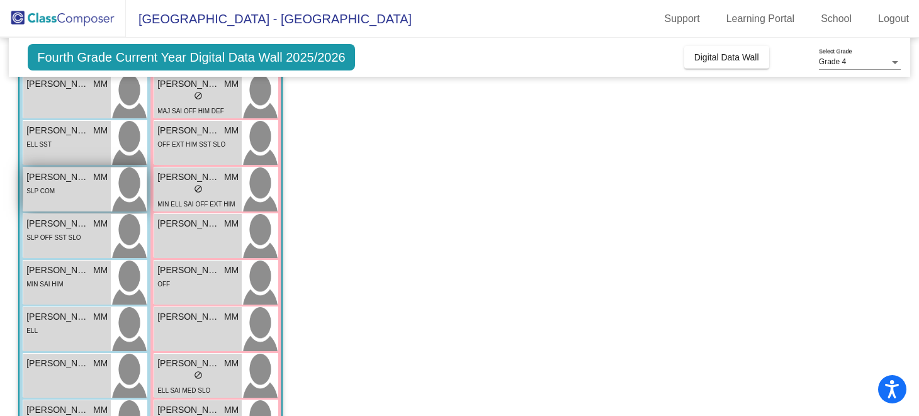
click at [77, 181] on span "[PERSON_NAME]" at bounding box center [57, 177] width 63 height 13
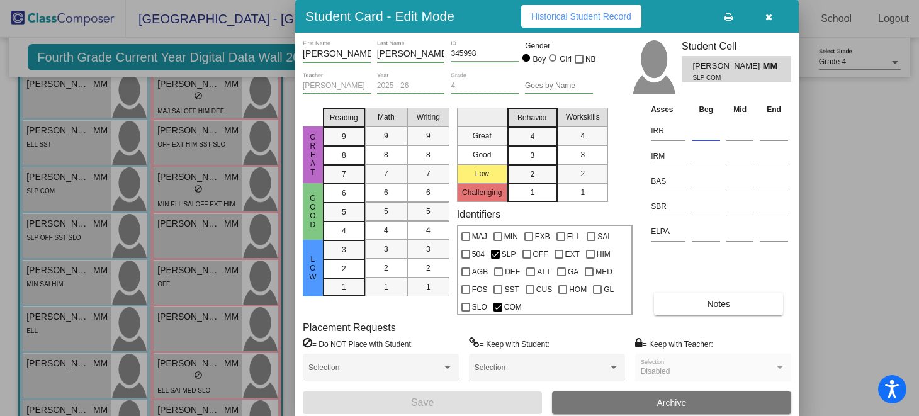
click at [714, 123] on input at bounding box center [706, 130] width 28 height 19
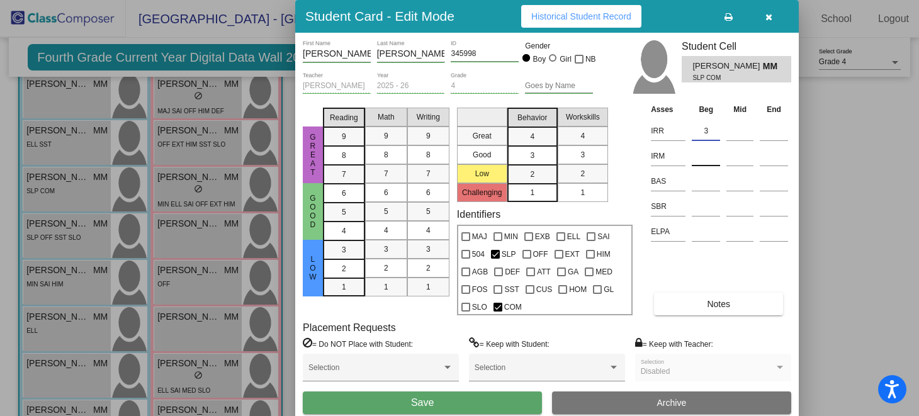
type input "3"
click at [717, 159] on input at bounding box center [706, 156] width 28 height 19
type input "3"
click at [705, 210] on input at bounding box center [706, 206] width 28 height 19
type input "low"
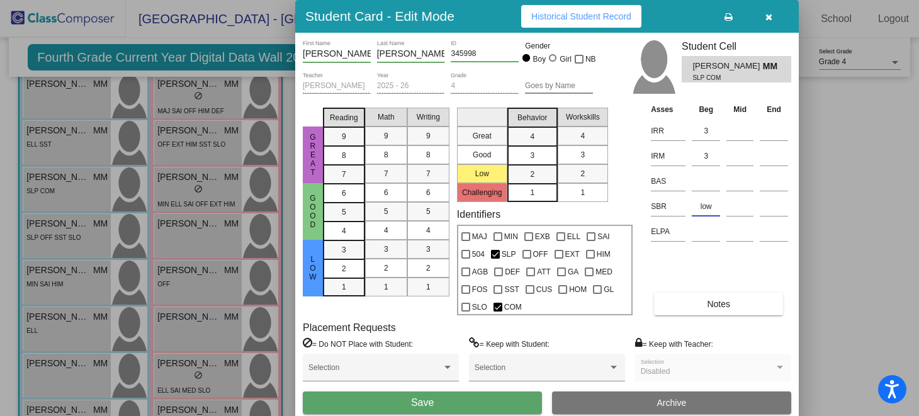
click at [486, 400] on button "Save" at bounding box center [422, 402] width 239 height 23
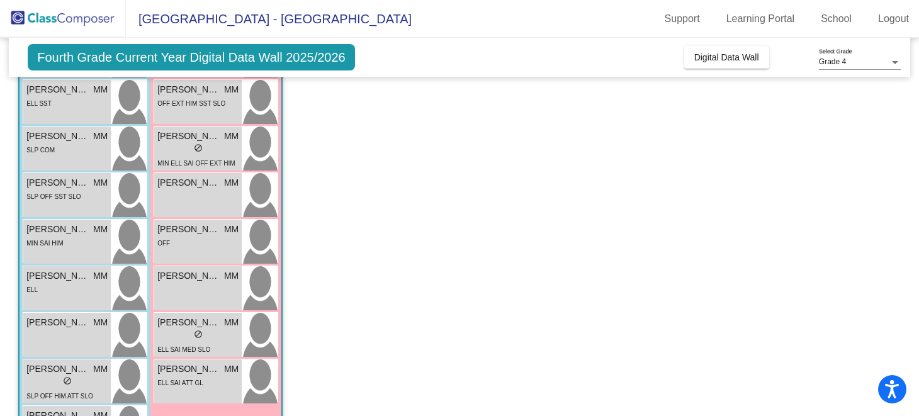
scroll to position [597, 0]
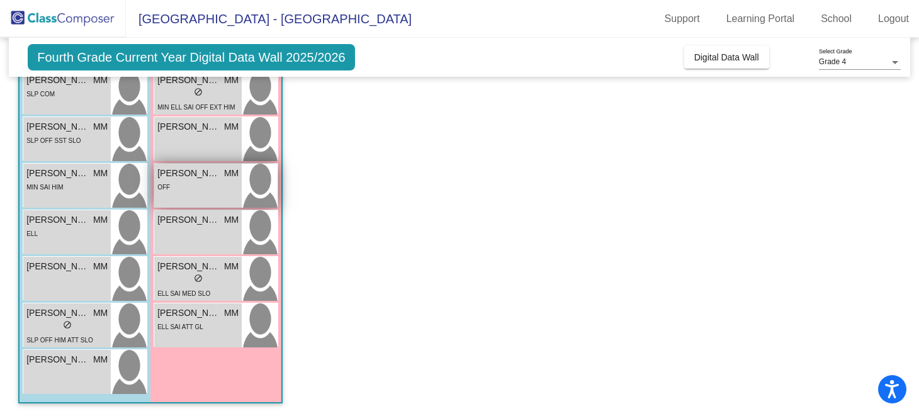
click at [228, 191] on div "OFF" at bounding box center [197, 186] width 81 height 13
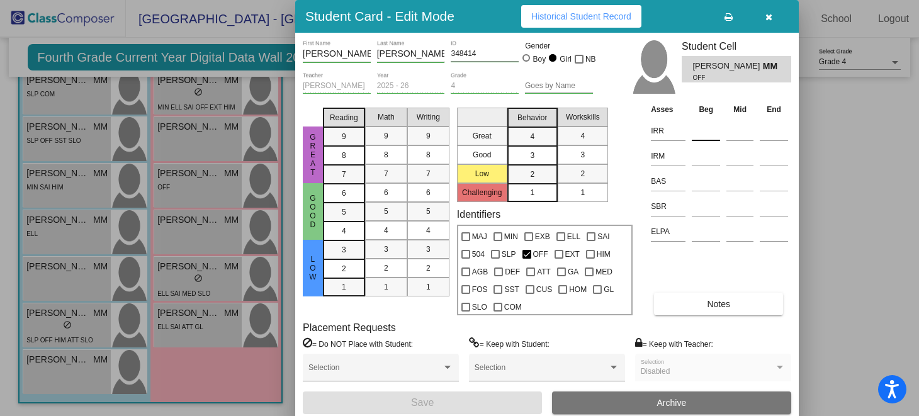
click at [698, 134] on input at bounding box center [706, 130] width 28 height 19
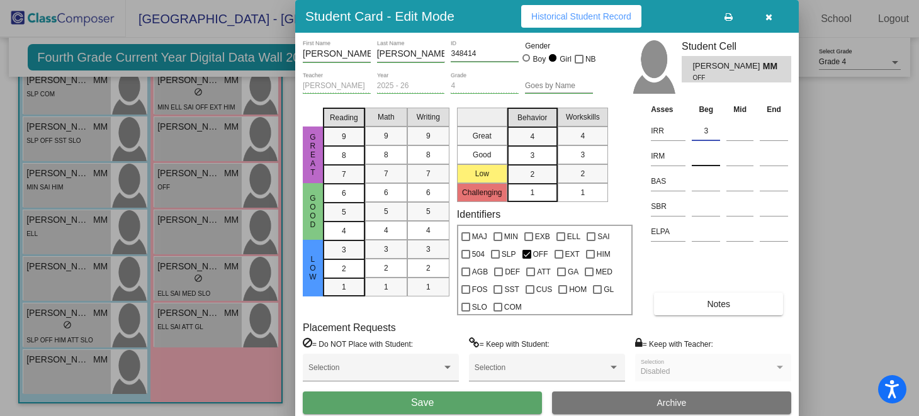
type input "3"
click at [692, 160] on input at bounding box center [706, 156] width 28 height 19
type input "1"
click at [700, 210] on input at bounding box center [706, 206] width 28 height 19
type input "some"
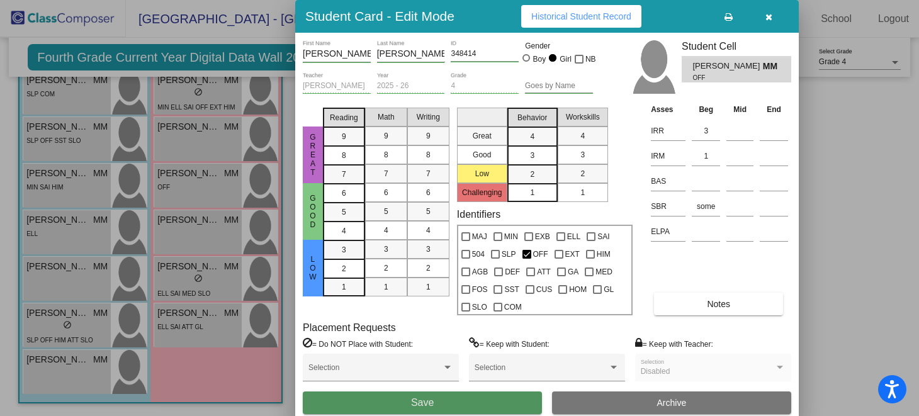
click at [503, 409] on button "Save" at bounding box center [422, 402] width 239 height 23
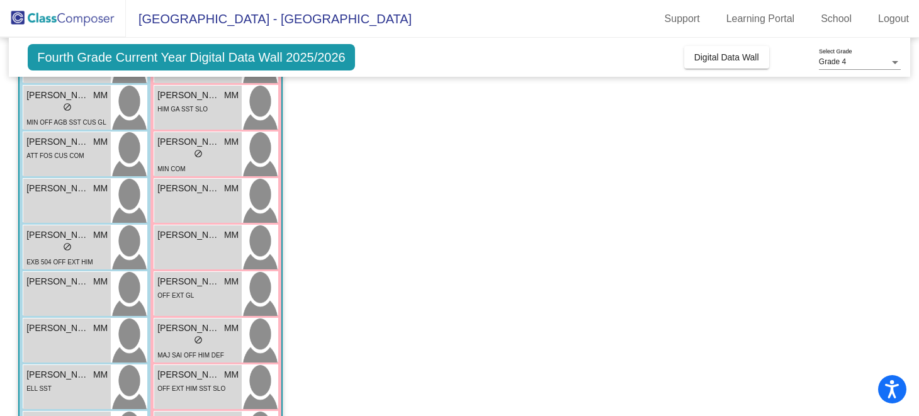
scroll to position [220, 0]
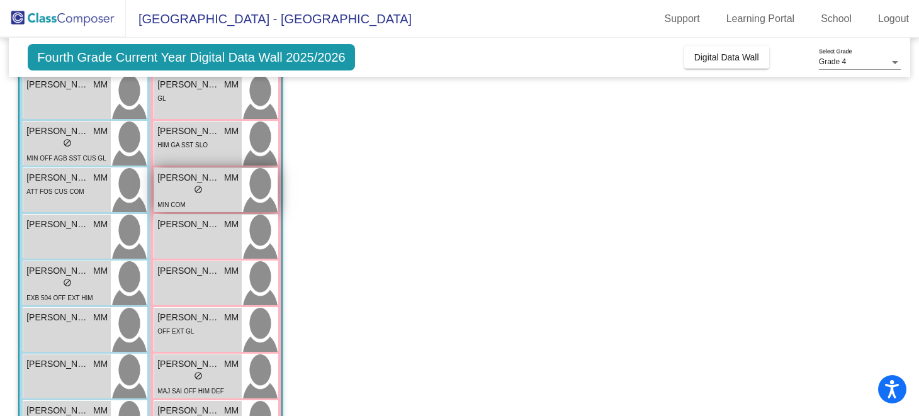
click at [216, 194] on div "lock do_not_disturb_alt" at bounding box center [197, 190] width 81 height 13
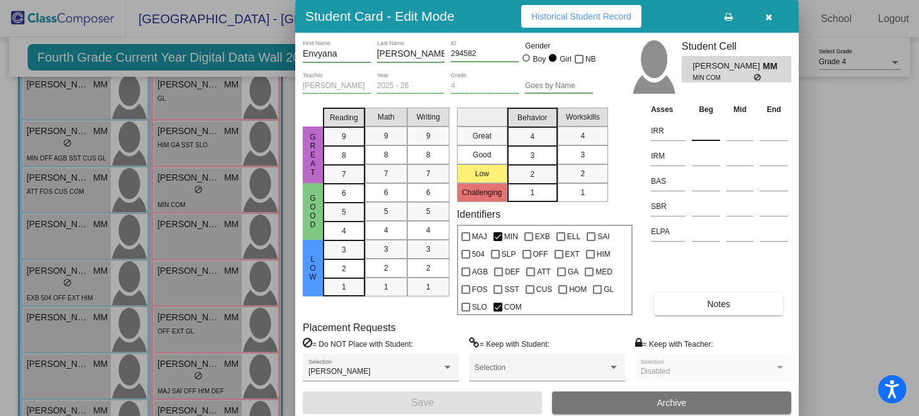
click at [707, 133] on input at bounding box center [706, 130] width 28 height 19
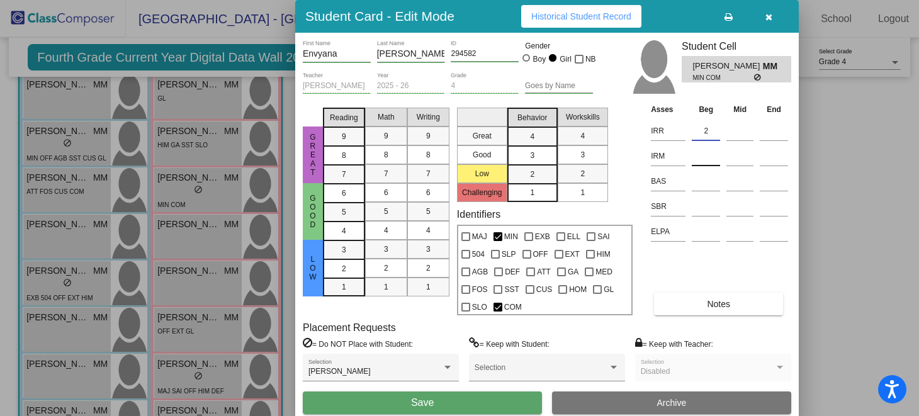
type input "2"
click at [705, 153] on input at bounding box center [706, 156] width 28 height 19
type input "2"
click at [705, 203] on input at bounding box center [706, 206] width 28 height 19
type input "low"
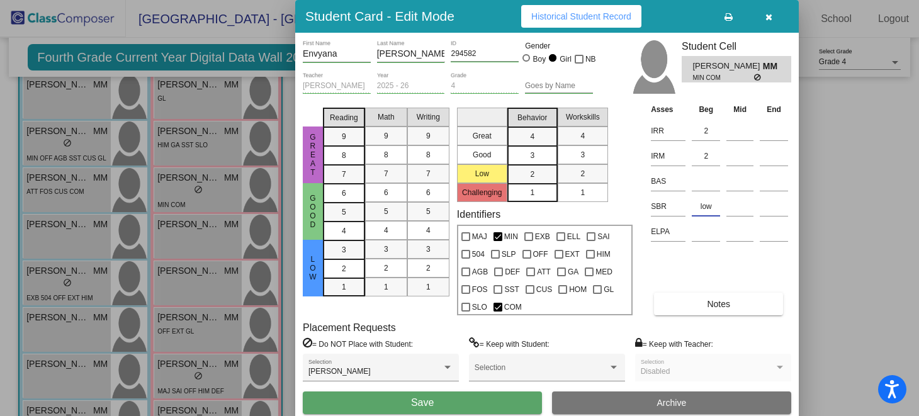
click at [454, 399] on button "Save" at bounding box center [422, 402] width 239 height 23
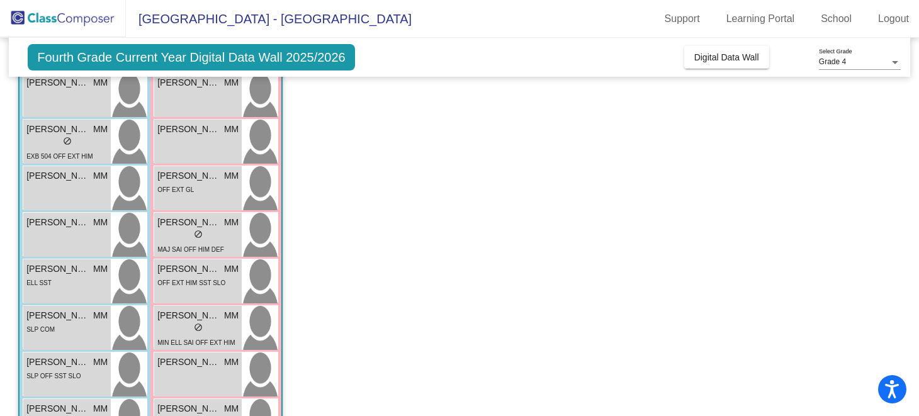
scroll to position [380, 0]
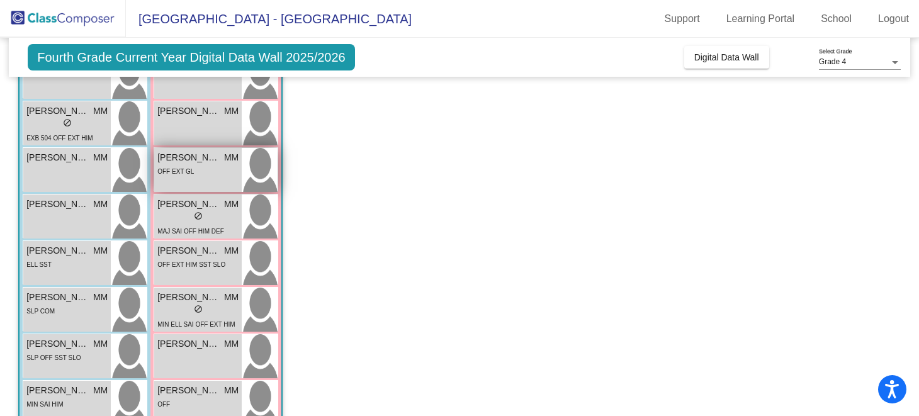
click at [230, 174] on div "OFF EXT GL" at bounding box center [197, 170] width 81 height 13
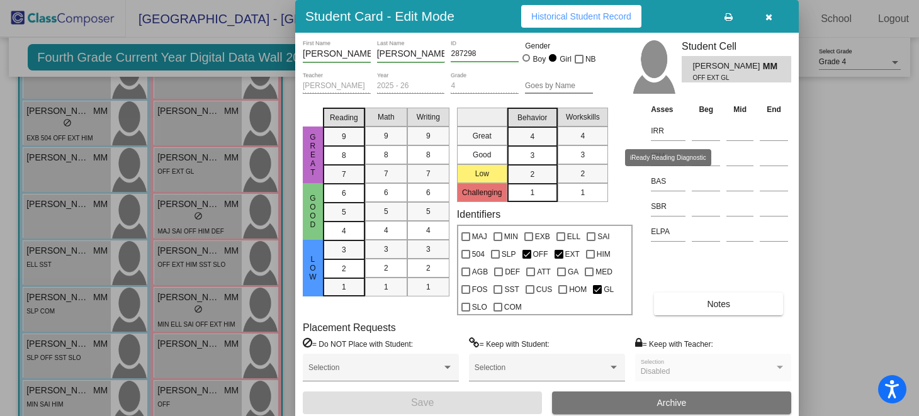
click at [690, 135] on td at bounding box center [705, 128] width 35 height 25
click at [701, 133] on input at bounding box center [706, 130] width 28 height 19
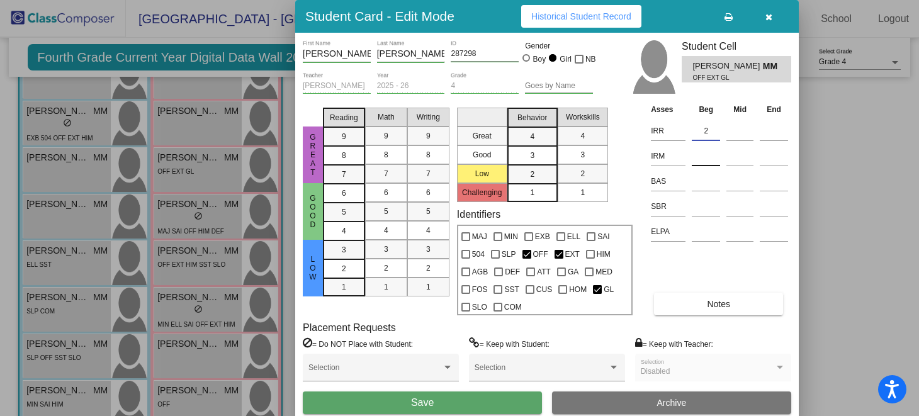
type input "2"
click at [700, 156] on input at bounding box center [706, 156] width 28 height 19
type input "1"
click at [698, 201] on input at bounding box center [706, 206] width 28 height 19
type input "some"
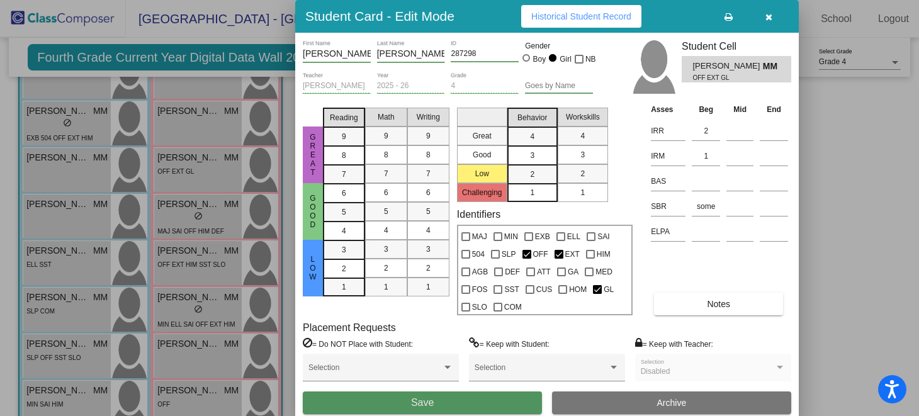
click at [477, 398] on button "Save" at bounding box center [422, 402] width 239 height 23
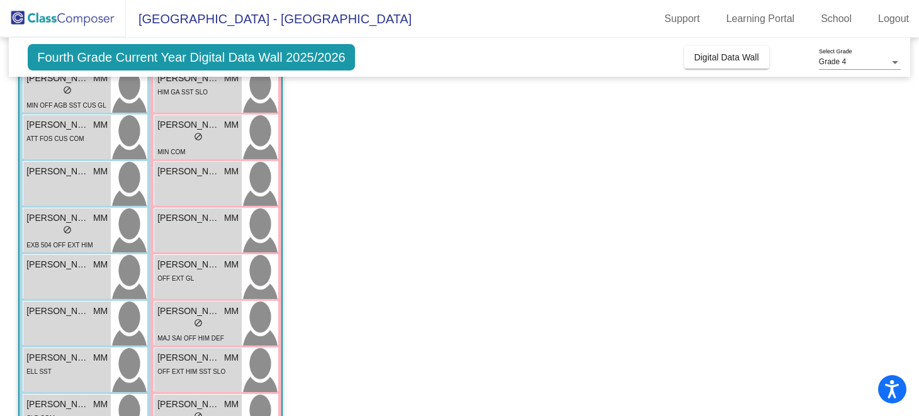
scroll to position [256, 0]
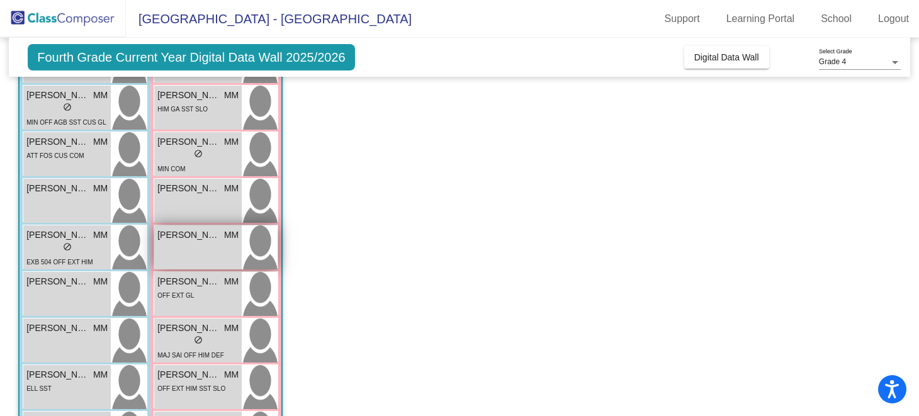
click at [217, 241] on span "[PERSON_NAME]" at bounding box center [188, 234] width 63 height 13
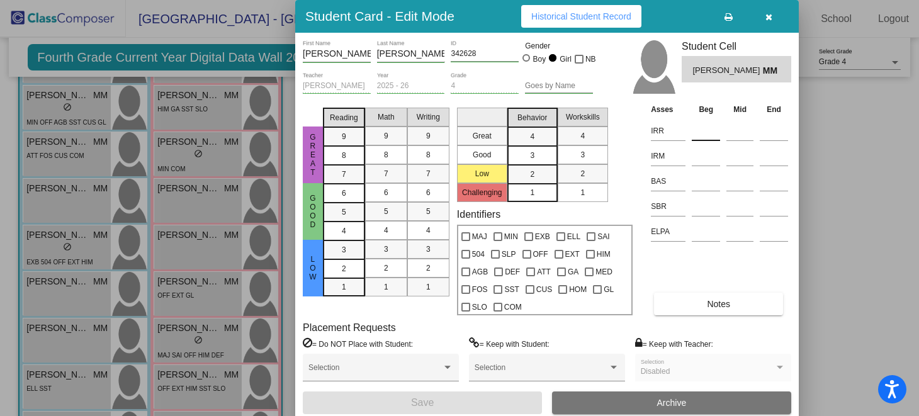
click at [696, 131] on input at bounding box center [706, 130] width 28 height 19
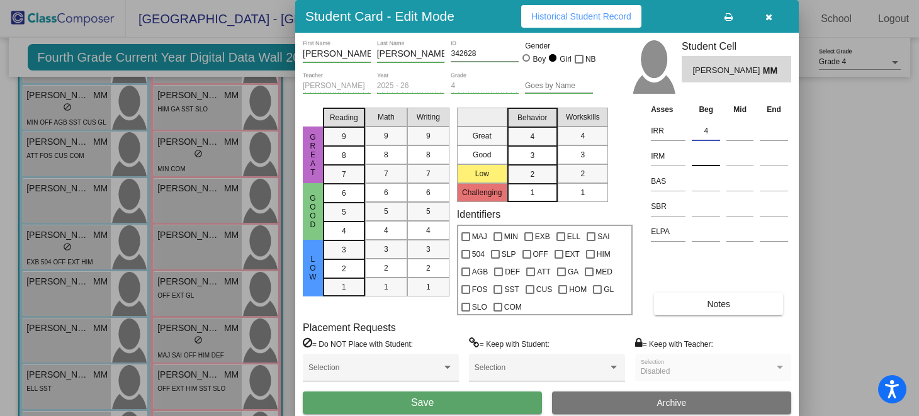
type input "4"
click at [707, 161] on input at bounding box center [706, 156] width 28 height 19
type input "3"
click at [710, 211] on input at bounding box center [706, 206] width 28 height 19
type input "low"
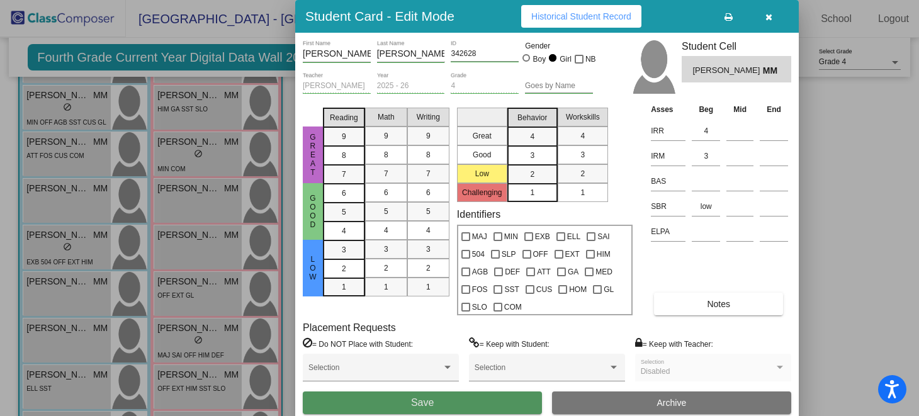
click at [425, 397] on span "Save" at bounding box center [422, 402] width 23 height 11
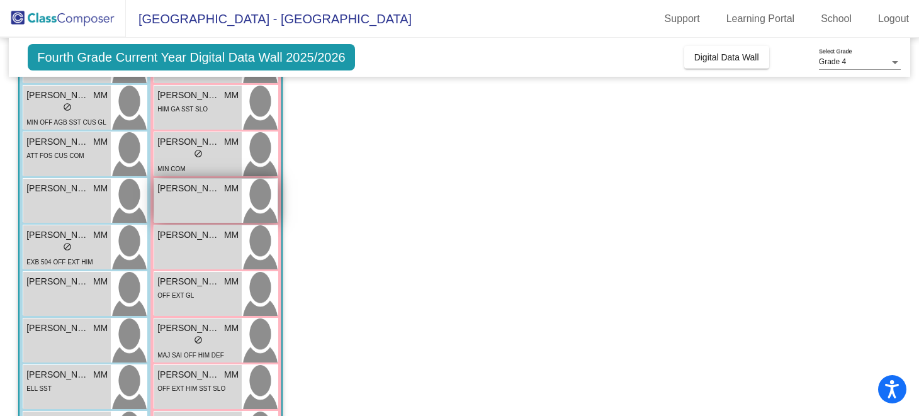
click at [202, 200] on div "[PERSON_NAME] MM lock do_not_disturb_alt" at bounding box center [197, 201] width 87 height 44
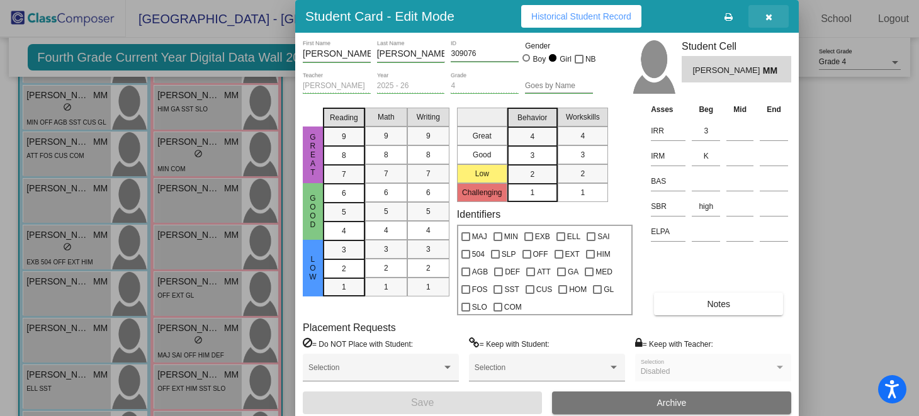
click at [773, 16] on button "button" at bounding box center [768, 16] width 40 height 23
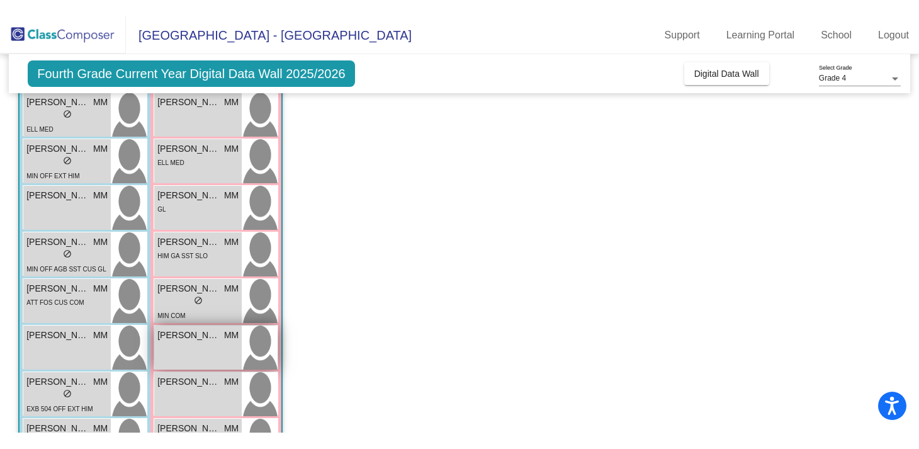
scroll to position [0, 0]
